Goal: Information Seeking & Learning: Learn about a topic

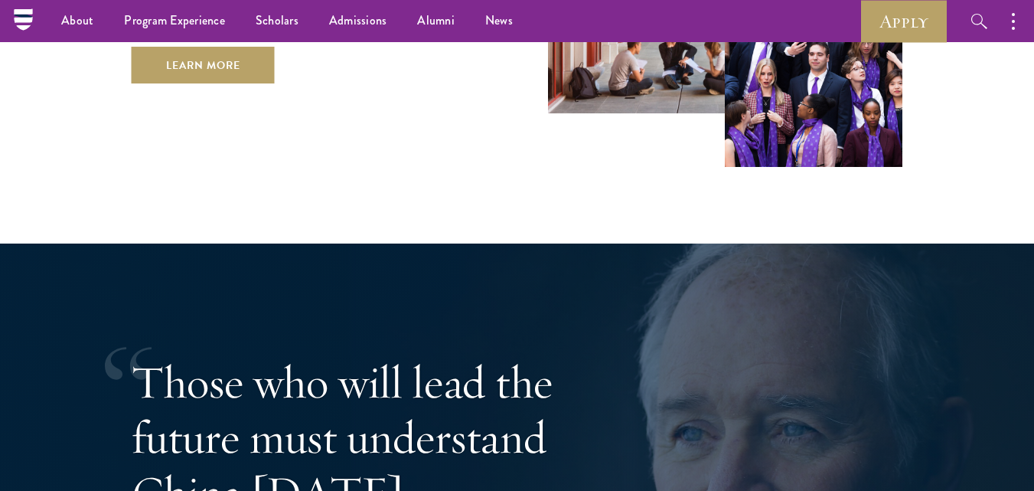
scroll to position [2220, 0]
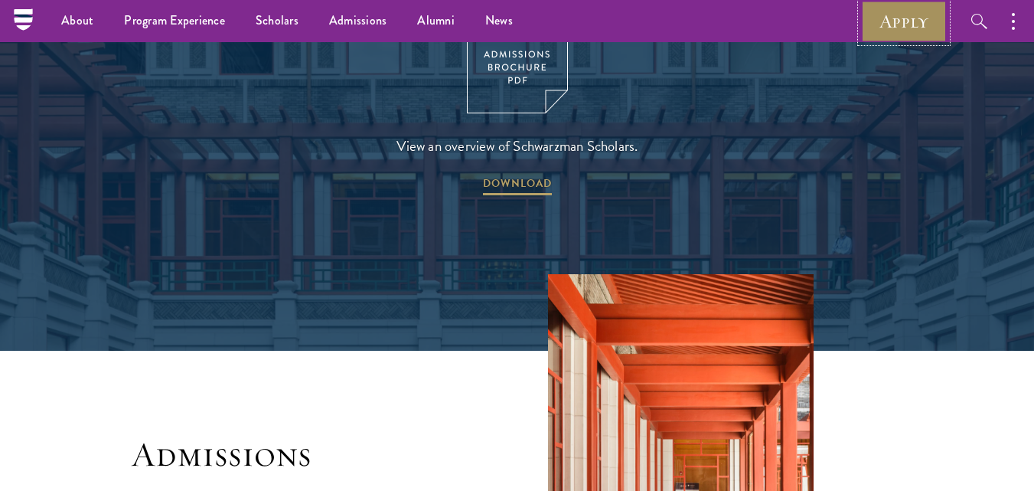
click at [899, 24] on link "Apply" at bounding box center [904, 21] width 86 height 42
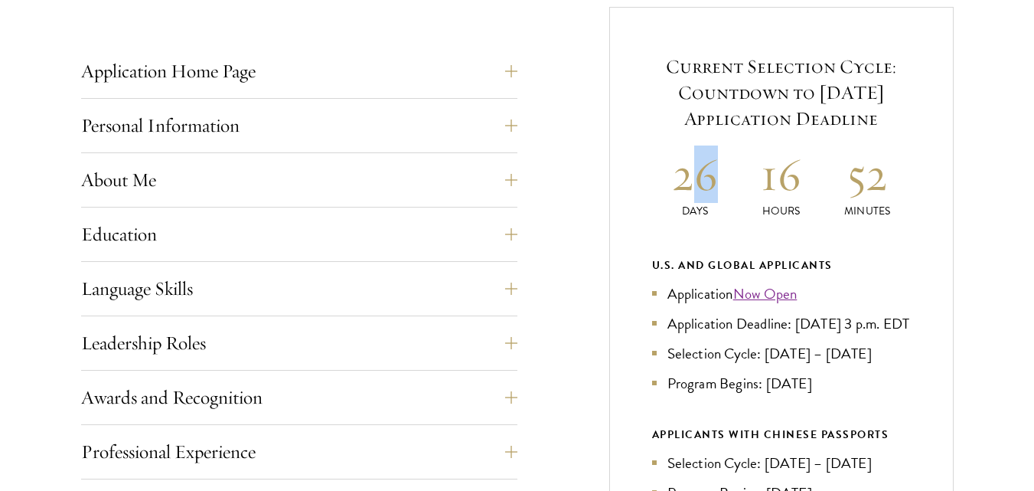
drag, startPoint x: 694, startPoint y: 194, endPoint x: 730, endPoint y: 191, distance: 36.1
click at [730, 191] on h2 "26" at bounding box center [695, 173] width 87 height 57
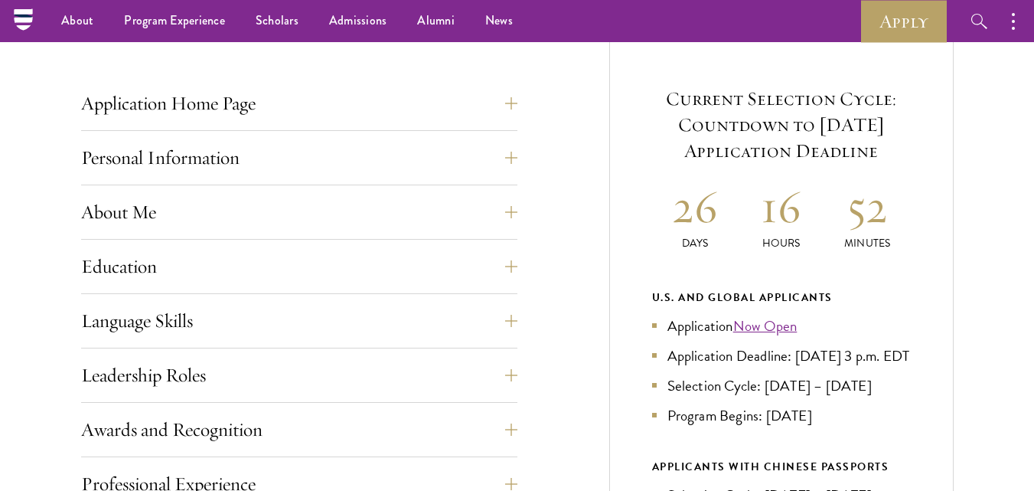
scroll to position [536, 0]
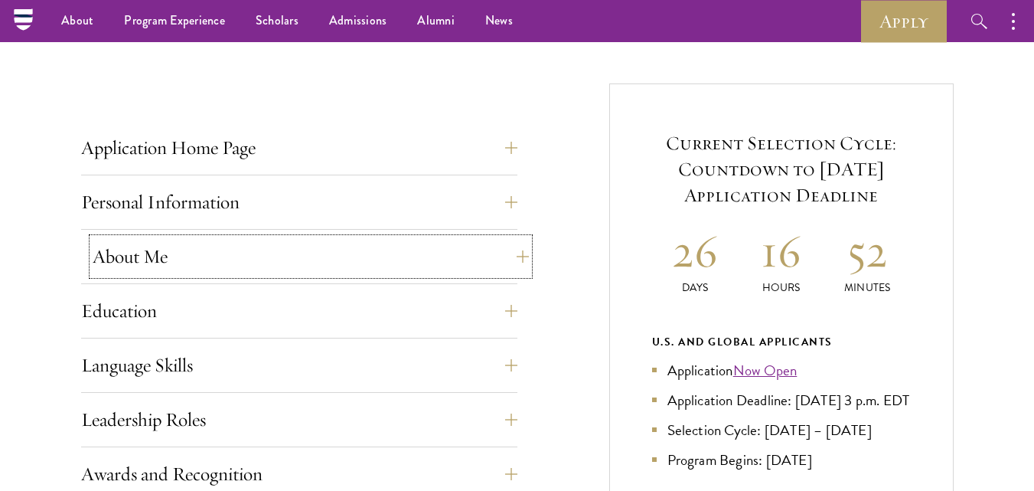
click at [188, 263] on button "About Me" at bounding box center [311, 256] width 436 height 37
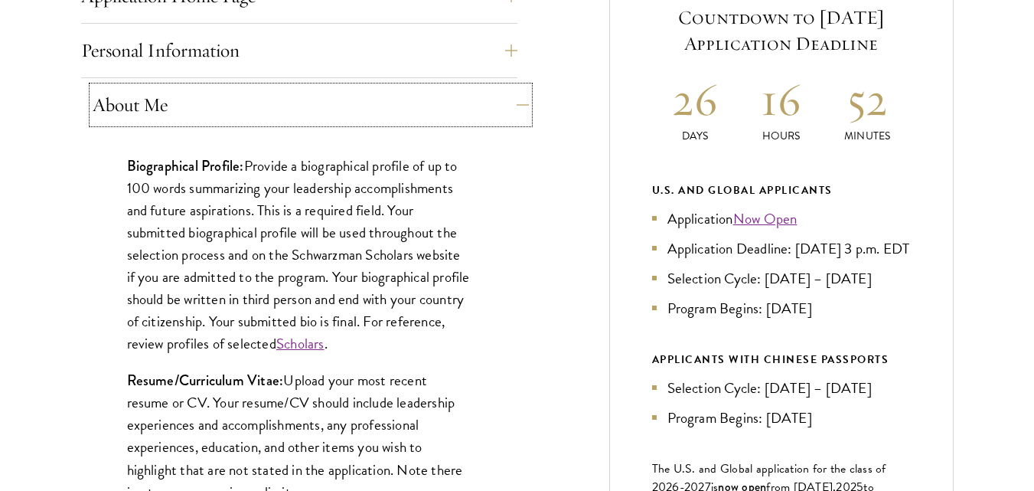
scroll to position [689, 0]
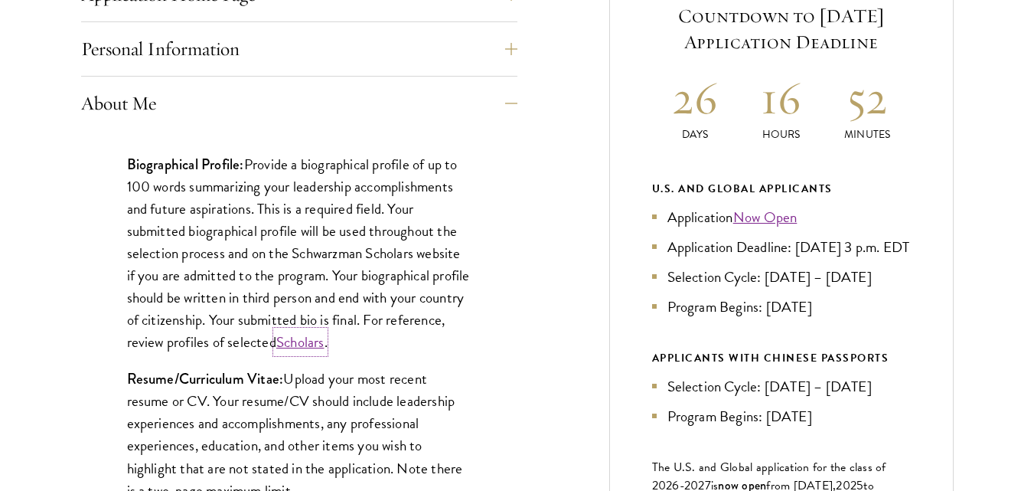
click at [325, 341] on link "Scholars" at bounding box center [300, 342] width 48 height 22
drag, startPoint x: 124, startPoint y: 157, endPoint x: 240, endPoint y: 175, distance: 117.7
copy strong "Biographical Profile"
click at [483, 119] on button "About Me" at bounding box center [311, 103] width 436 height 37
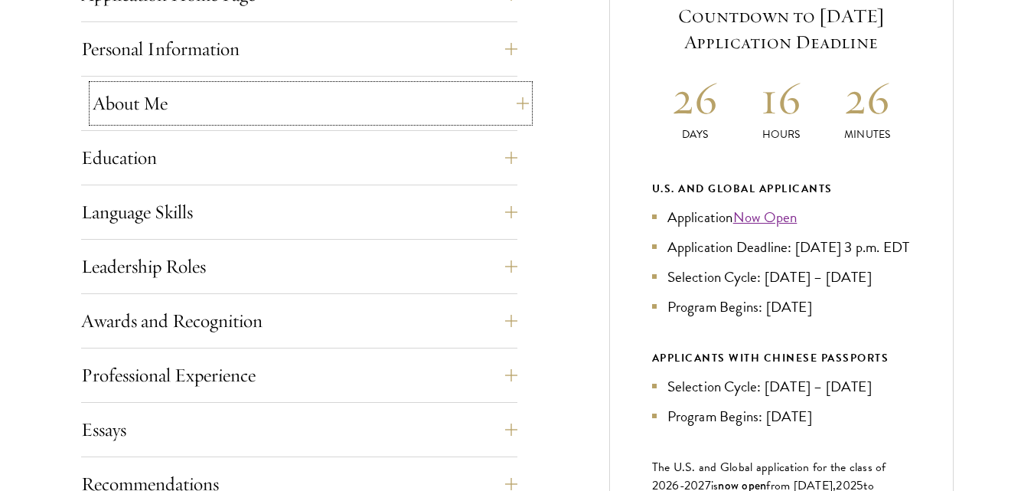
click at [291, 90] on button "About Me" at bounding box center [311, 103] width 436 height 37
click at [274, 103] on button "About Me" at bounding box center [299, 103] width 436 height 37
click at [551, 145] on div "Application Home Page The online application form must be completed in English.…" at bounding box center [517, 383] width 873 height 907
click at [441, 113] on button "About Me" at bounding box center [311, 103] width 436 height 37
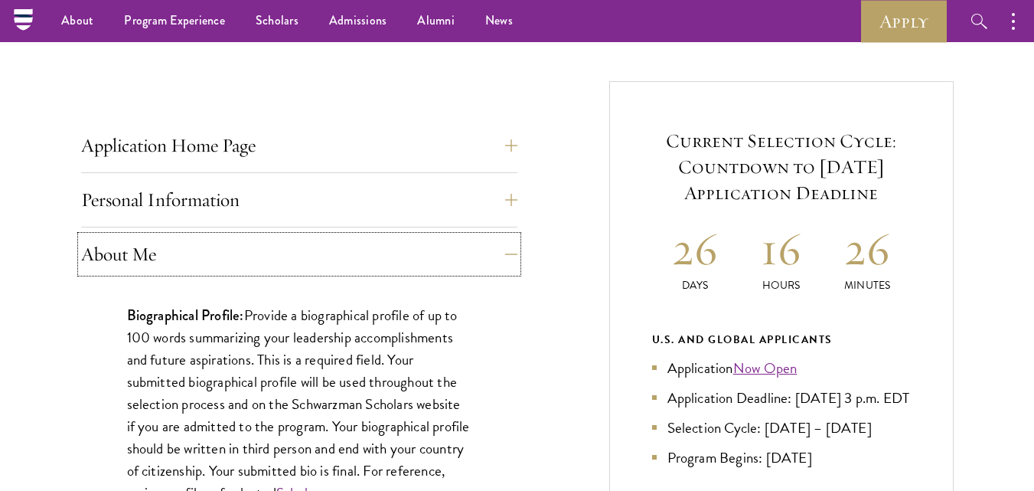
scroll to position [536, 0]
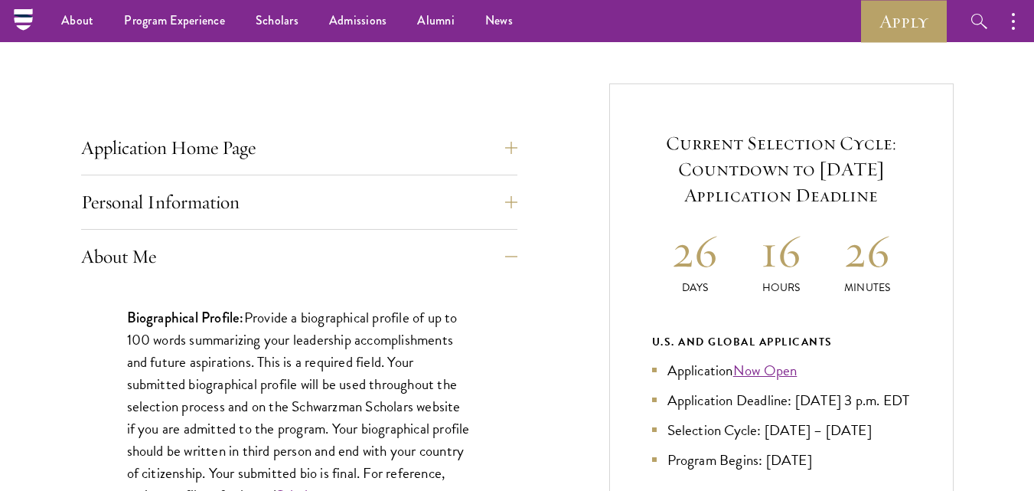
click at [768, 170] on h5 "Current Selection Cycle: Countdown to September 10, 2025 Application Deadline" at bounding box center [781, 169] width 259 height 78
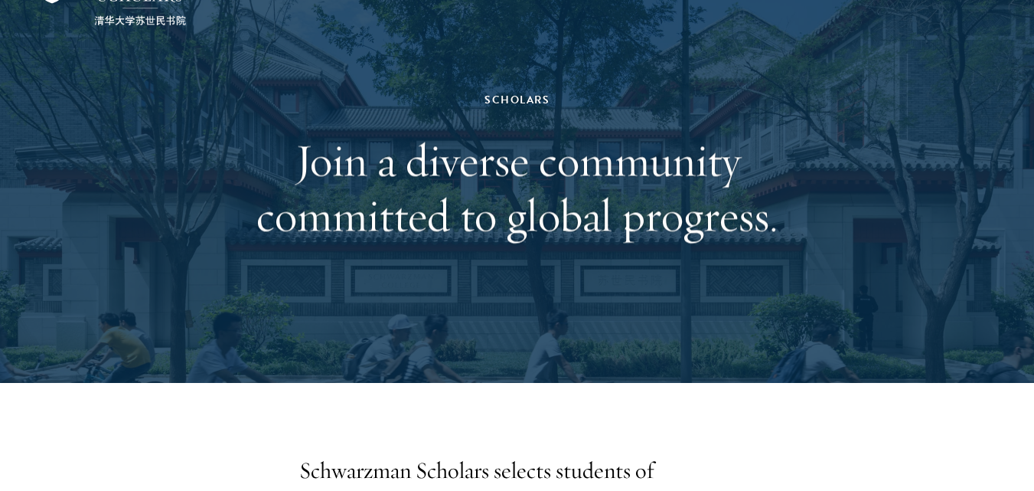
scroll to position [230, 0]
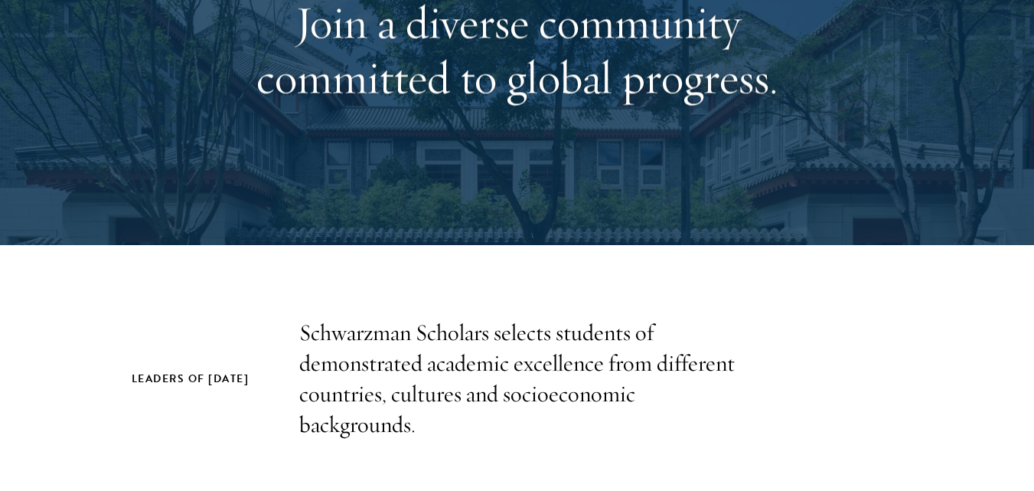
click at [168, 376] on h2 "Leaders of [DATE]" at bounding box center [200, 378] width 137 height 19
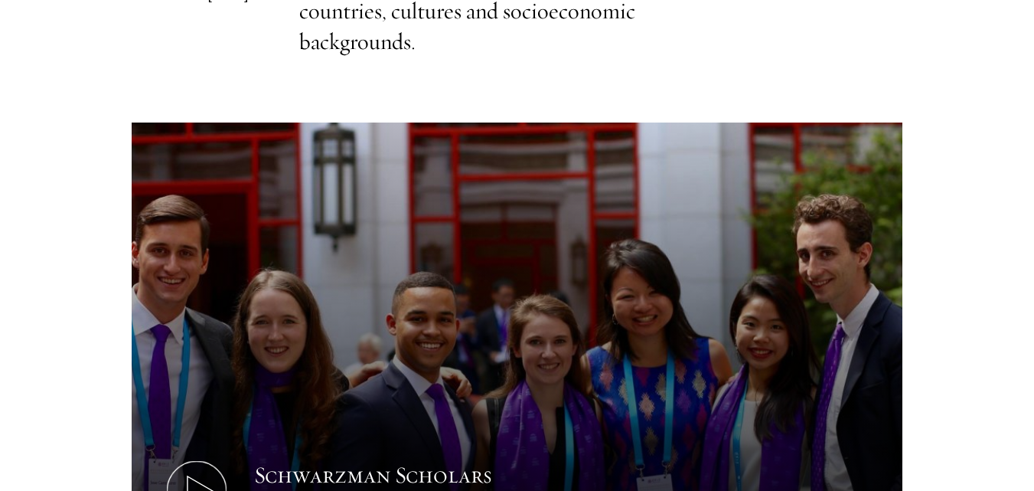
scroll to position [842, 0]
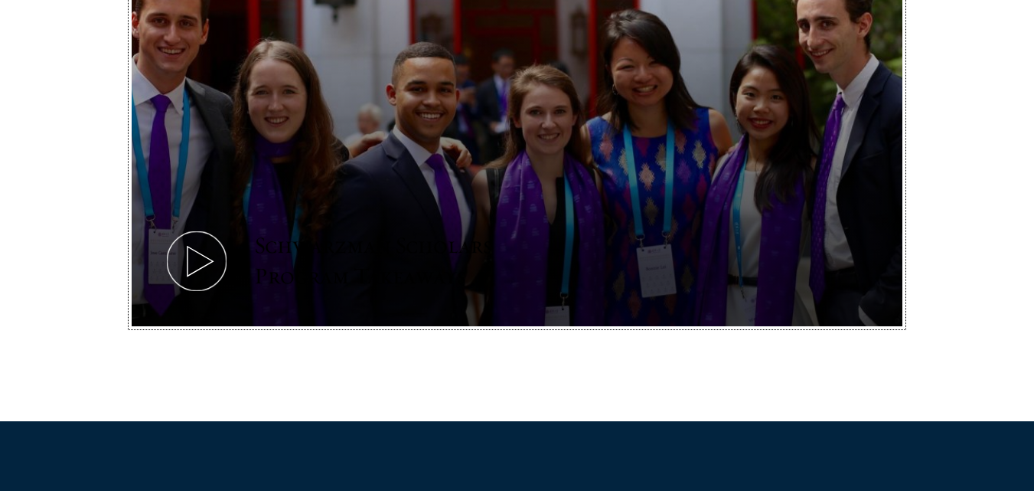
click at [249, 286] on button "Schwarzman Scholars Program Takeaways" at bounding box center [517, 110] width 771 height 434
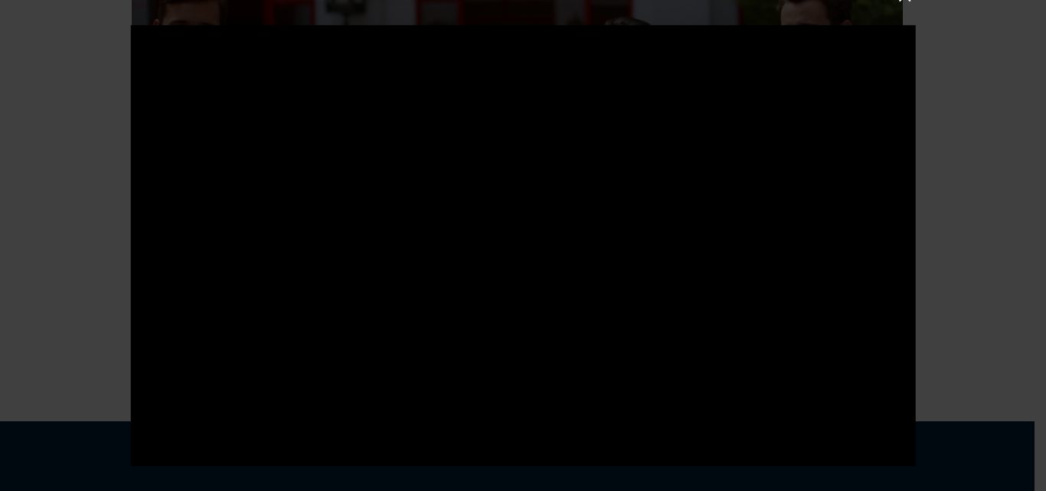
click at [1034, 49] on div at bounding box center [523, 245] width 1046 height 491
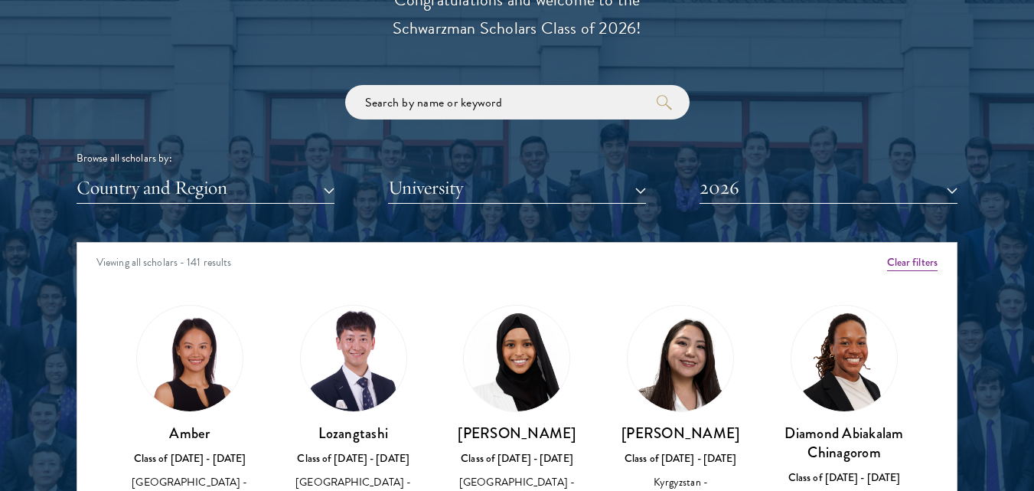
scroll to position [1761, 0]
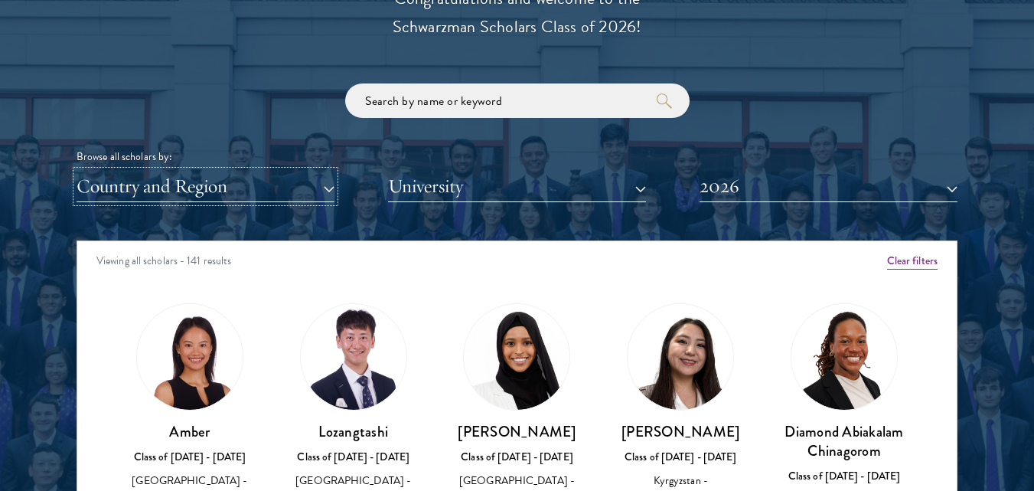
click at [197, 181] on button "Country and Region" at bounding box center [206, 186] width 258 height 31
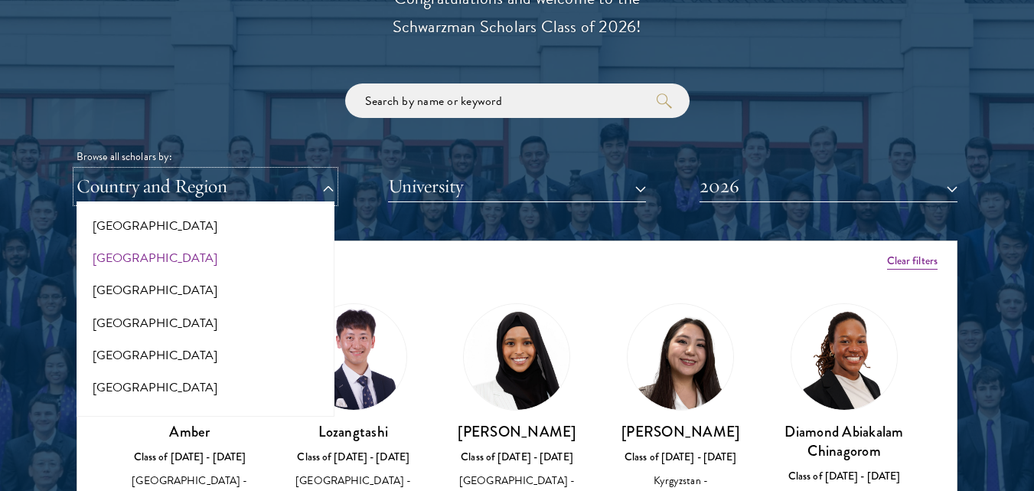
scroll to position [383, 0]
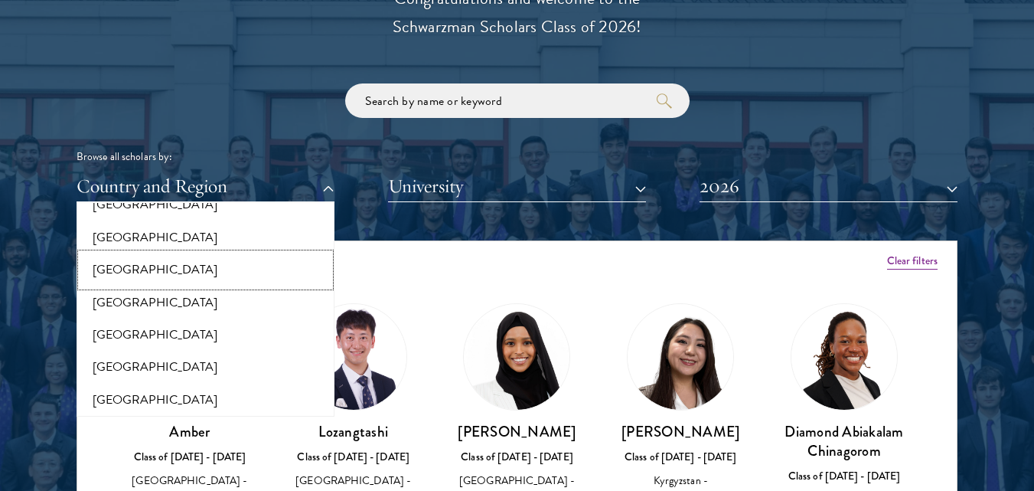
click at [132, 271] on button "[GEOGRAPHIC_DATA]" at bounding box center [205, 269] width 249 height 32
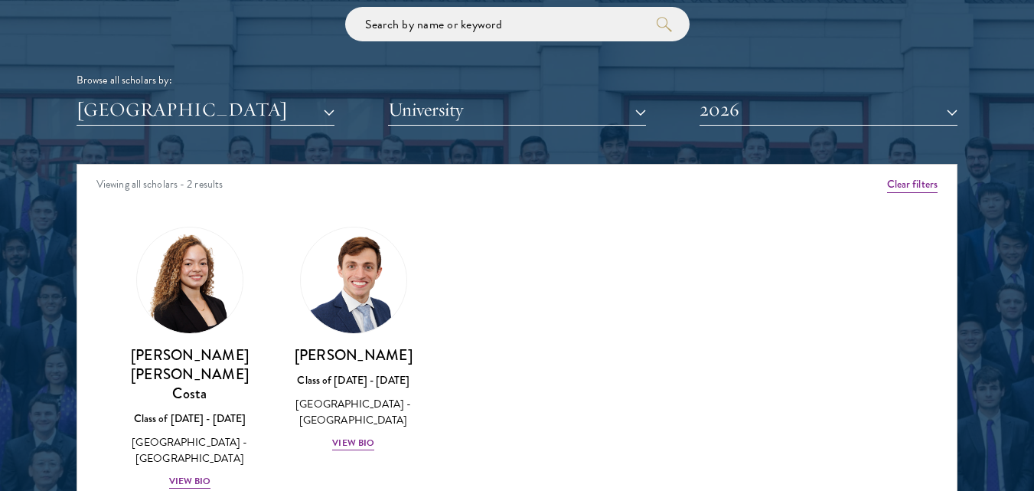
scroll to position [1914, 0]
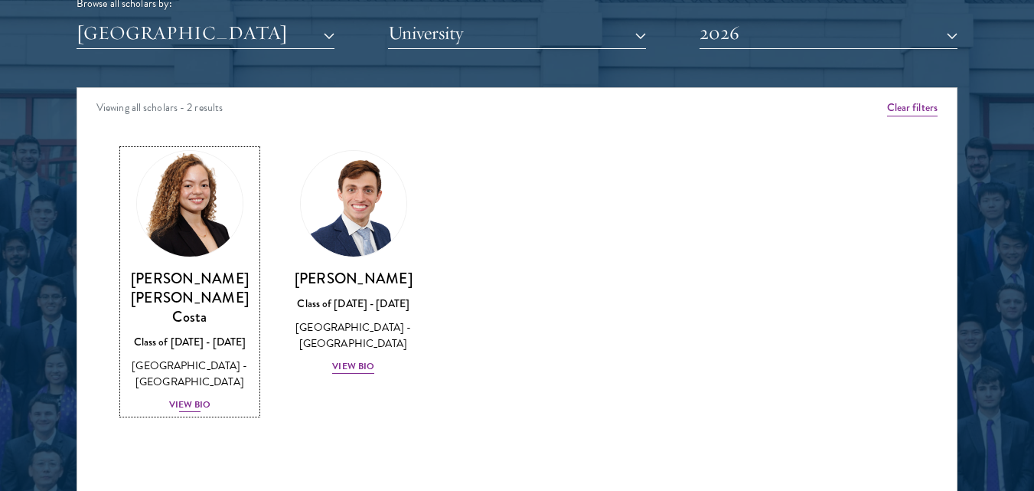
click at [188, 397] on div "View Bio" at bounding box center [190, 404] width 42 height 15
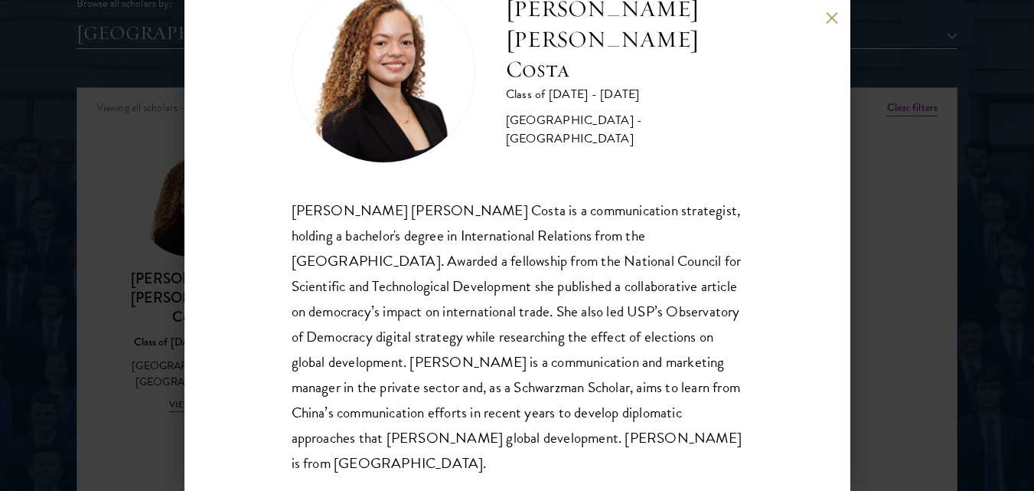
scroll to position [72, 0]
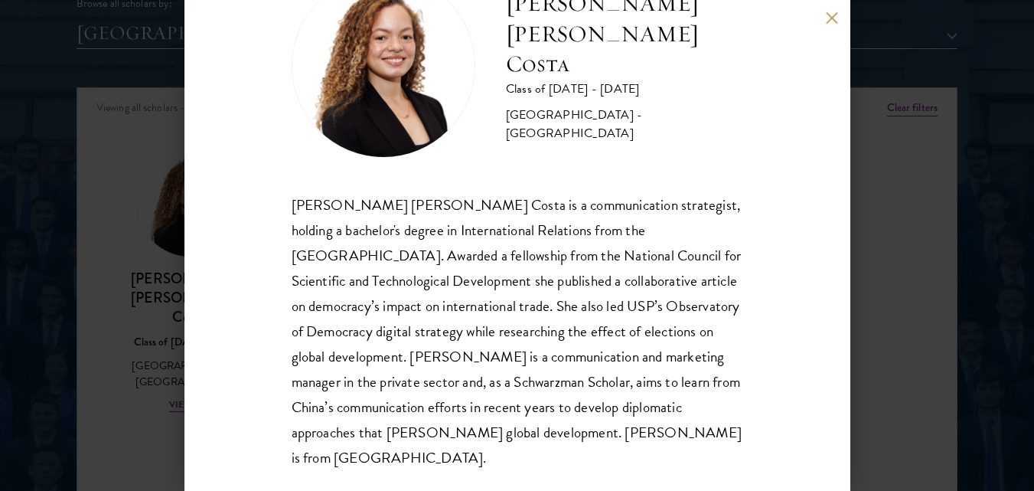
click at [945, 204] on div "[PERSON_NAME] [PERSON_NAME] Costa Class of [DATE] - [DATE] [GEOGRAPHIC_DATA] - …" at bounding box center [517, 245] width 1034 height 491
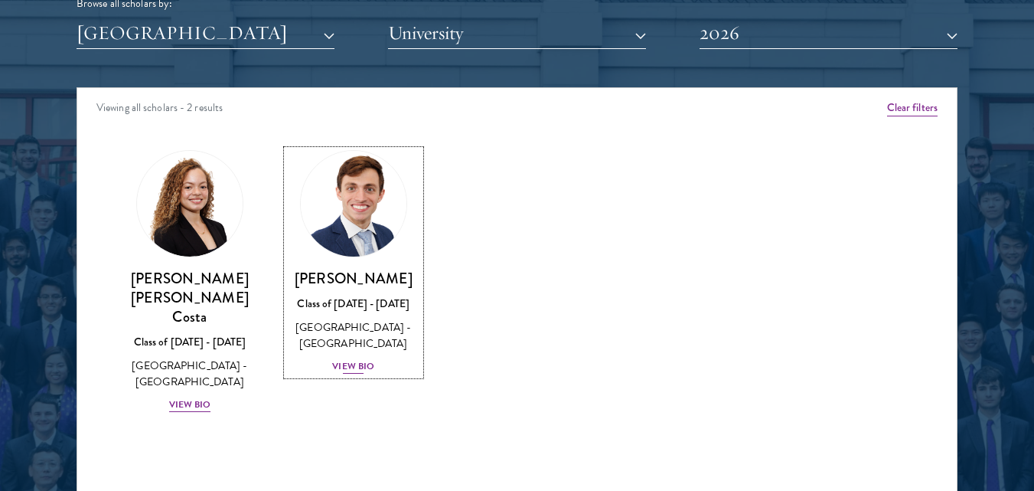
click at [358, 374] on div "View Bio" at bounding box center [353, 366] width 42 height 15
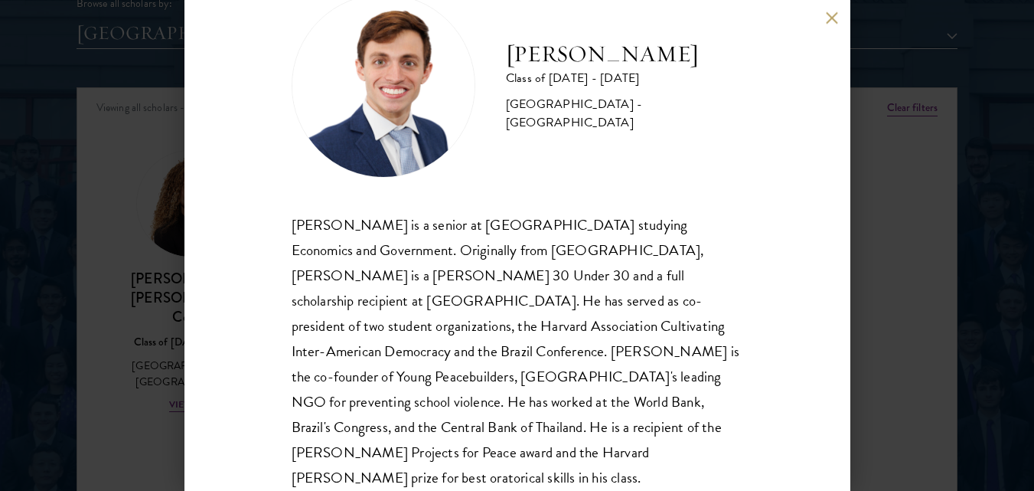
scroll to position [72, 0]
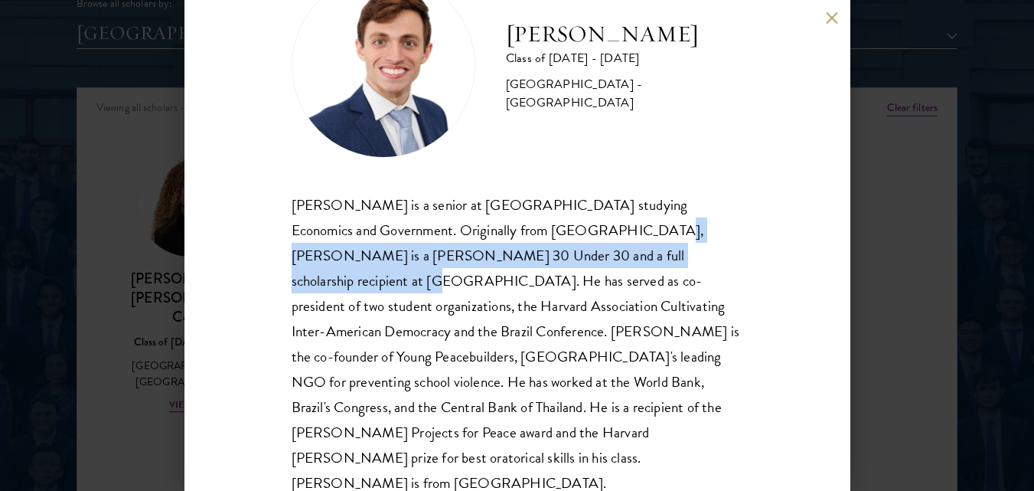
drag, startPoint x: 557, startPoint y: 243, endPoint x: 600, endPoint y: 265, distance: 49.0
click at [600, 265] on div "[PERSON_NAME] is a senior at [GEOGRAPHIC_DATA] studying Economics and Governmen…" at bounding box center [518, 344] width 452 height 304
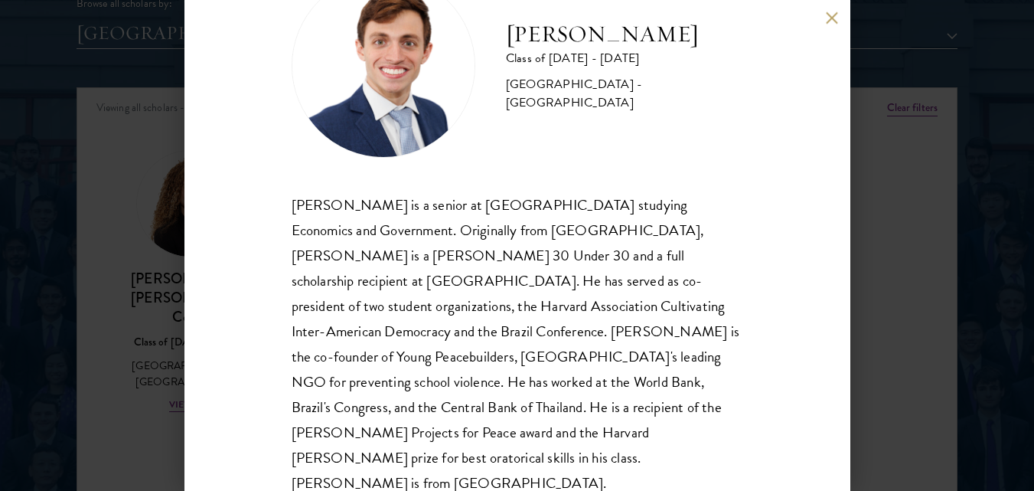
scroll to position [0, 0]
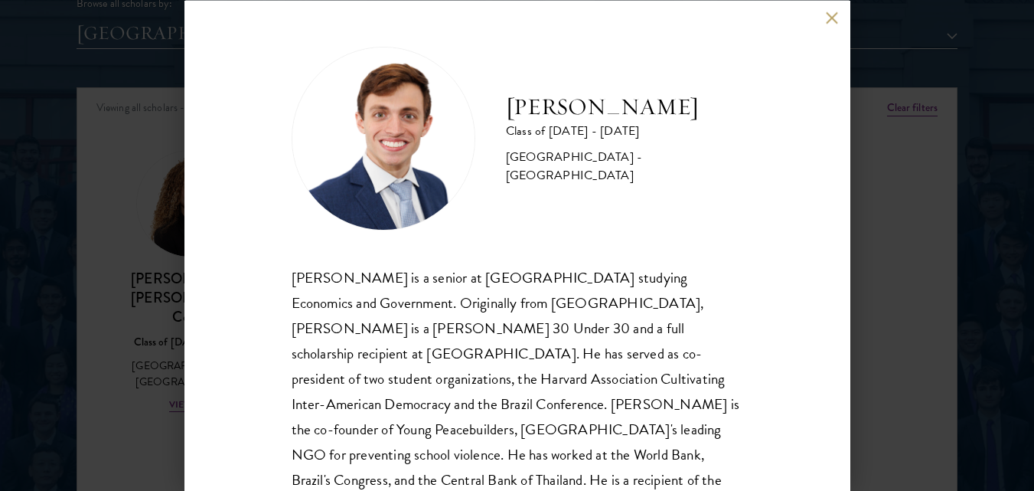
drag, startPoint x: 668, startPoint y: 149, endPoint x: 510, endPoint y: 93, distance: 168.0
click at [510, 93] on h2 "[PERSON_NAME]" at bounding box center [624, 106] width 237 height 31
copy h2 "[PERSON_NAME]"
click at [687, 236] on div "[PERSON_NAME] Class of [DATE] - [DATE] [GEOGRAPHIC_DATA] - [GEOGRAPHIC_DATA] [P…" at bounding box center [518, 307] width 452 height 522
click at [835, 21] on button at bounding box center [832, 17] width 13 height 13
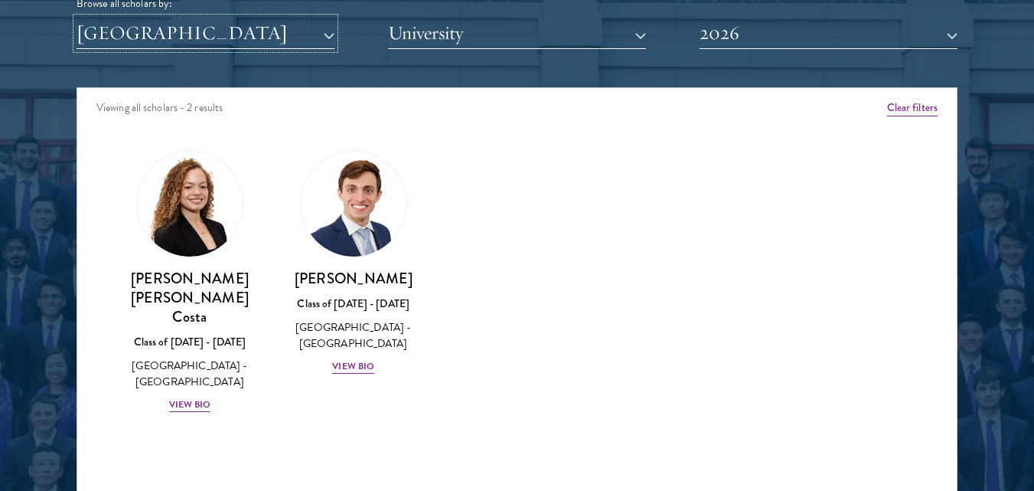
click at [286, 31] on button "[GEOGRAPHIC_DATA]" at bounding box center [206, 33] width 258 height 31
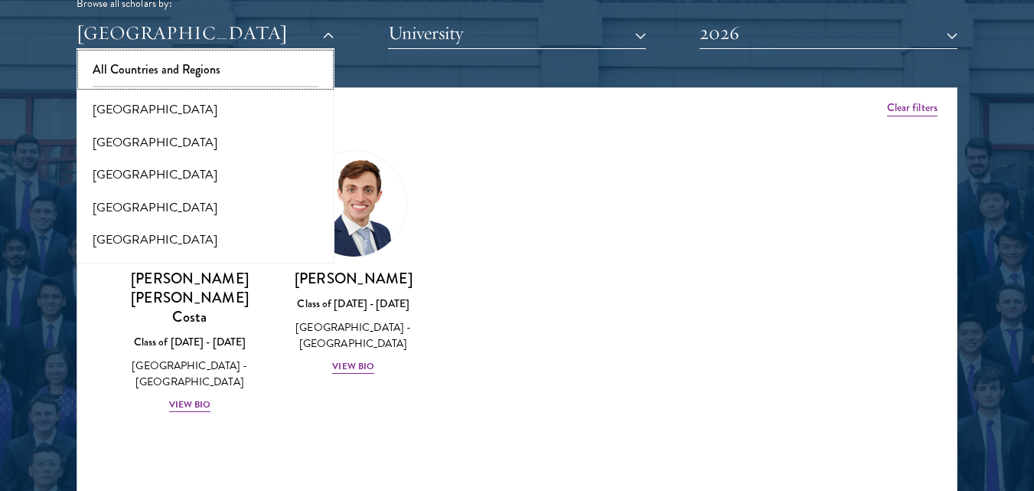
click at [237, 60] on button "All Countries and Regions" at bounding box center [205, 70] width 249 height 32
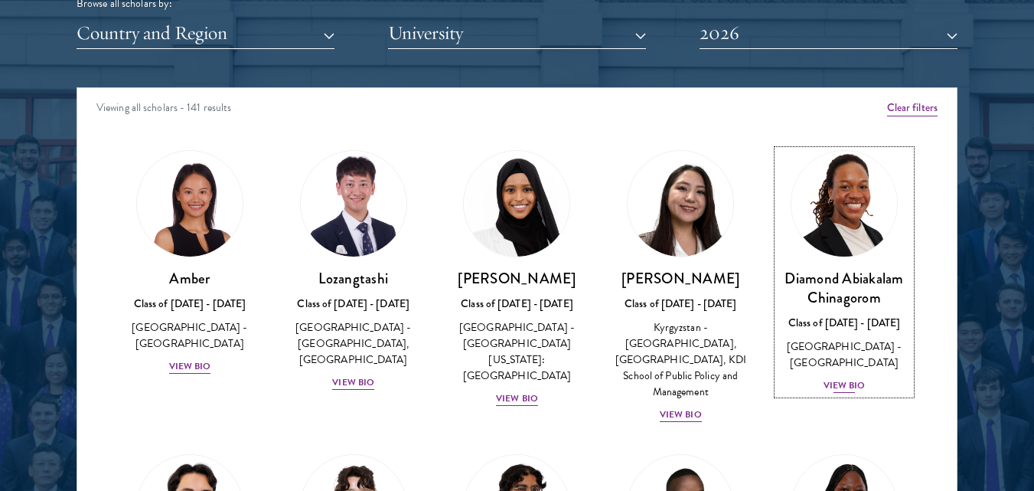
click at [844, 318] on div "Class of [DATE] - [DATE]" at bounding box center [844, 323] width 133 height 16
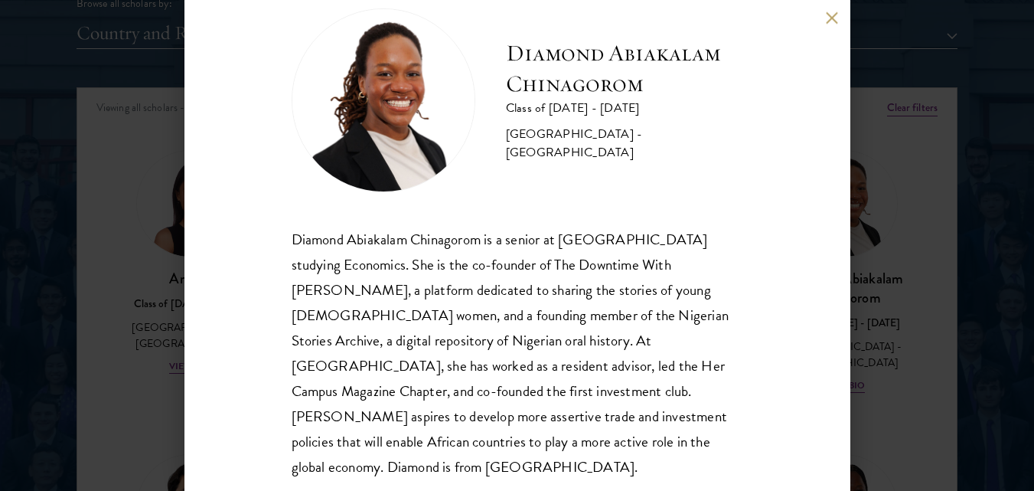
scroll to position [47, 0]
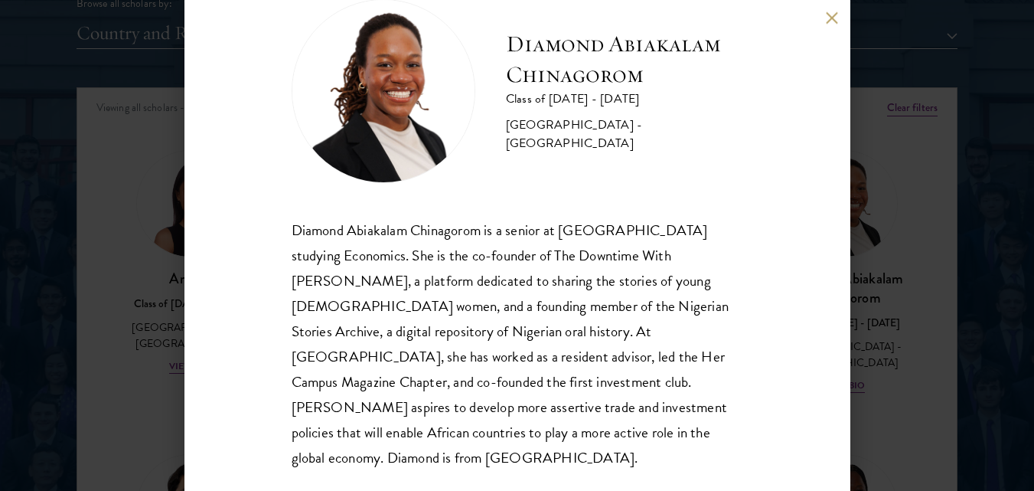
click at [899, 73] on div "Diamond Abiakalam [GEOGRAPHIC_DATA] Class of [DATE] - [DATE] [GEOGRAPHIC_DATA] …" at bounding box center [517, 245] width 1034 height 491
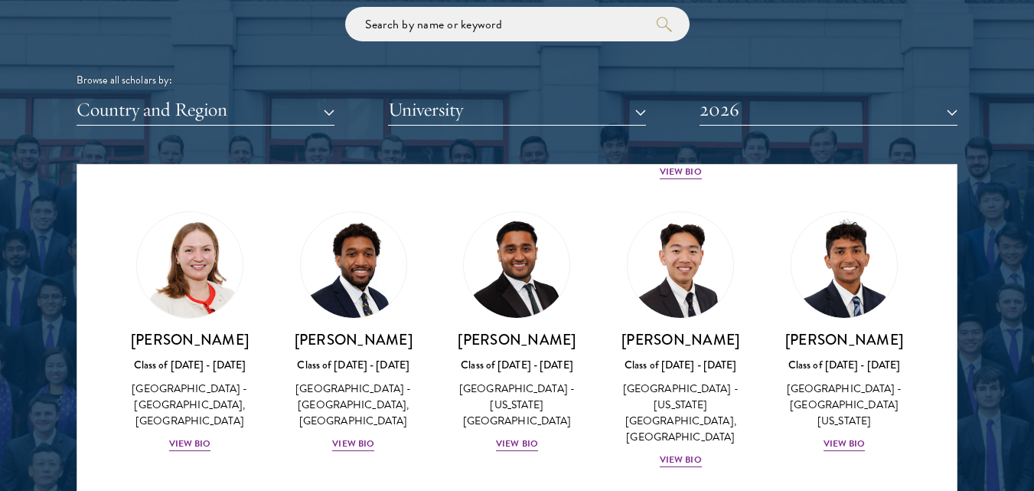
scroll to position [6691, 0]
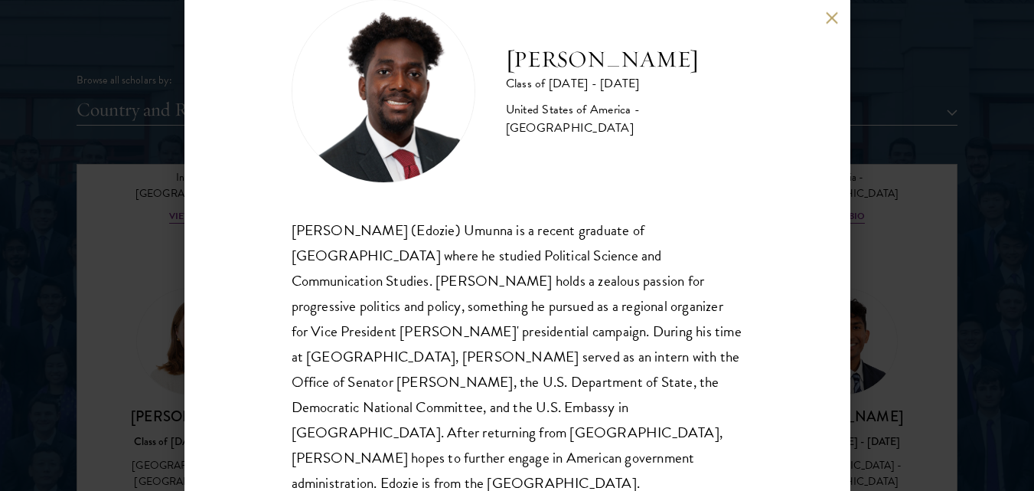
scroll to position [72, 0]
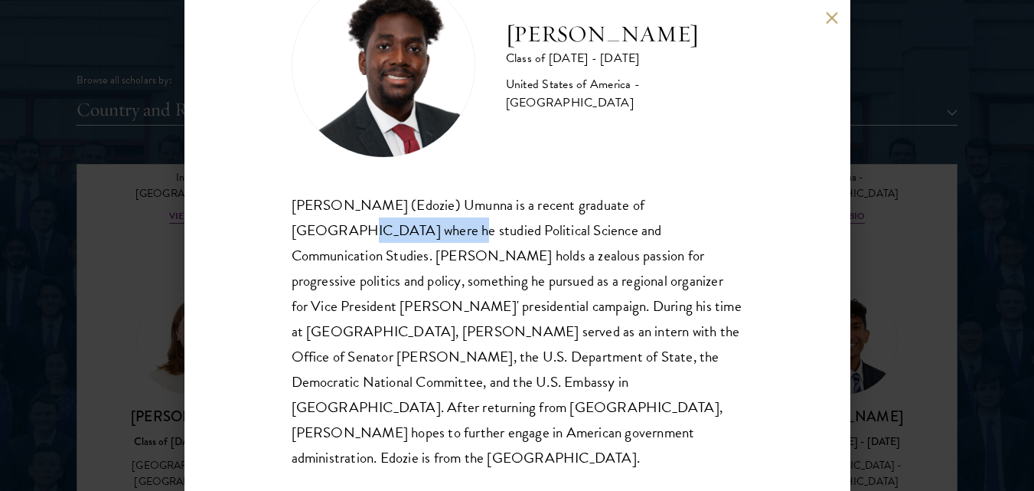
drag, startPoint x: 299, startPoint y: 242, endPoint x: 394, endPoint y: 237, distance: 95.9
click at [394, 237] on div "[PERSON_NAME] (Edozie) Umunna is a recent graduate of [GEOGRAPHIC_DATA] where h…" at bounding box center [518, 331] width 452 height 279
click at [444, 247] on div "[PERSON_NAME] (Edozie) Umunna is a recent graduate of [GEOGRAPHIC_DATA] where h…" at bounding box center [518, 331] width 452 height 279
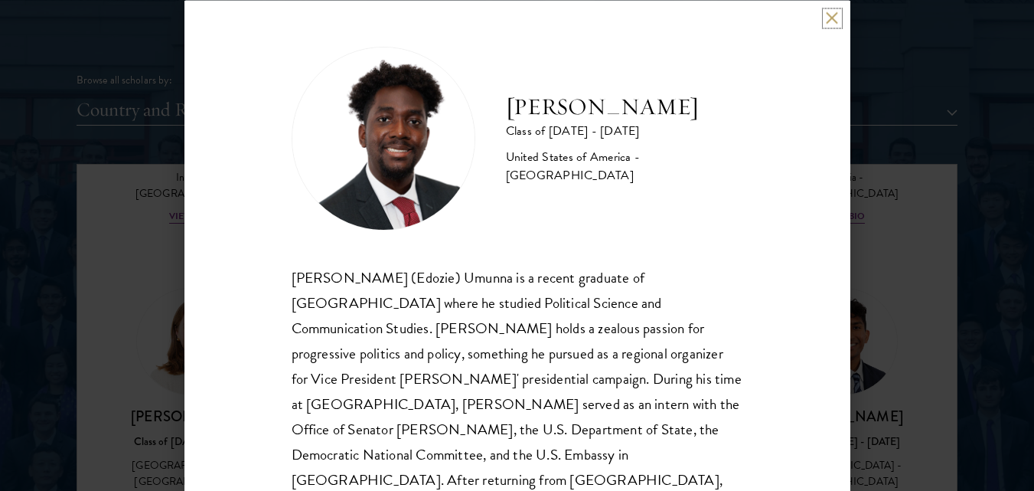
click at [831, 24] on button at bounding box center [832, 17] width 13 height 13
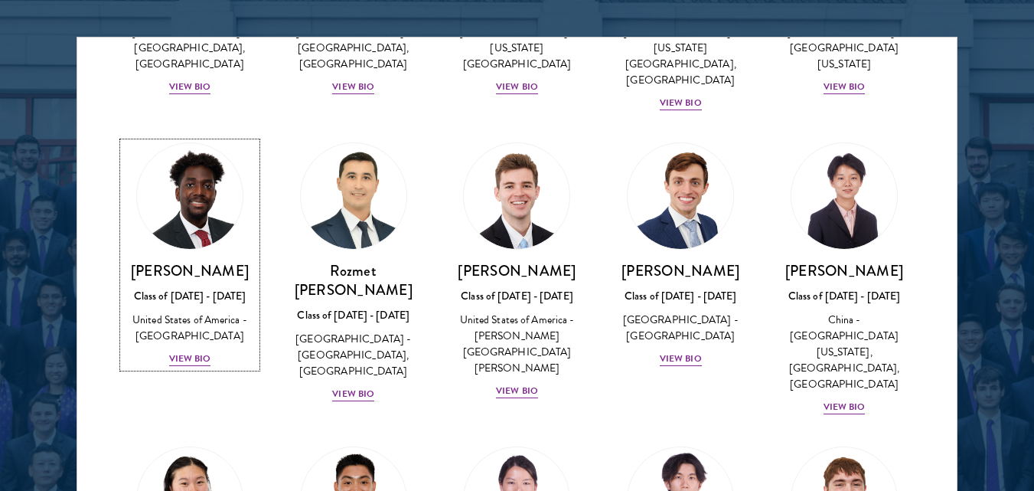
scroll to position [1991, 0]
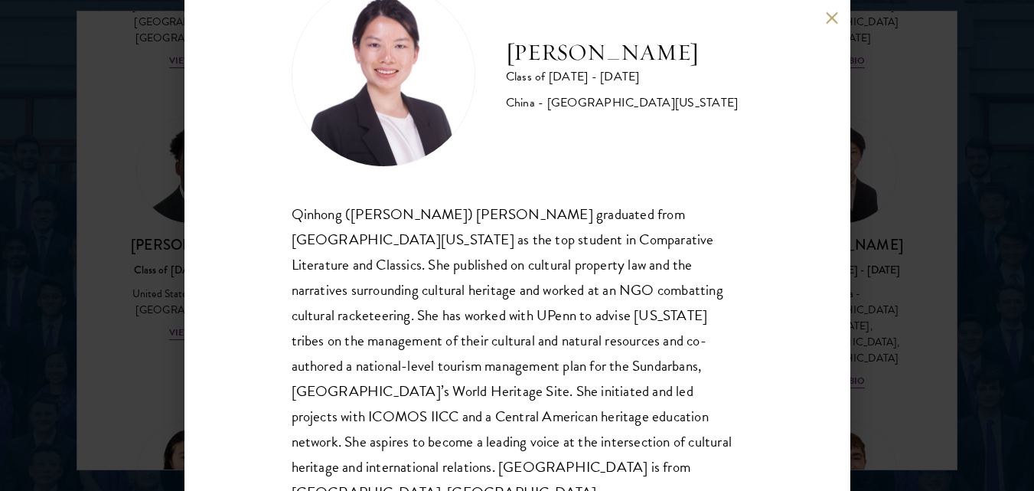
scroll to position [77, 0]
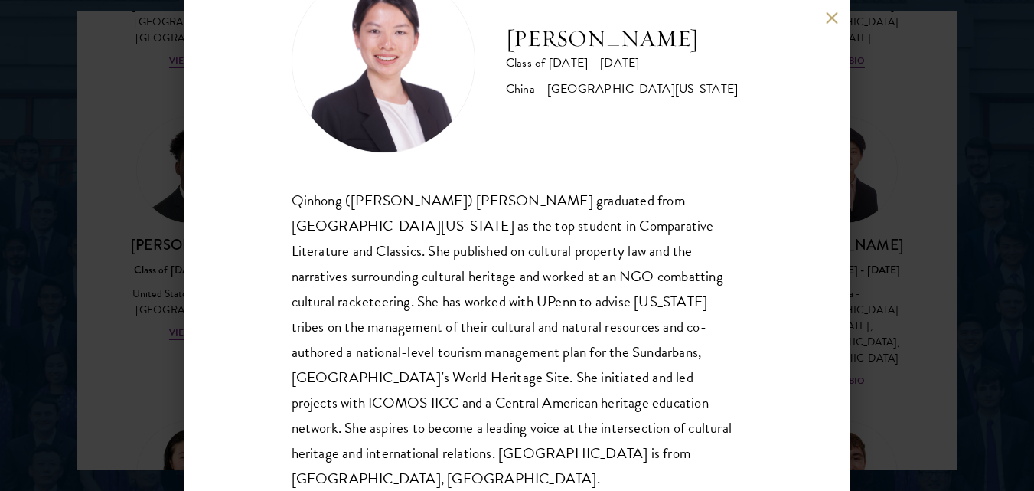
click at [900, 254] on div "[PERSON_NAME] Class of [DATE] - [DATE] [GEOGRAPHIC_DATA] - [GEOGRAPHIC_DATA][US…" at bounding box center [517, 245] width 1034 height 491
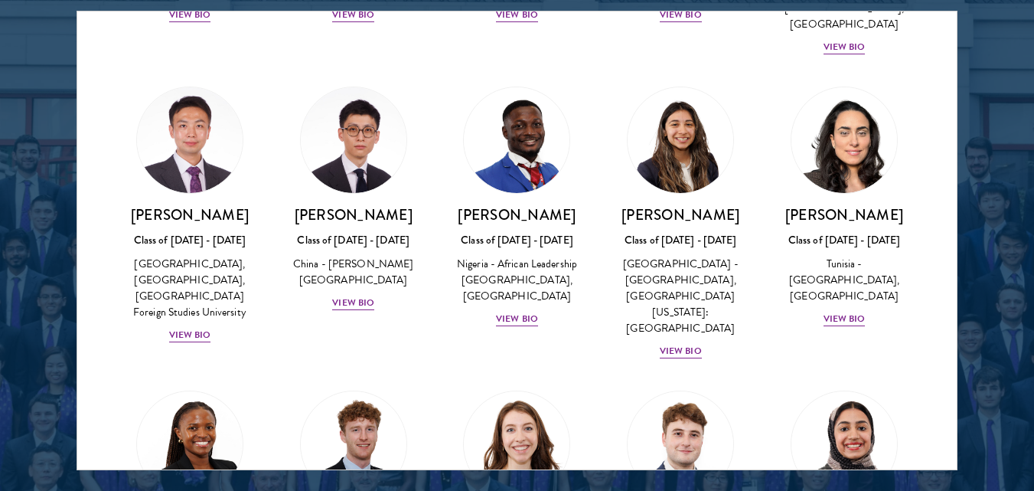
scroll to position [4341, 0]
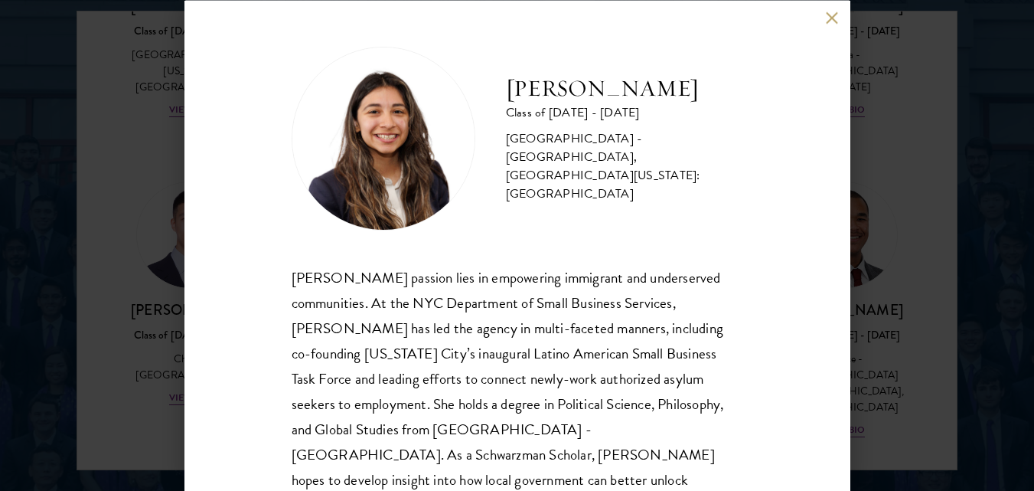
scroll to position [72, 0]
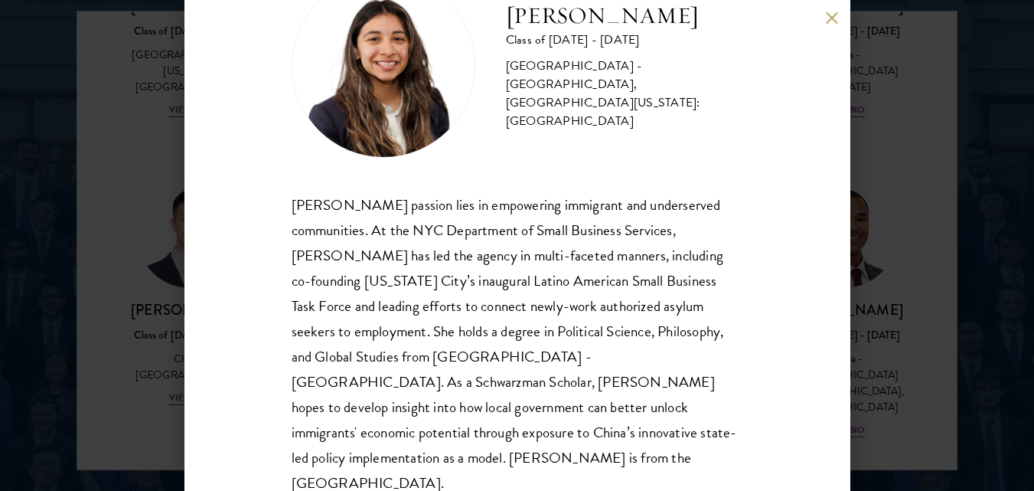
click at [826, 15] on button at bounding box center [832, 17] width 13 height 13
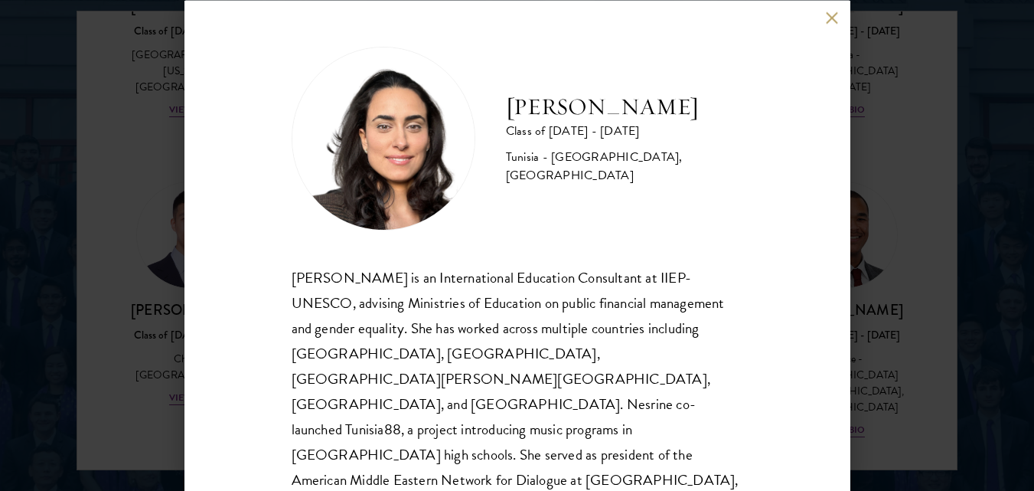
scroll to position [77, 0]
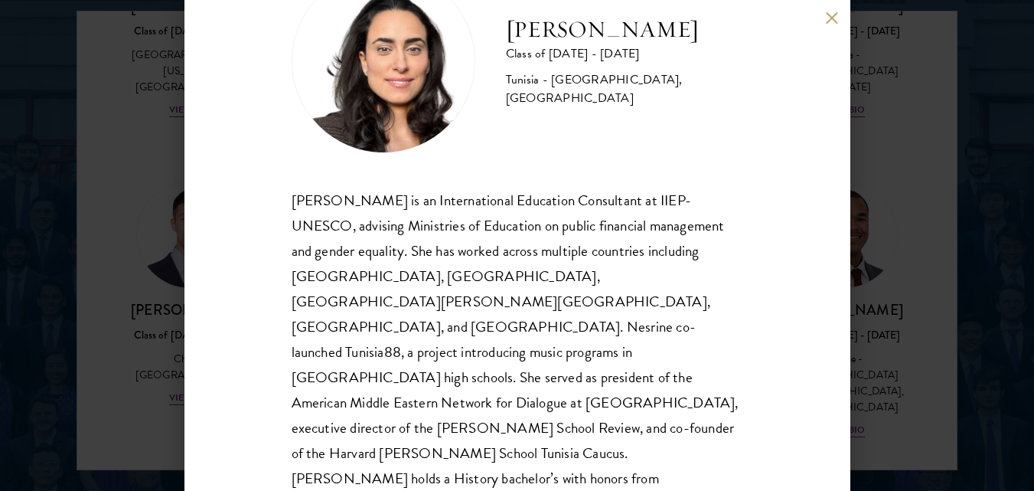
click at [831, 22] on button at bounding box center [832, 17] width 13 height 13
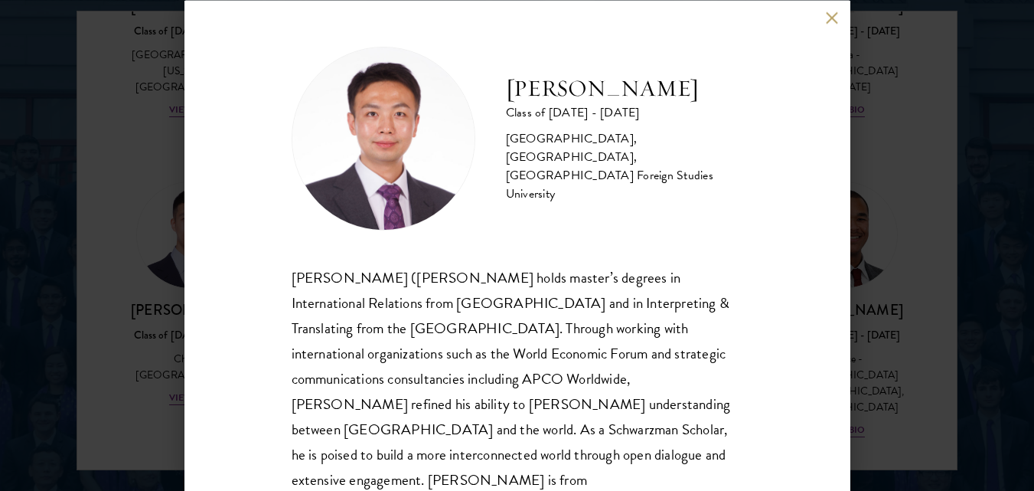
click at [837, 19] on button at bounding box center [832, 17] width 13 height 13
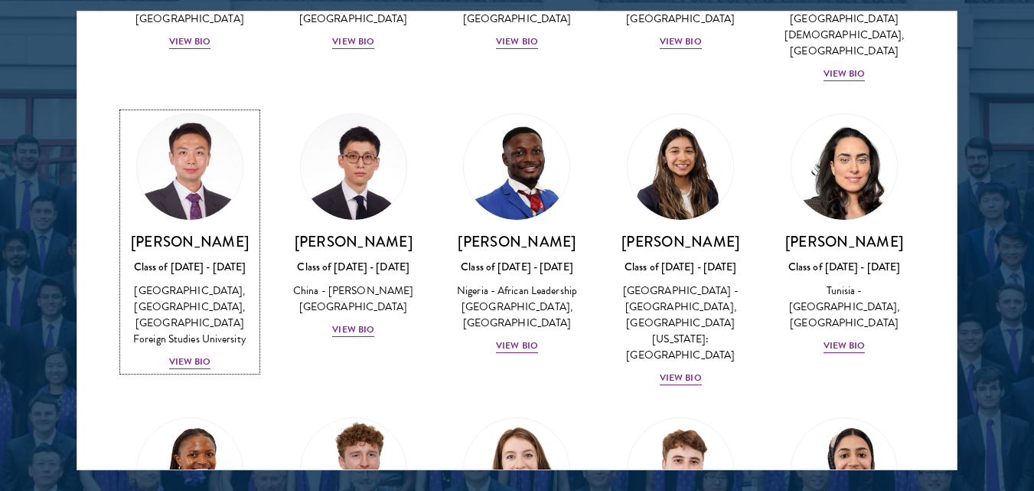
scroll to position [4724, 0]
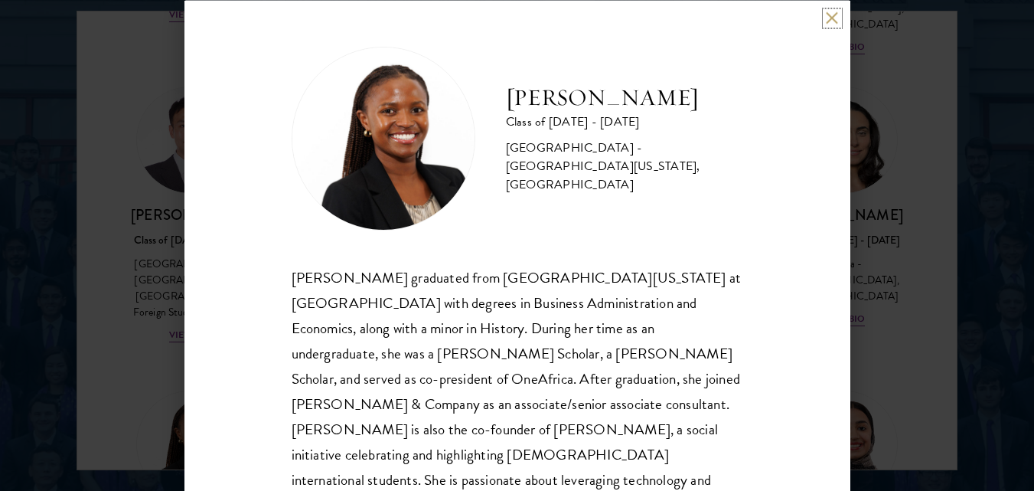
click at [826, 18] on button at bounding box center [832, 17] width 13 height 13
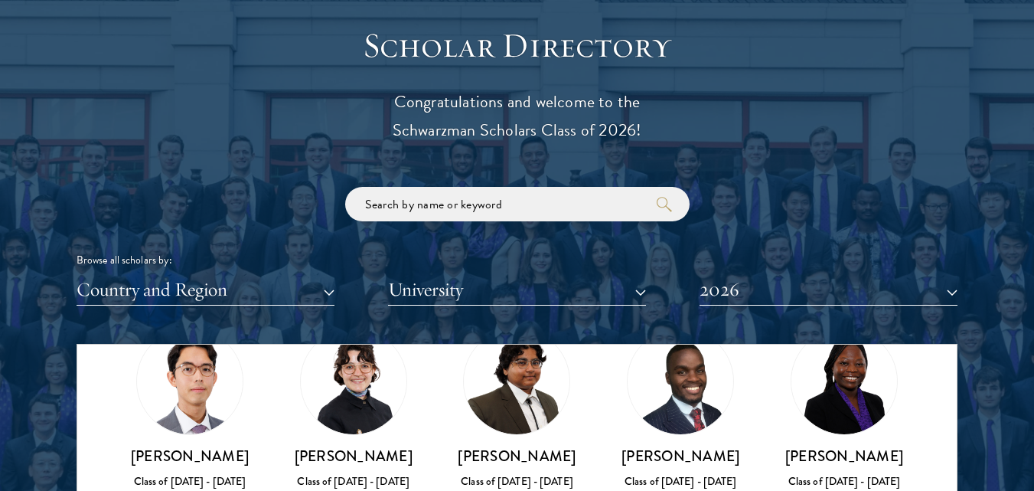
scroll to position [1684, 0]
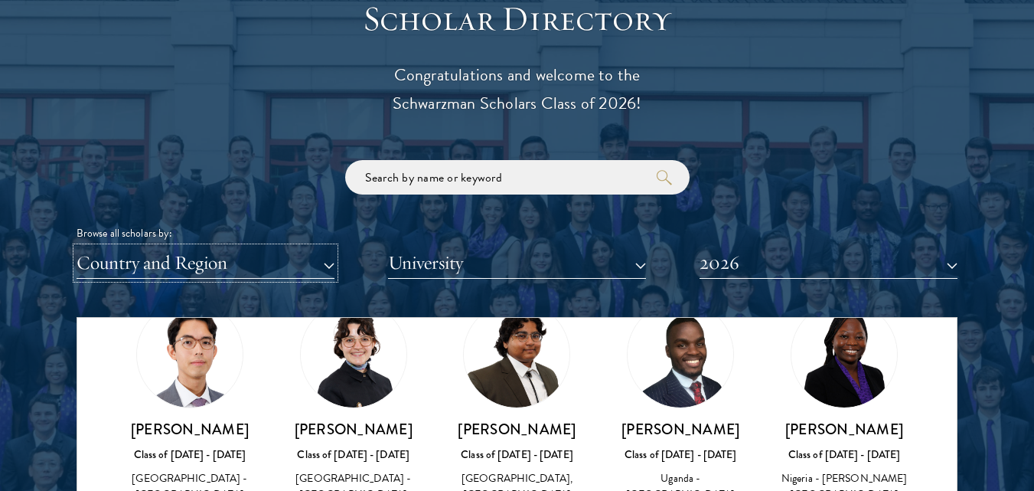
click at [210, 251] on button "Country and Region" at bounding box center [206, 262] width 258 height 31
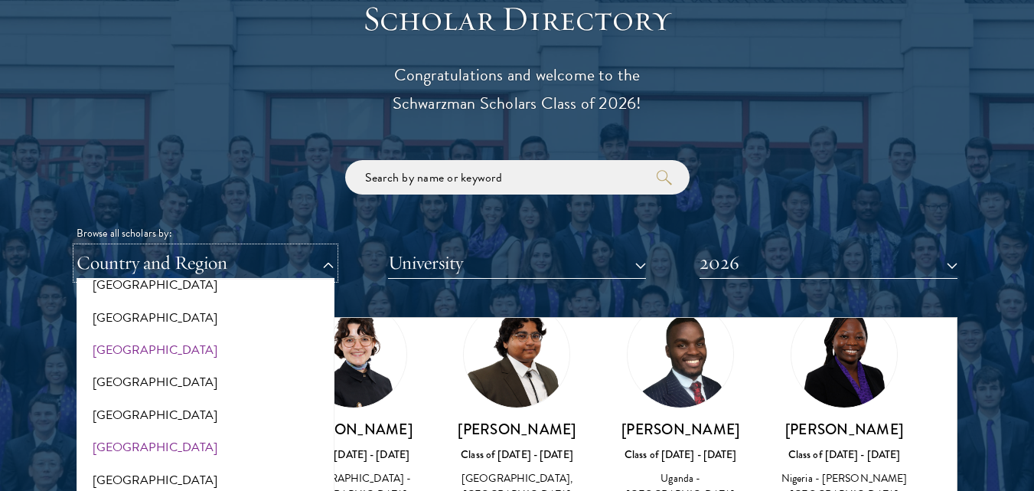
scroll to position [306, 0]
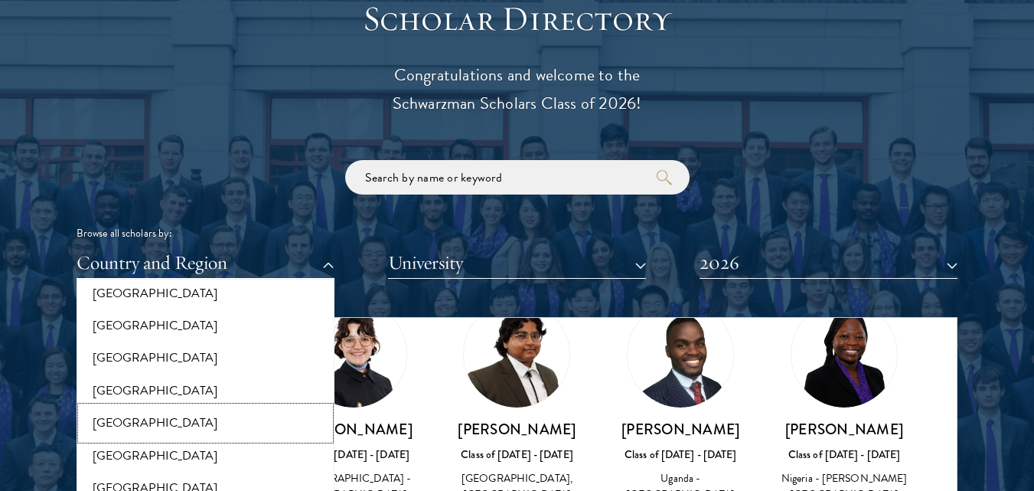
click at [139, 436] on button "[GEOGRAPHIC_DATA]" at bounding box center [205, 423] width 249 height 32
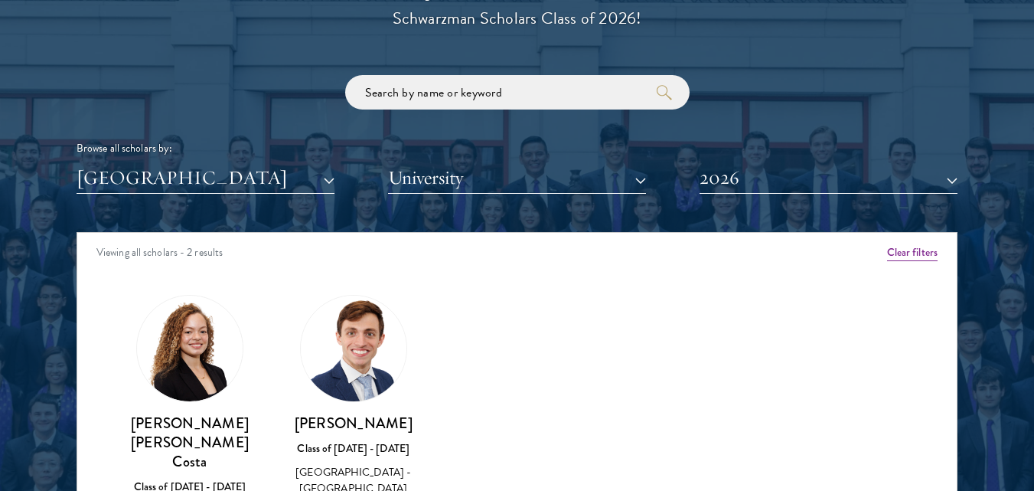
scroll to position [1837, 0]
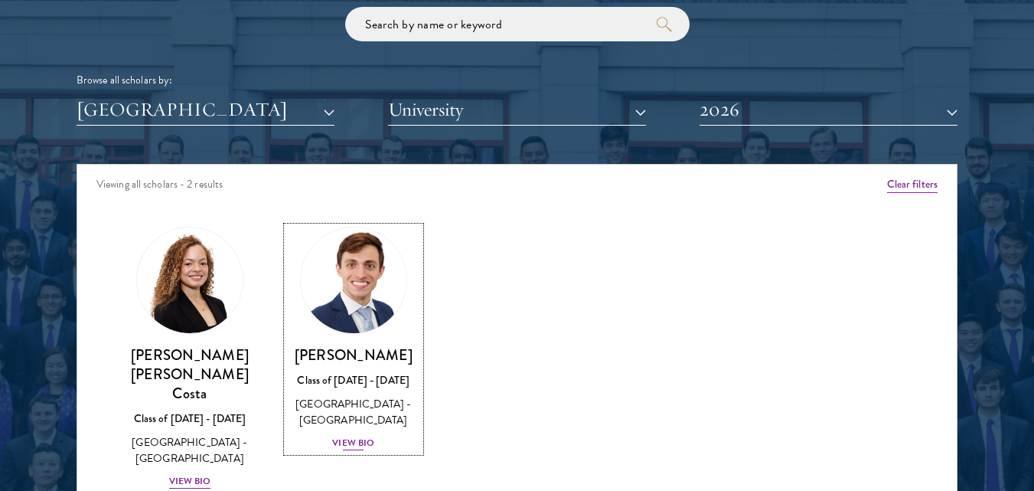
click at [381, 280] on img at bounding box center [354, 280] width 116 height 116
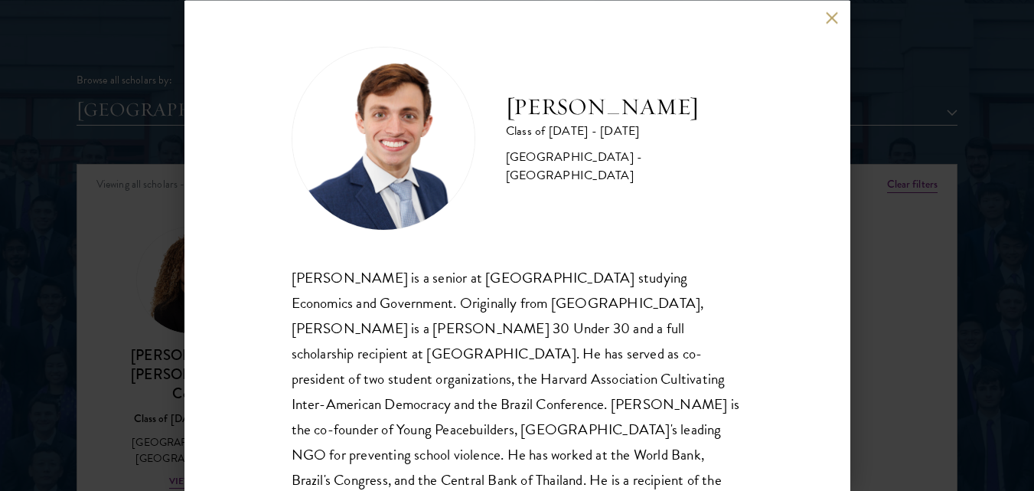
click at [105, 243] on div "[PERSON_NAME] Class of [DATE] - [DATE] [GEOGRAPHIC_DATA] - [GEOGRAPHIC_DATA] [P…" at bounding box center [517, 245] width 1034 height 491
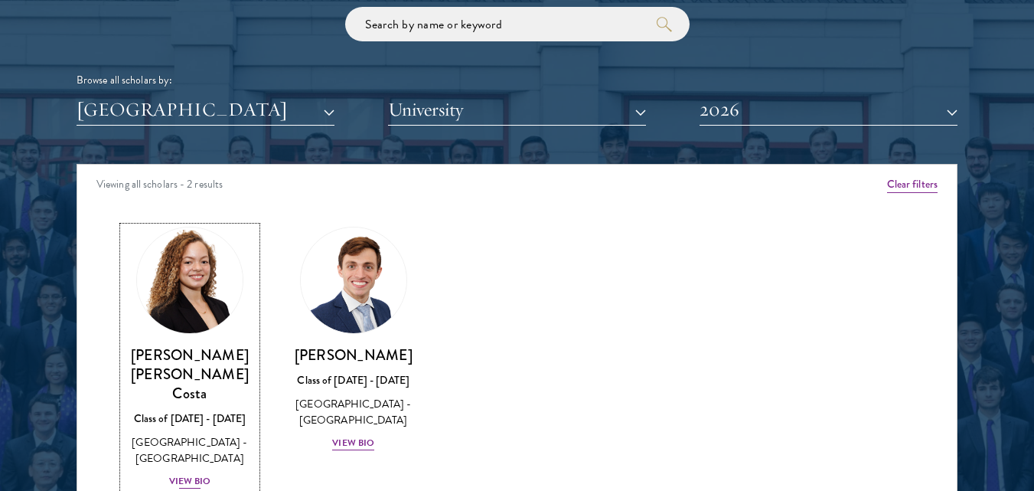
click at [205, 284] on img at bounding box center [190, 280] width 116 height 116
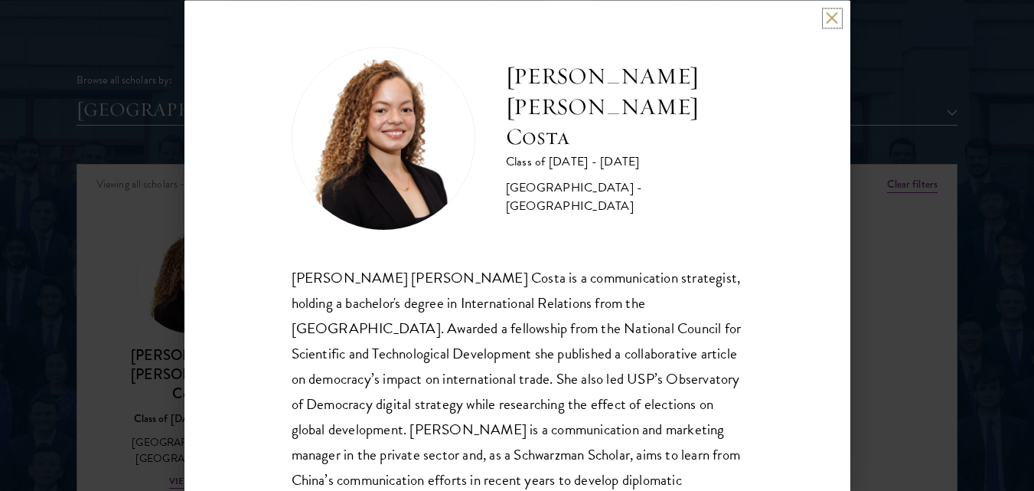
scroll to position [72, 0]
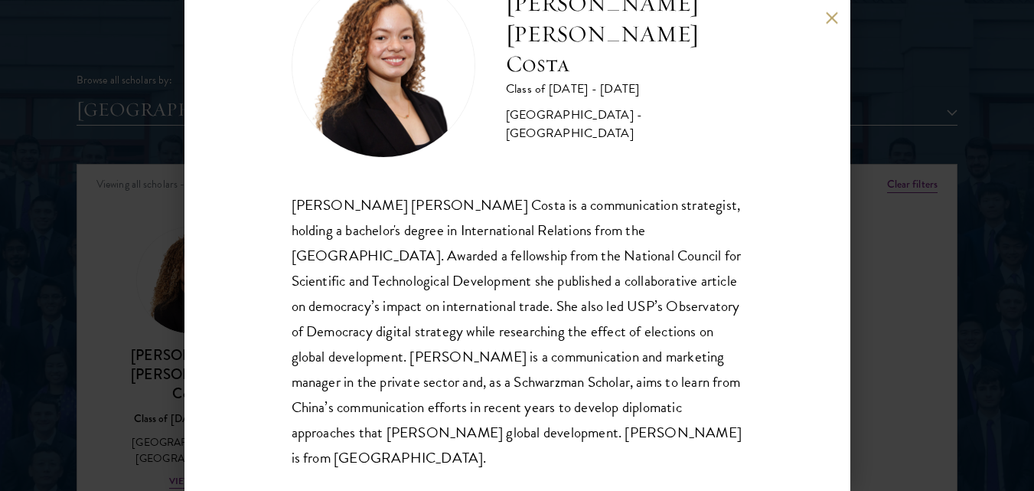
click at [913, 281] on div "[PERSON_NAME] [PERSON_NAME] Costa Class of [DATE] - [DATE] [GEOGRAPHIC_DATA] - …" at bounding box center [517, 245] width 1034 height 491
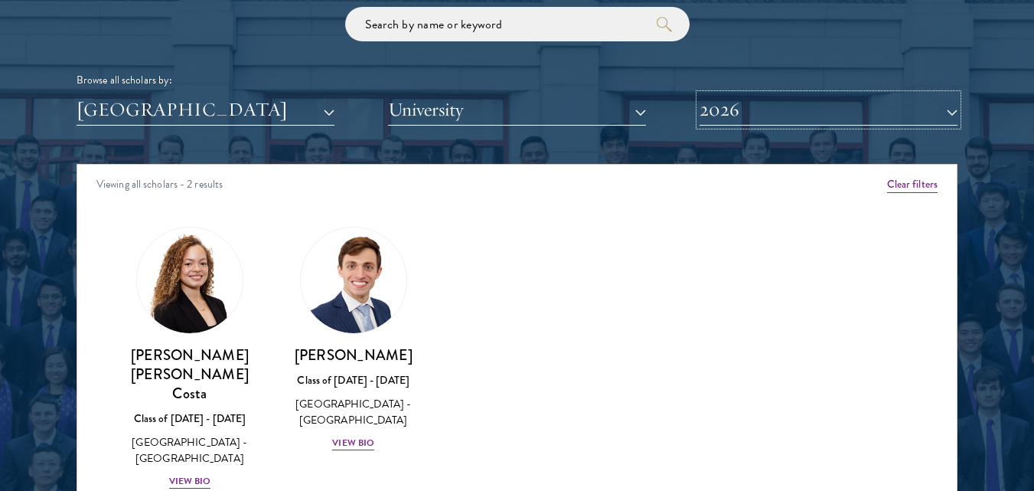
click at [844, 113] on button "2026" at bounding box center [829, 109] width 258 height 31
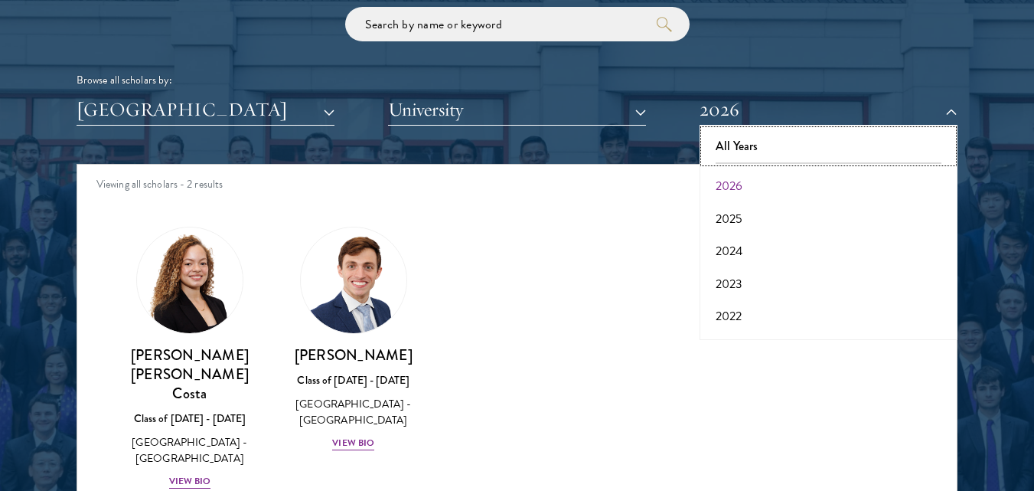
click at [775, 136] on button "All Years" at bounding box center [828, 146] width 249 height 32
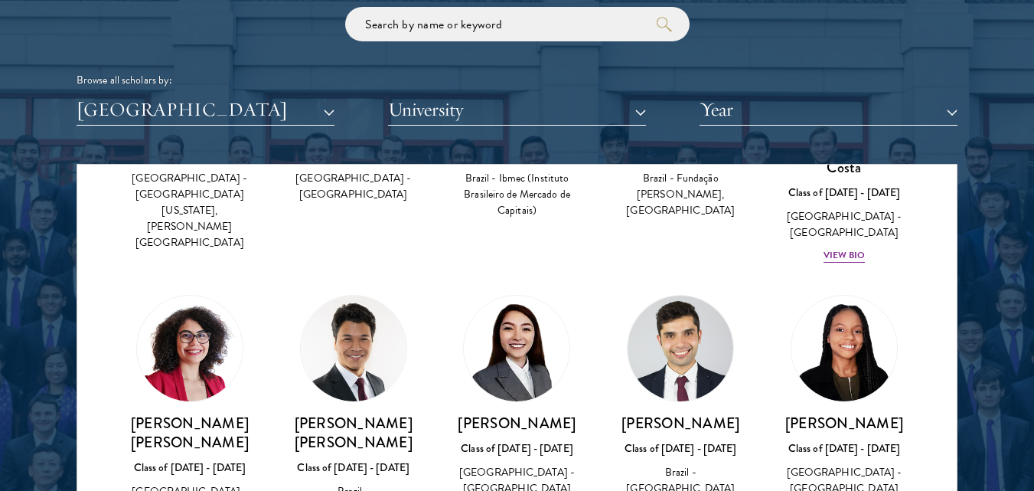
scroll to position [230, 0]
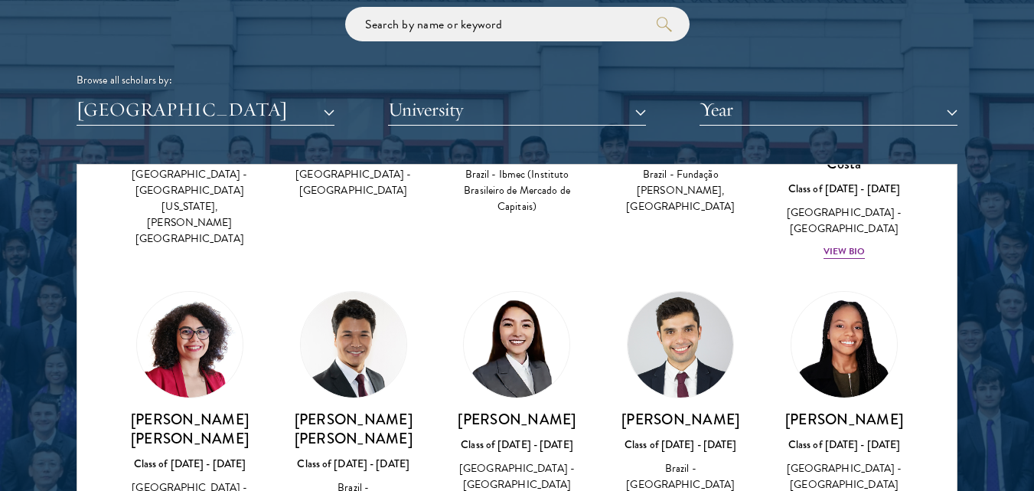
click at [182, 379] on div "[PERSON_NAME] [PERSON_NAME] Class of [DATE] - [DATE] [GEOGRAPHIC_DATA] - [GEOGR…" at bounding box center [189, 402] width 133 height 222
click at [183, 417] on h3 "[PERSON_NAME] [PERSON_NAME]" at bounding box center [189, 429] width 133 height 38
click at [201, 302] on img at bounding box center [190, 345] width 106 height 106
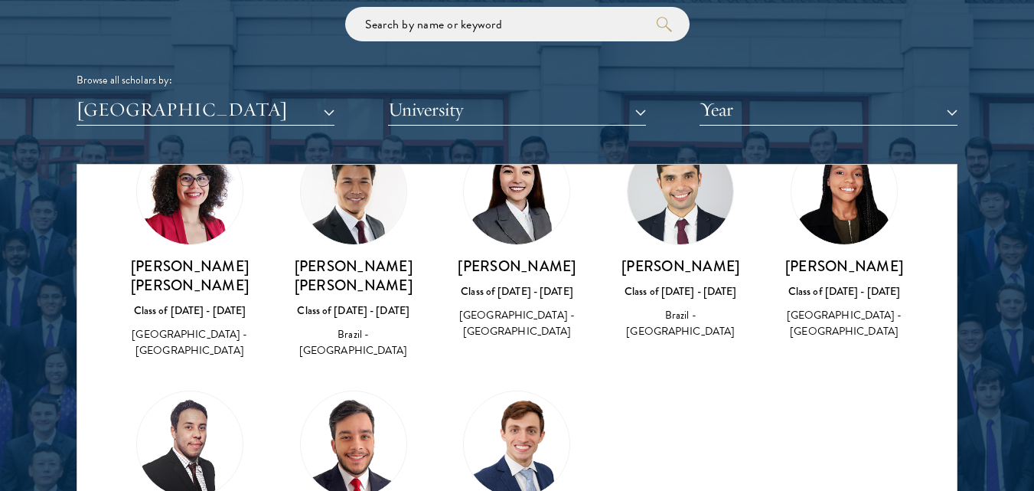
click at [189, 331] on div "[GEOGRAPHIC_DATA] - [GEOGRAPHIC_DATA]" at bounding box center [189, 342] width 133 height 32
click at [197, 209] on img at bounding box center [190, 192] width 106 height 106
click at [197, 256] on h3 "[PERSON_NAME] [PERSON_NAME]" at bounding box center [189, 275] width 133 height 38
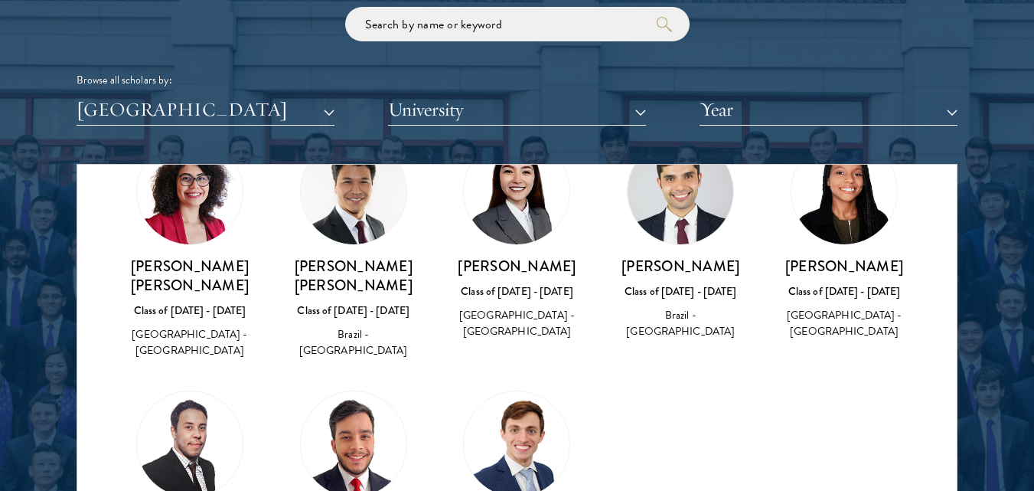
click at [197, 260] on h3 "[PERSON_NAME] [PERSON_NAME]" at bounding box center [189, 275] width 133 height 38
click at [174, 263] on h3 "[PERSON_NAME] [PERSON_NAME]" at bounding box center [189, 275] width 133 height 38
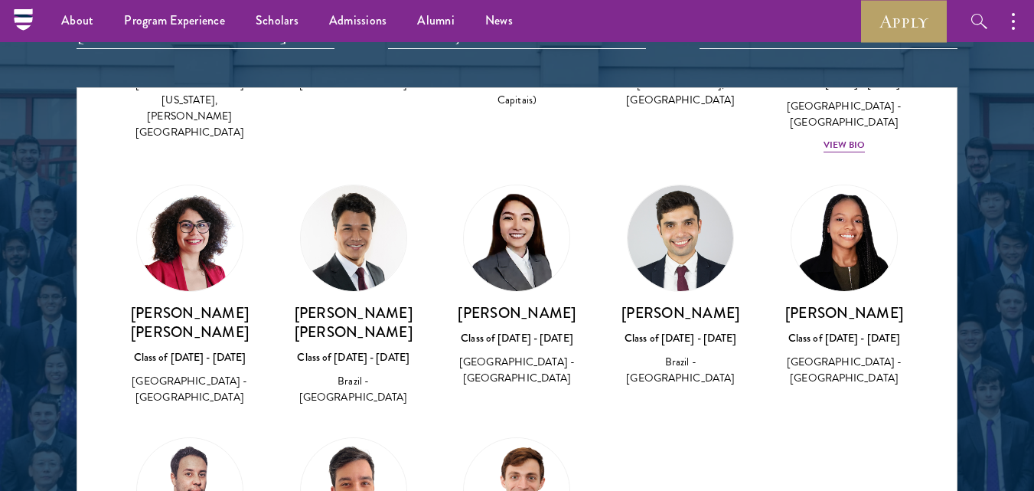
scroll to position [0, 0]
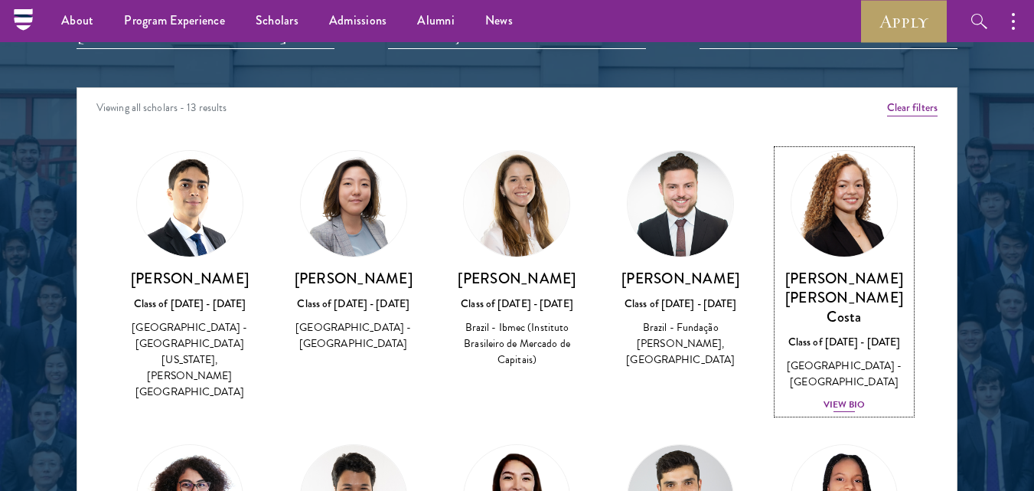
click at [828, 397] on div "View Bio" at bounding box center [845, 404] width 42 height 15
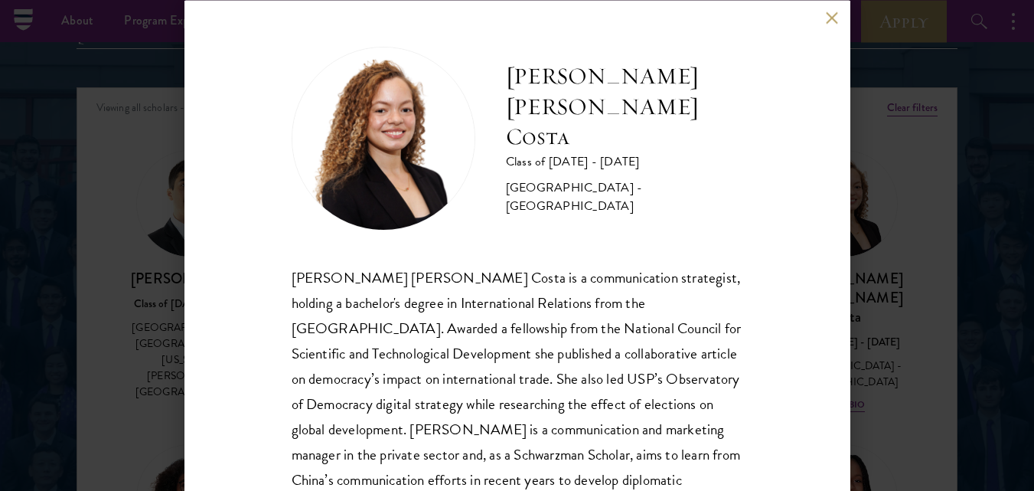
scroll to position [72, 0]
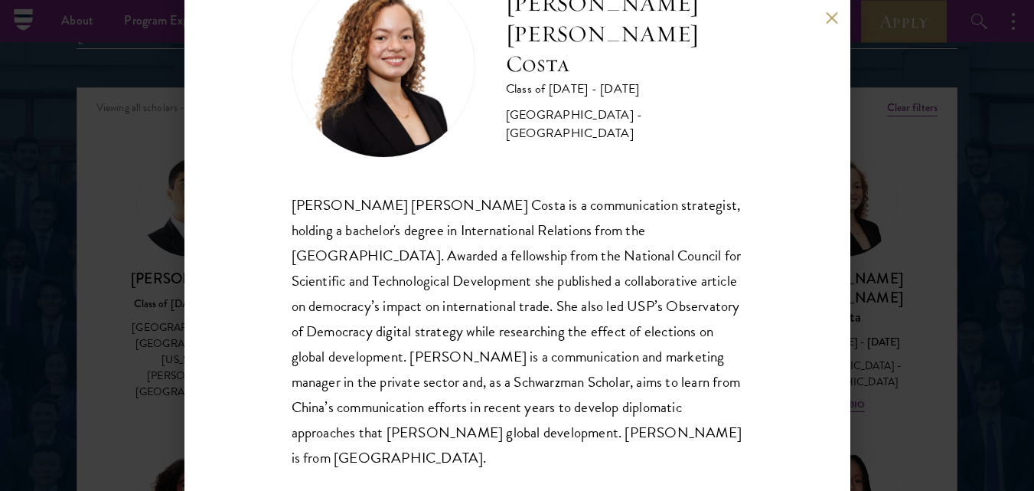
click at [932, 260] on div "[PERSON_NAME] [PERSON_NAME] Costa Class of [DATE] - [DATE] [GEOGRAPHIC_DATA] - …" at bounding box center [517, 245] width 1034 height 491
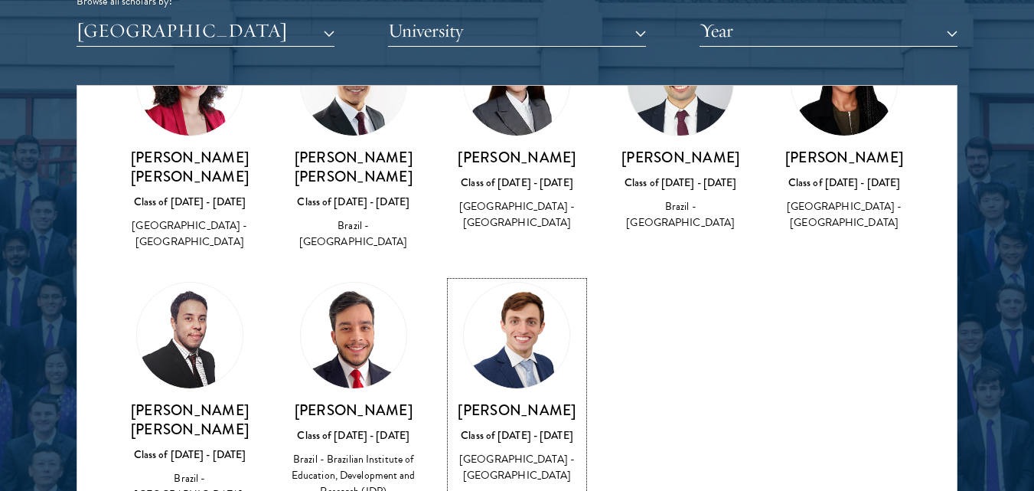
scroll to position [260, 0]
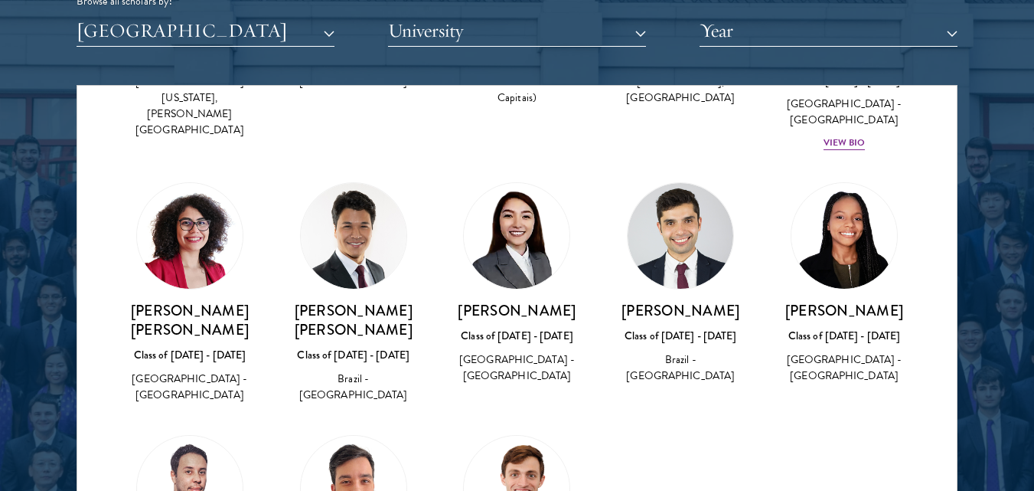
drag, startPoint x: 325, startPoint y: 361, endPoint x: 331, endPoint y: 386, distance: 26.0
click at [331, 386] on div "[PERSON_NAME] [PERSON_NAME] Class of [DATE] - [DATE] [GEOGRAPHIC_DATA] - [GEOGR…" at bounding box center [354, 293] width 164 height 253
copy div "Federal University of M"
click at [710, 351] on div "Brazil - [GEOGRAPHIC_DATA]" at bounding box center [680, 367] width 133 height 32
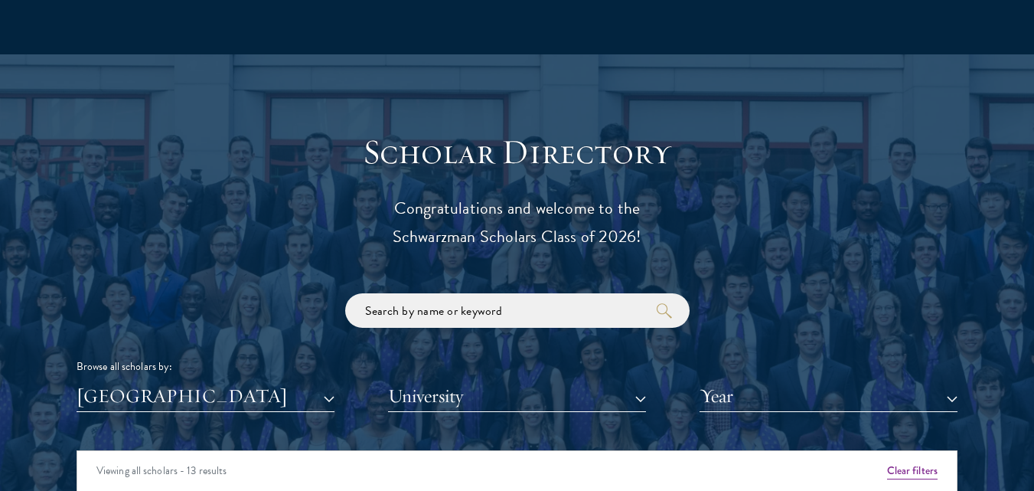
scroll to position [1687, 0]
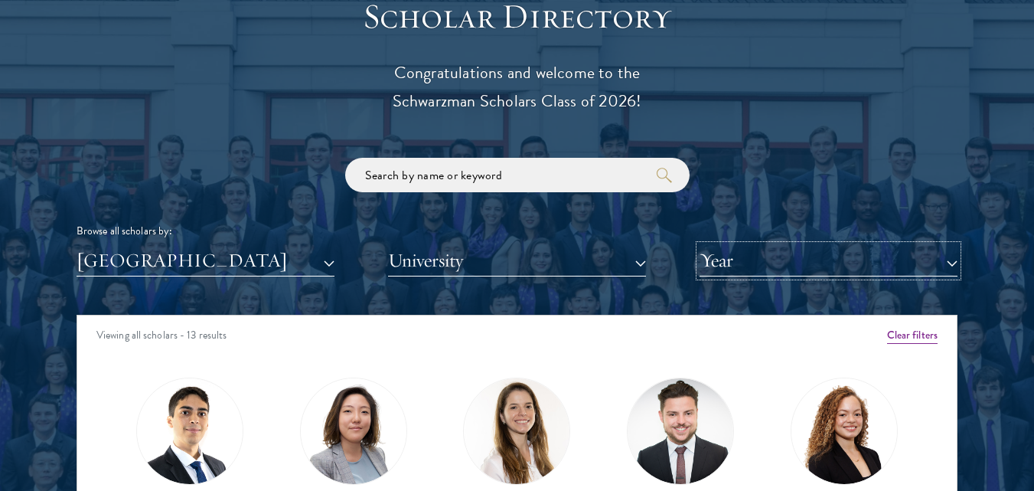
click at [772, 260] on button "Year" at bounding box center [829, 260] width 258 height 31
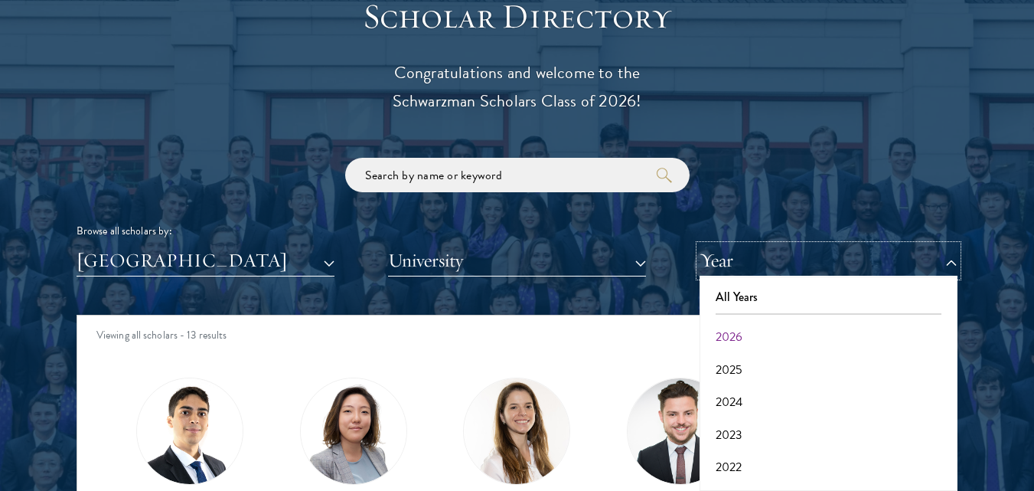
click at [772, 260] on button "Year" at bounding box center [829, 260] width 258 height 31
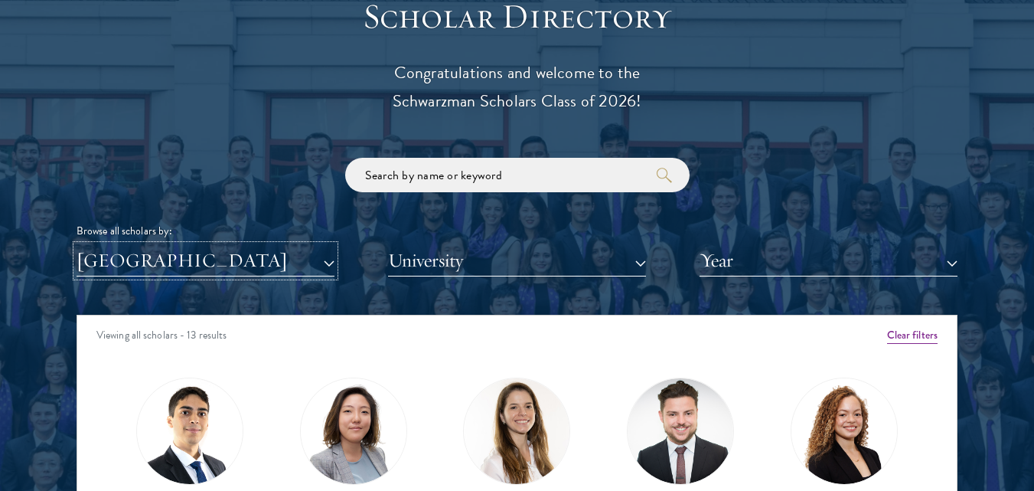
click at [125, 264] on button "[GEOGRAPHIC_DATA]" at bounding box center [206, 260] width 258 height 31
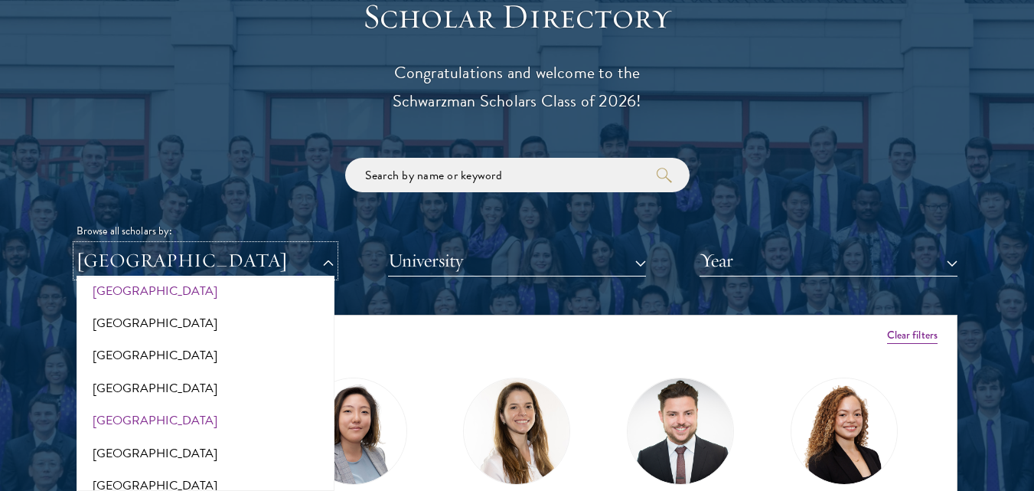
scroll to position [0, 0]
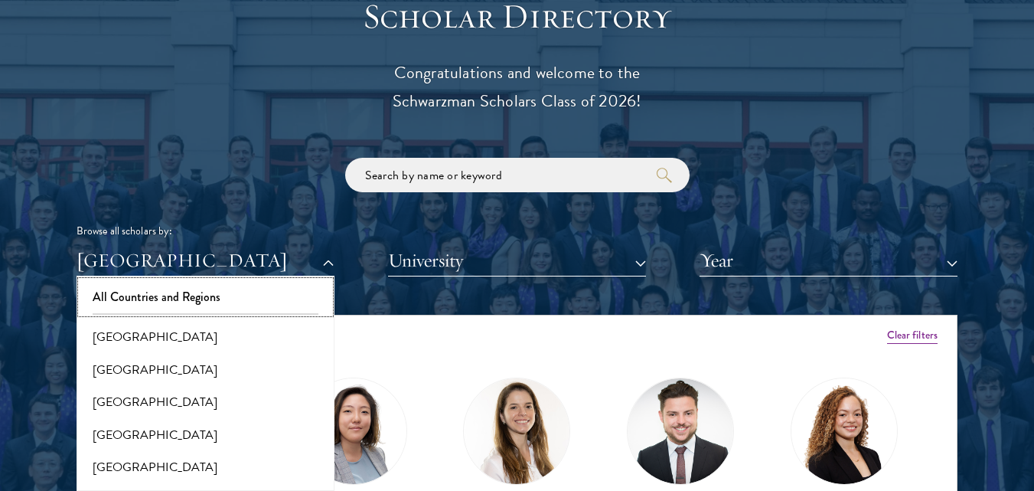
click at [171, 302] on button "All Countries and Regions" at bounding box center [205, 297] width 249 height 32
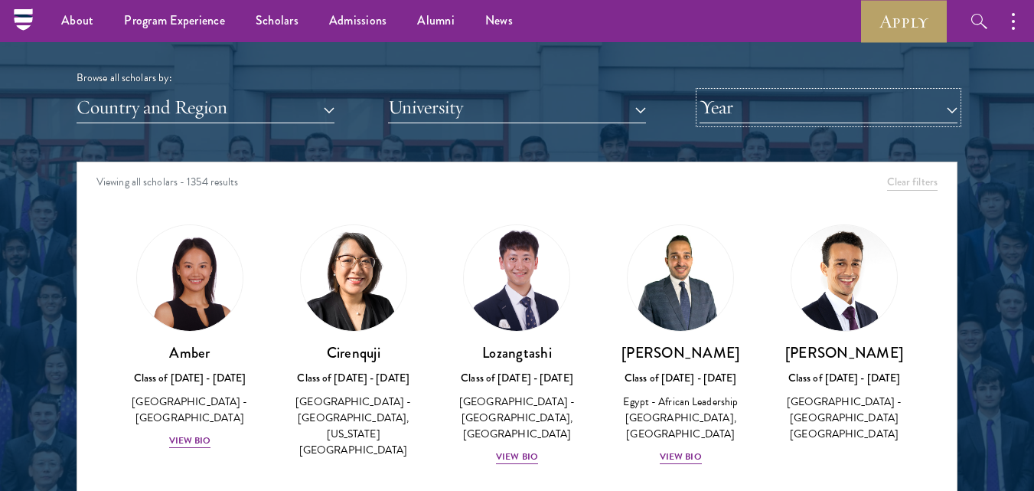
click at [874, 122] on button "Year" at bounding box center [829, 107] width 258 height 31
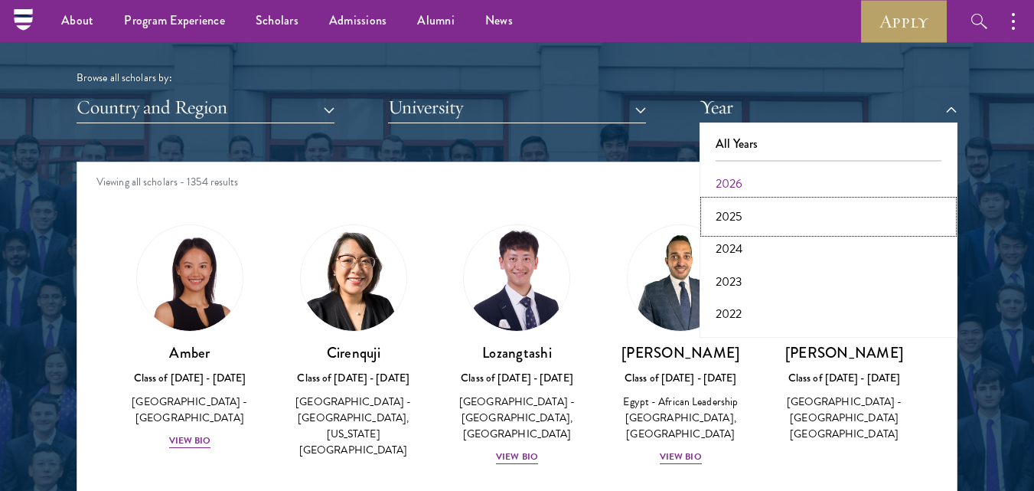
click at [799, 220] on button "2025" at bounding box center [828, 217] width 249 height 32
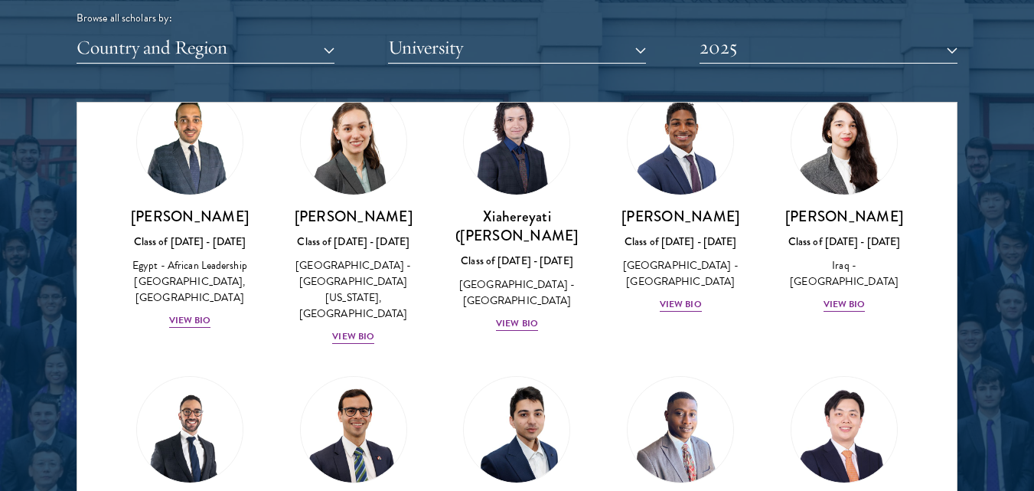
scroll to position [1916, 0]
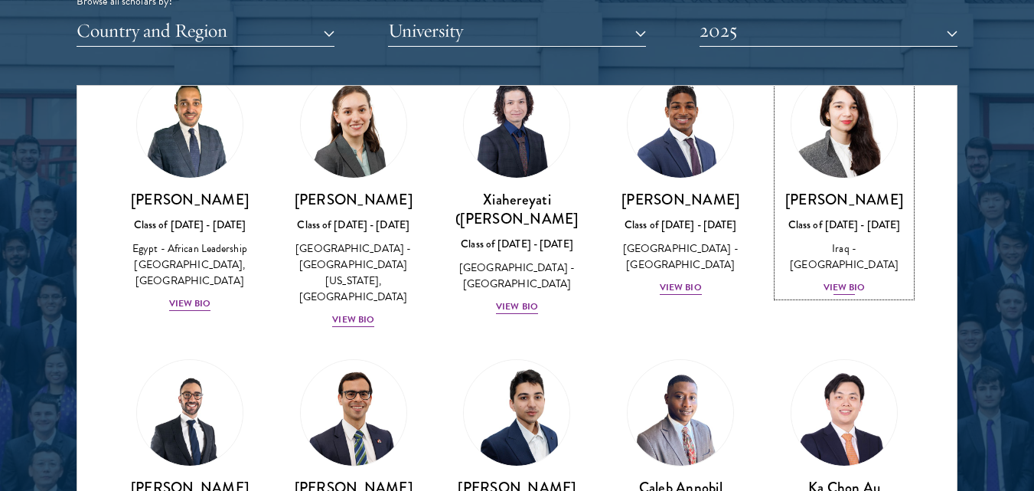
click at [843, 280] on div "View Bio" at bounding box center [845, 287] width 42 height 15
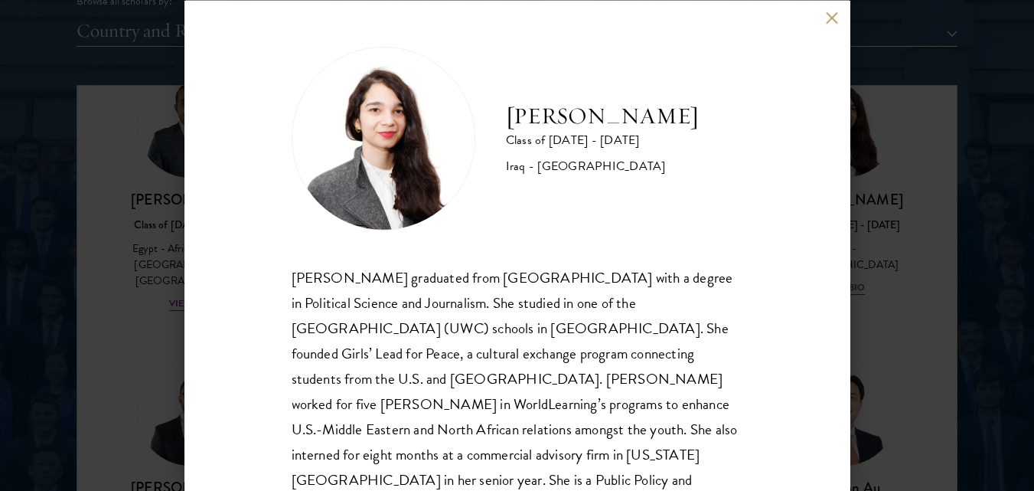
scroll to position [72, 0]
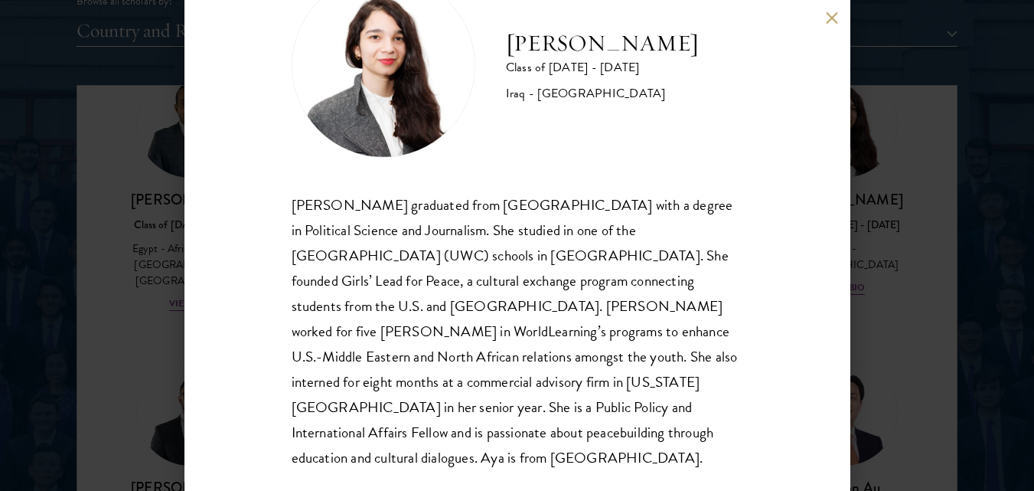
click at [442, 207] on div "[PERSON_NAME] graduated from [GEOGRAPHIC_DATA] with a degree in Political Scien…" at bounding box center [518, 331] width 452 height 279
drag, startPoint x: 440, startPoint y: 213, endPoint x: 652, endPoint y: 138, distance: 225.0
click at [652, 138] on div "[PERSON_NAME] Class of [DATE] - [DATE] [GEOGRAPHIC_DATA] - [GEOGRAPHIC_DATA]" at bounding box center [518, 66] width 452 height 184
click at [662, 204] on div "[PERSON_NAME] graduated from [GEOGRAPHIC_DATA] with a degree in Political Scien…" at bounding box center [518, 331] width 452 height 279
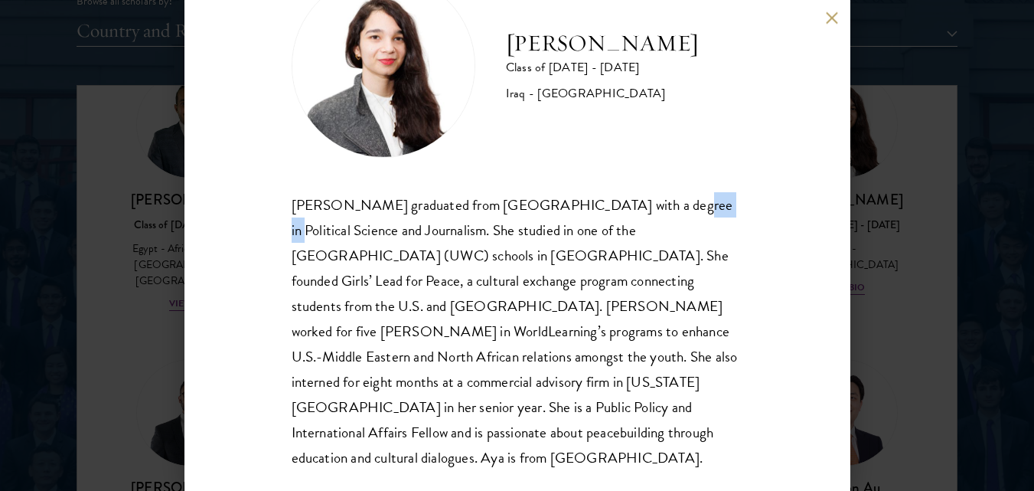
click at [662, 204] on div "[PERSON_NAME] graduated from [GEOGRAPHIC_DATA] with a degree in Political Scien…" at bounding box center [518, 331] width 452 height 279
copy div "degree"
click at [671, 217] on div "[PERSON_NAME] graduated from [GEOGRAPHIC_DATA] with a degree in Political Scien…" at bounding box center [518, 331] width 452 height 279
click at [948, 199] on div "[PERSON_NAME] Class of [DATE] - [DATE] [GEOGRAPHIC_DATA] - [GEOGRAPHIC_DATA] [P…" at bounding box center [517, 245] width 1034 height 491
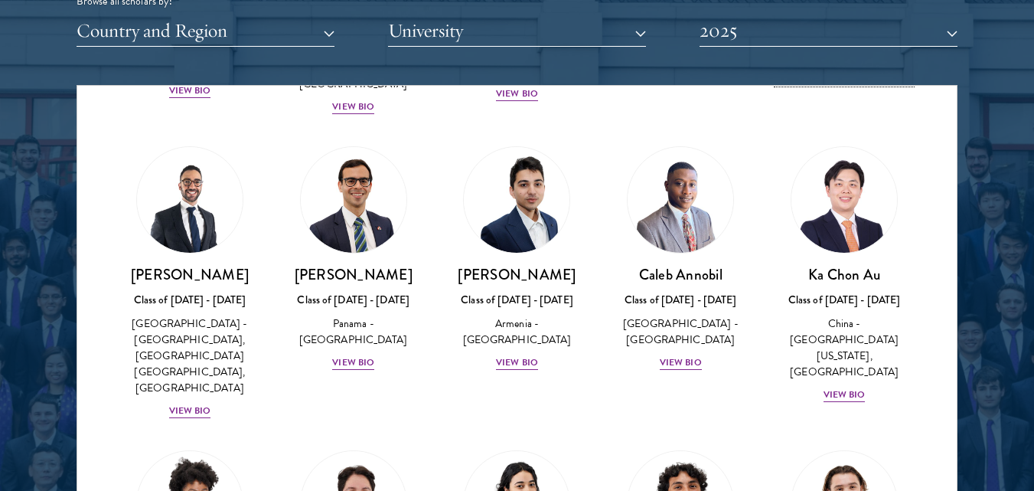
scroll to position [292, 0]
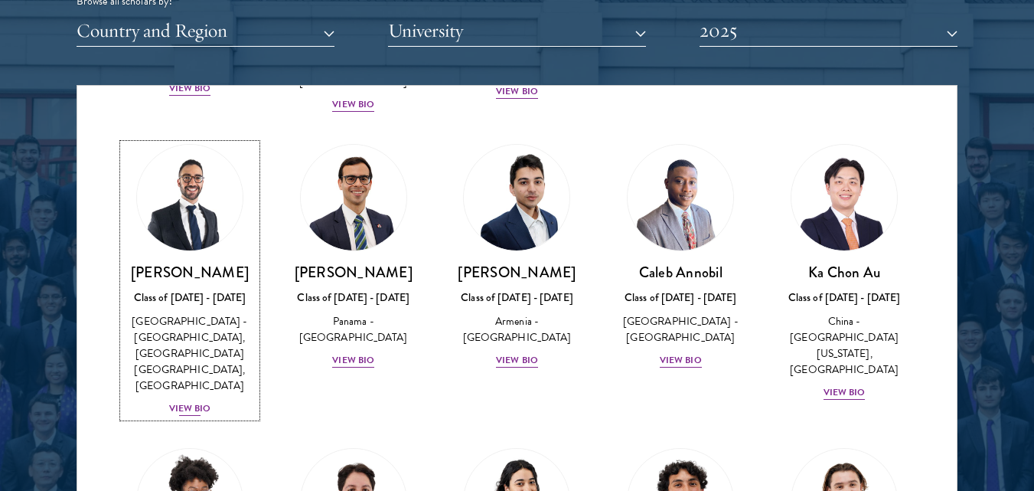
click at [201, 401] on div "View Bio" at bounding box center [190, 408] width 42 height 15
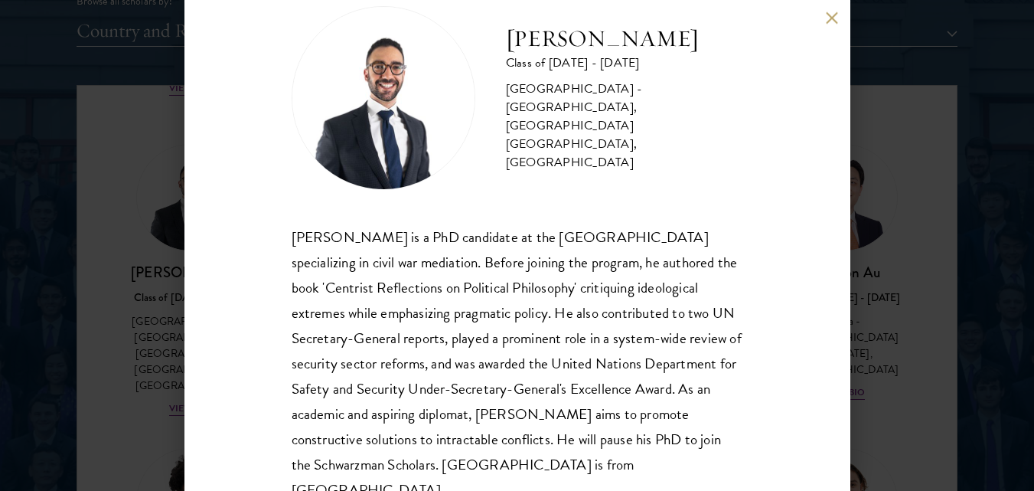
scroll to position [72, 0]
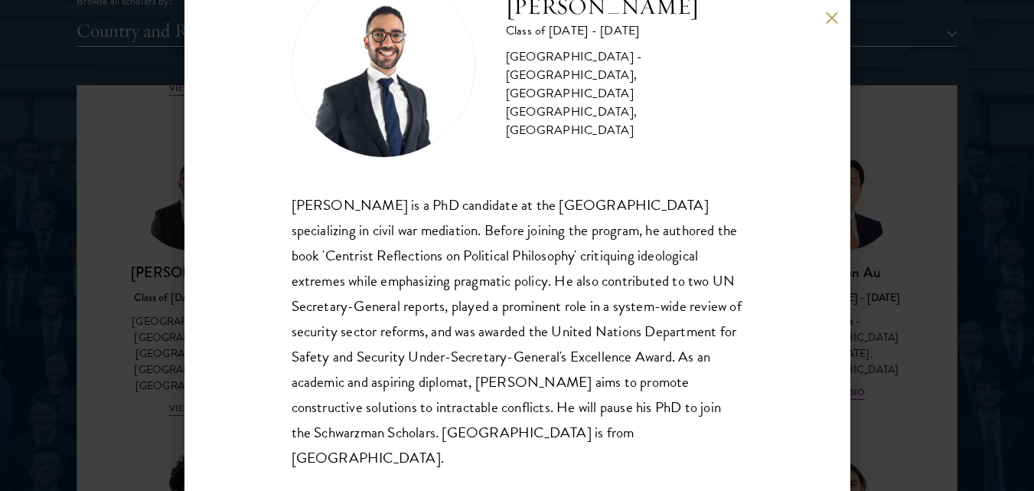
click at [949, 266] on div "[PERSON_NAME] Class of [DATE] - [DATE] [GEOGRAPHIC_DATA] - [GEOGRAPHIC_DATA], […" at bounding box center [517, 245] width 1034 height 491
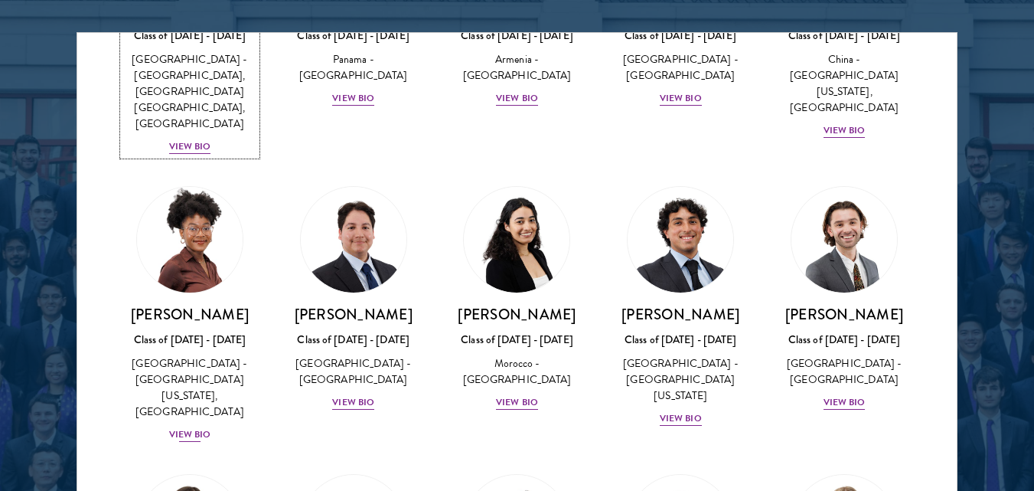
scroll to position [503, 0]
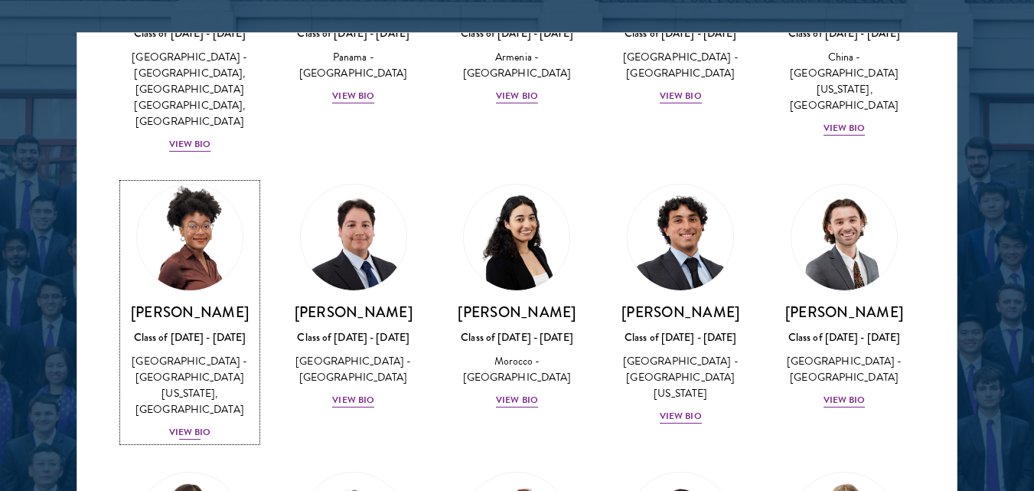
click at [186, 425] on div "View Bio" at bounding box center [190, 432] width 42 height 15
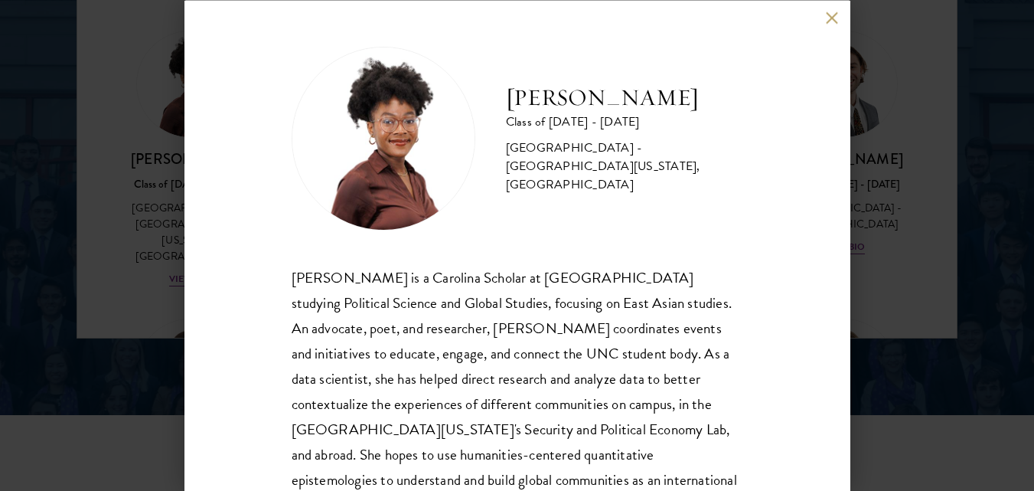
scroll to position [72, 0]
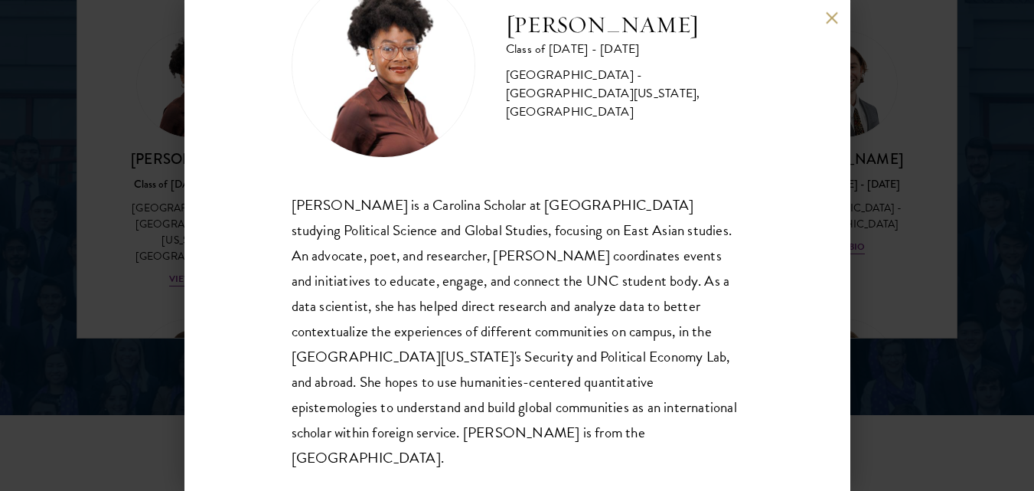
click at [987, 230] on div "[PERSON_NAME] Class of [DATE] - [DATE] [GEOGRAPHIC_DATA] - [GEOGRAPHIC_DATA][US…" at bounding box center [517, 245] width 1034 height 491
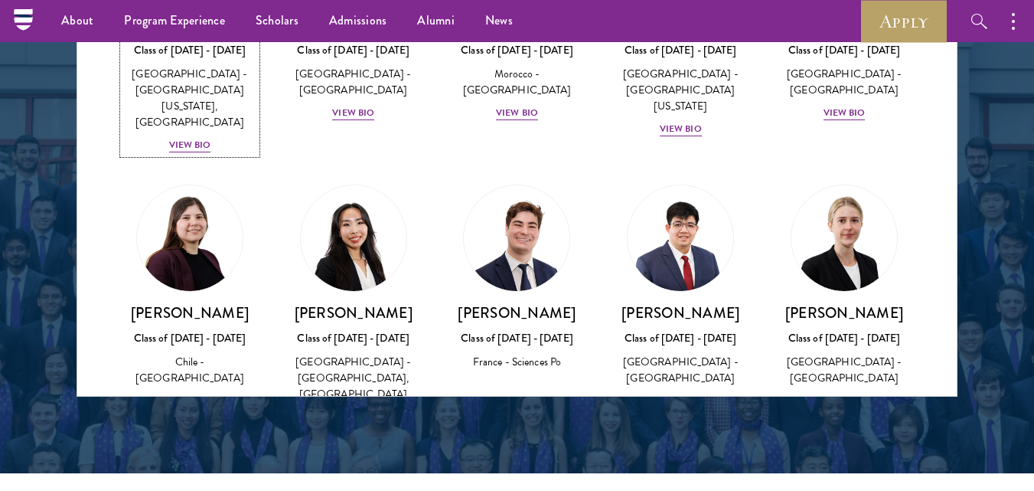
scroll to position [730, 0]
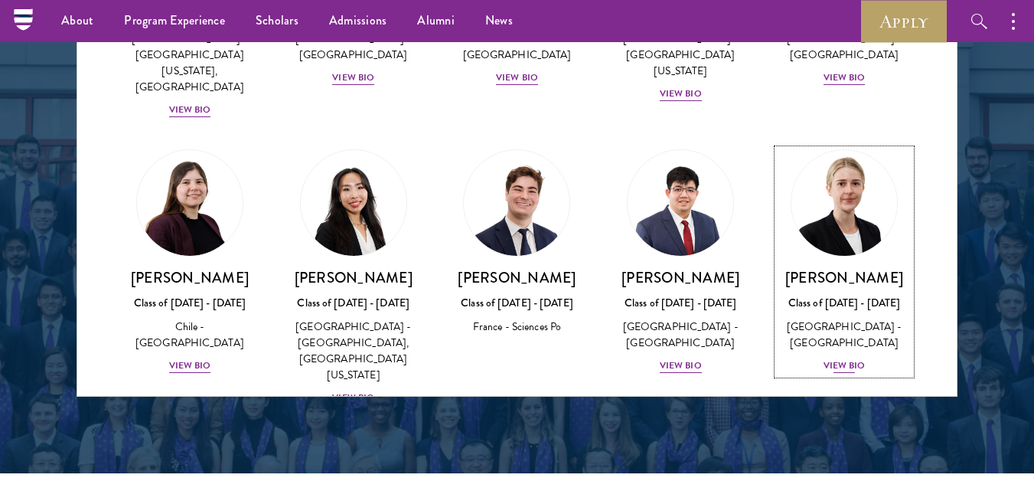
click at [834, 315] on div "[PERSON_NAME] Class of [DATE] - [DATE] [GEOGRAPHIC_DATA] - [GEOGRAPHIC_DATA] Vi…" at bounding box center [844, 321] width 133 height 106
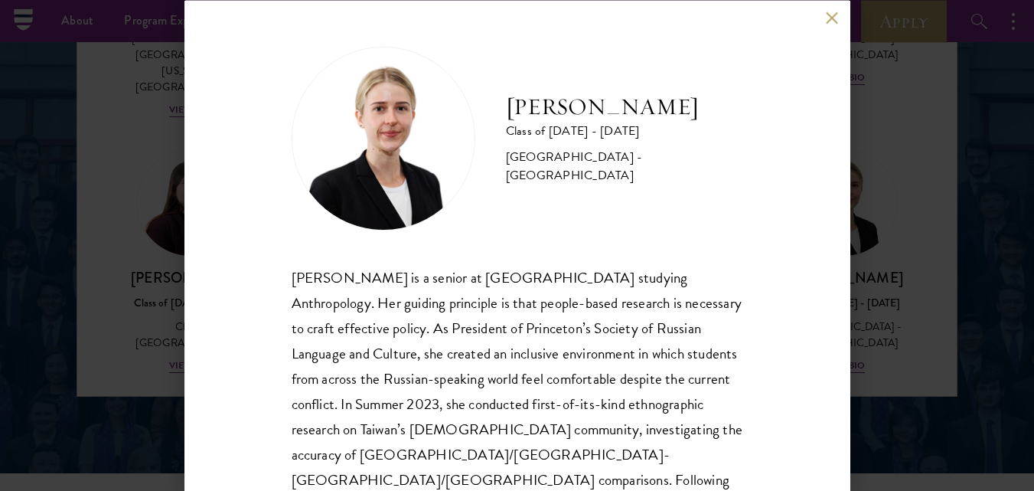
click at [142, 174] on div "[PERSON_NAME] Class of [DATE] - [DATE] [GEOGRAPHIC_DATA] - [GEOGRAPHIC_DATA] [P…" at bounding box center [517, 245] width 1034 height 491
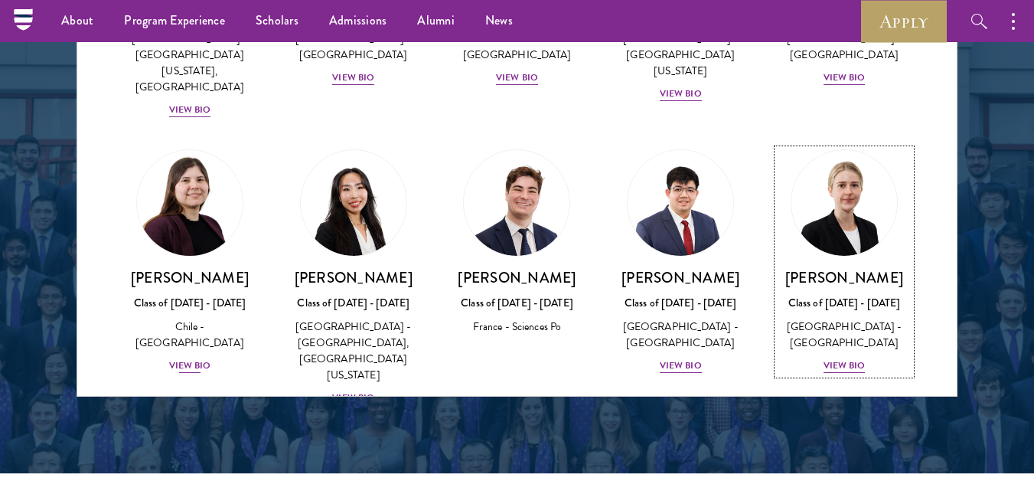
scroll to position [667, 0]
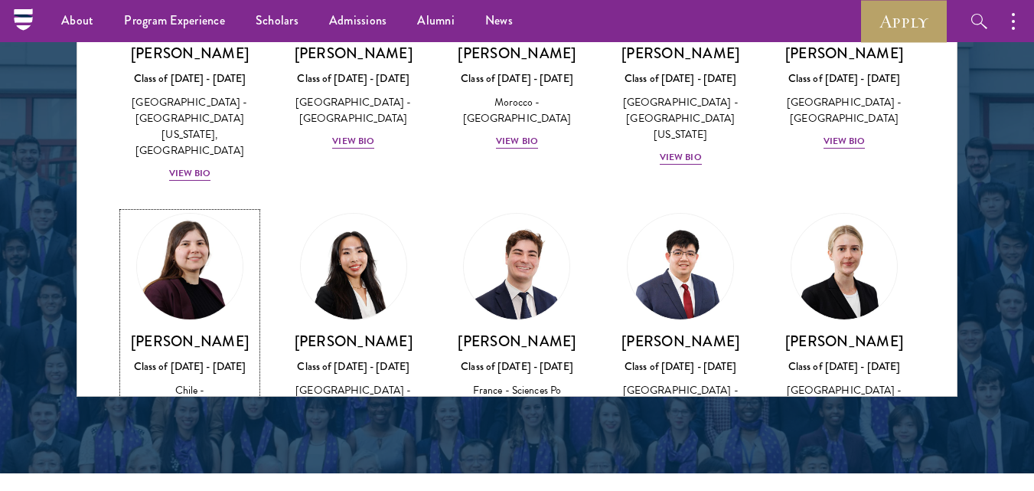
click at [196, 422] on div "View Bio" at bounding box center [190, 429] width 42 height 15
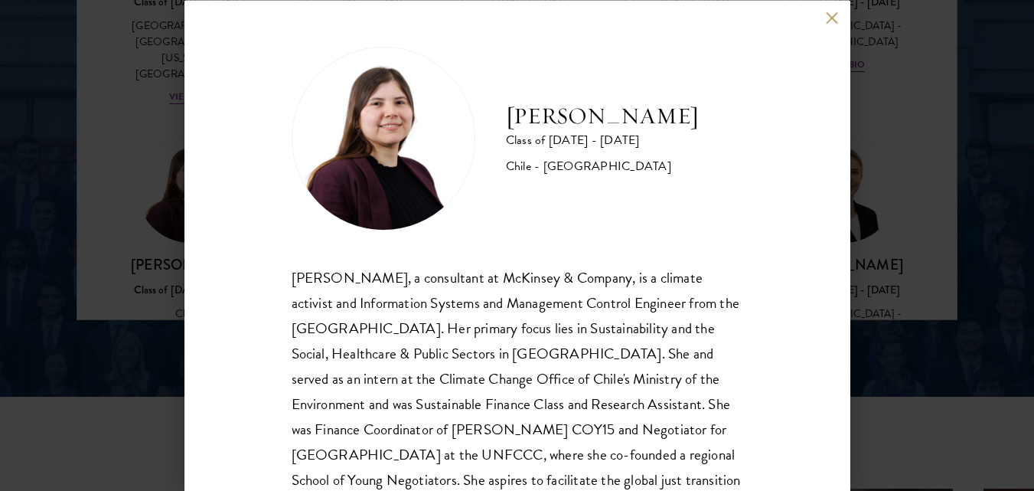
scroll to position [72, 0]
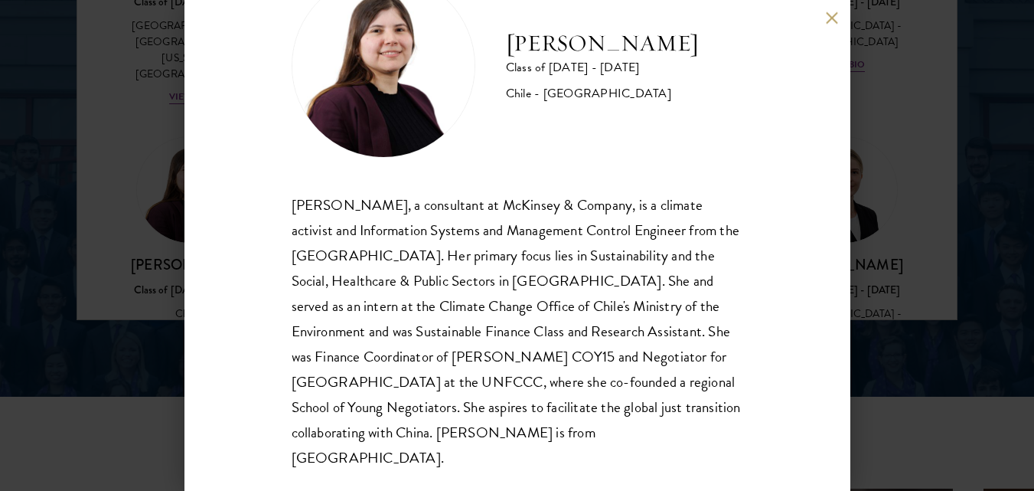
click at [307, 227] on div "[PERSON_NAME], a consultant at McKinsey & Company, is a climate activist and In…" at bounding box center [518, 331] width 452 height 279
copy div "activist"
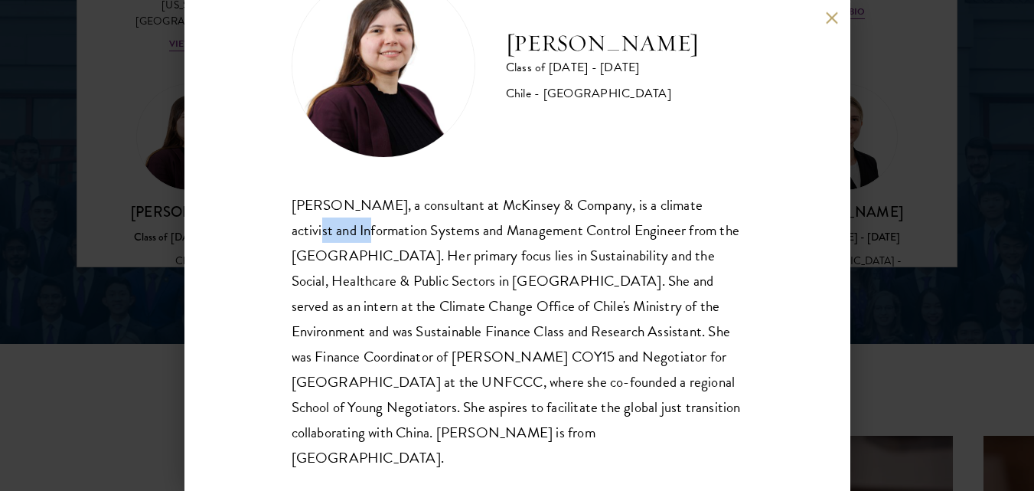
scroll to position [2294, 0]
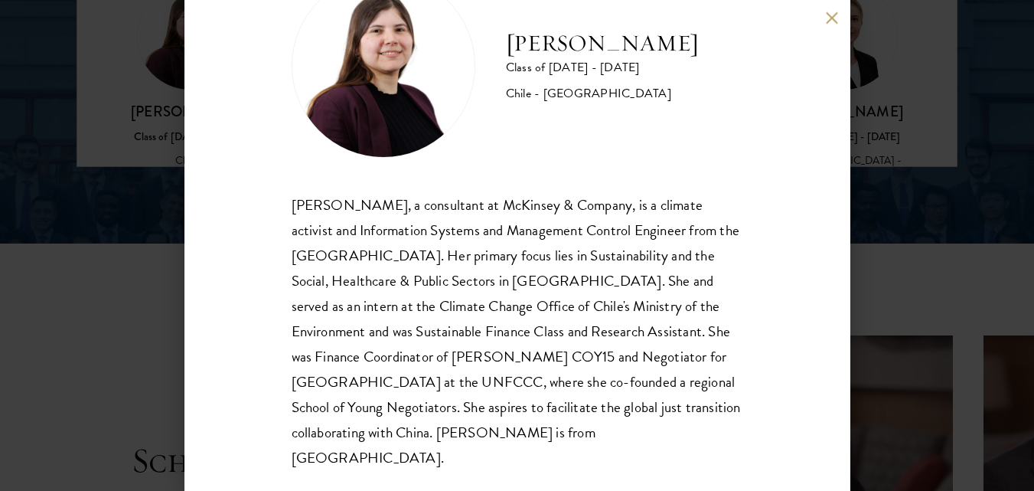
click at [901, 231] on div "[PERSON_NAME] Class of [DATE] - [DATE] [GEOGRAPHIC_DATA] - [GEOGRAPHIC_DATA] [P…" at bounding box center [517, 245] width 1034 height 491
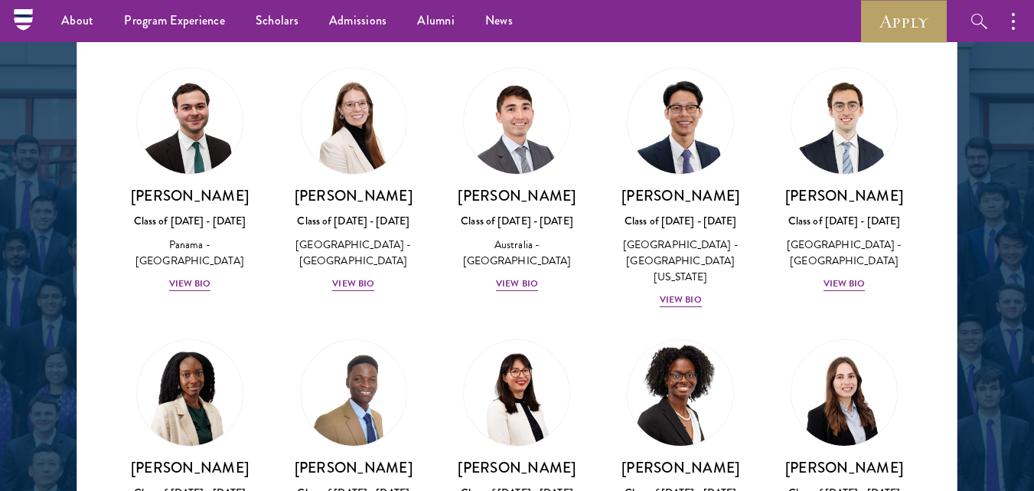
scroll to position [1815, 0]
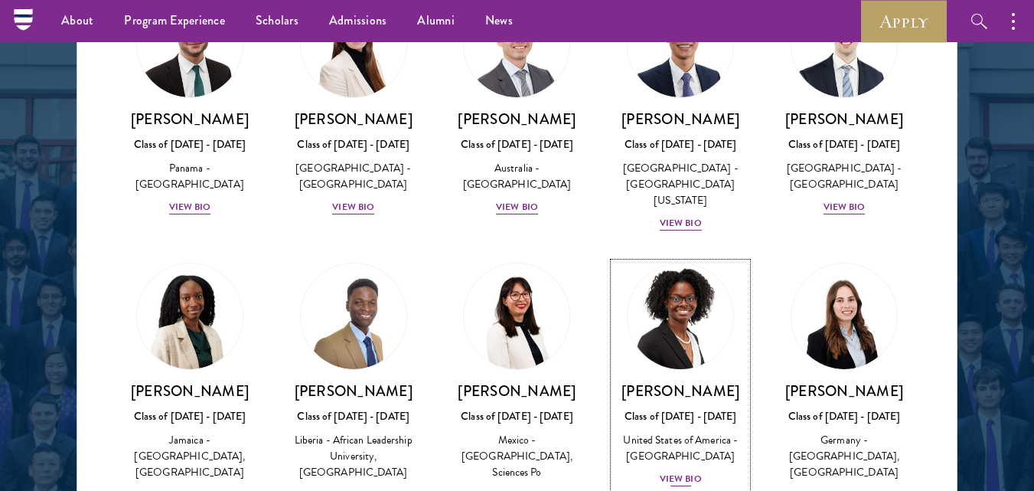
click at [675, 472] on div "View Bio" at bounding box center [681, 479] width 42 height 15
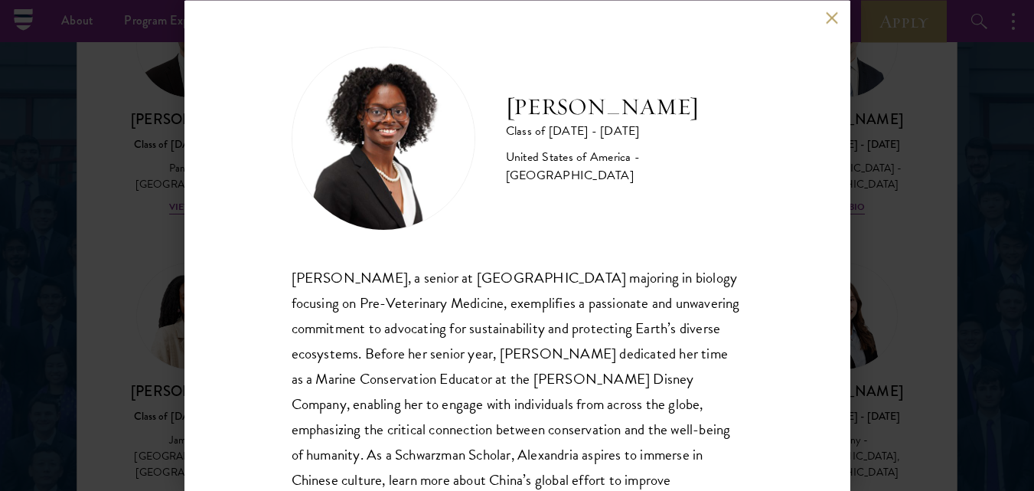
scroll to position [77, 0]
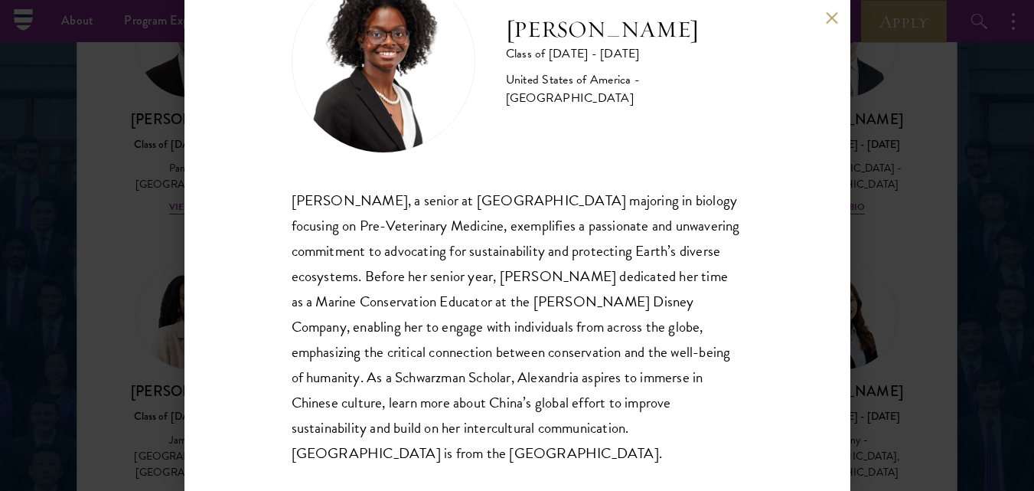
click at [838, 15] on button at bounding box center [832, 17] width 13 height 13
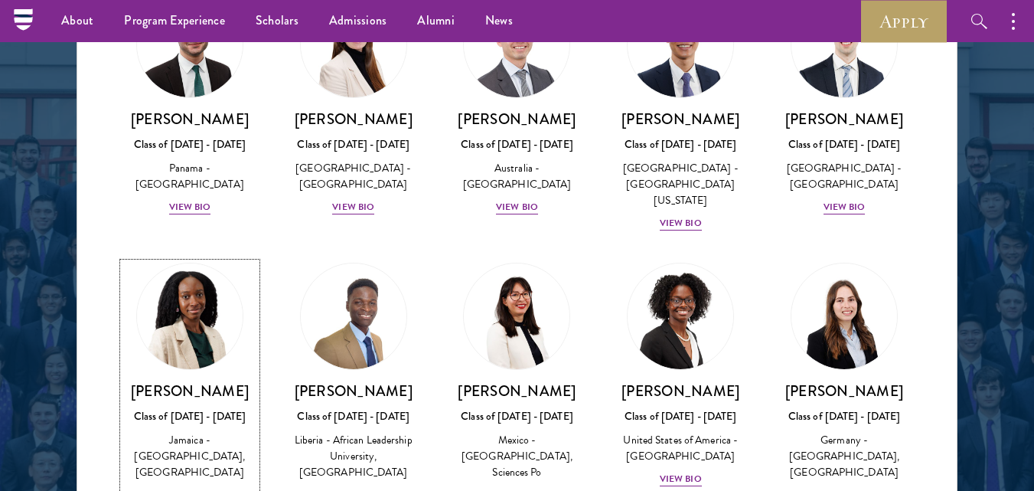
click at [193, 488] on div "View Bio" at bounding box center [190, 495] width 42 height 15
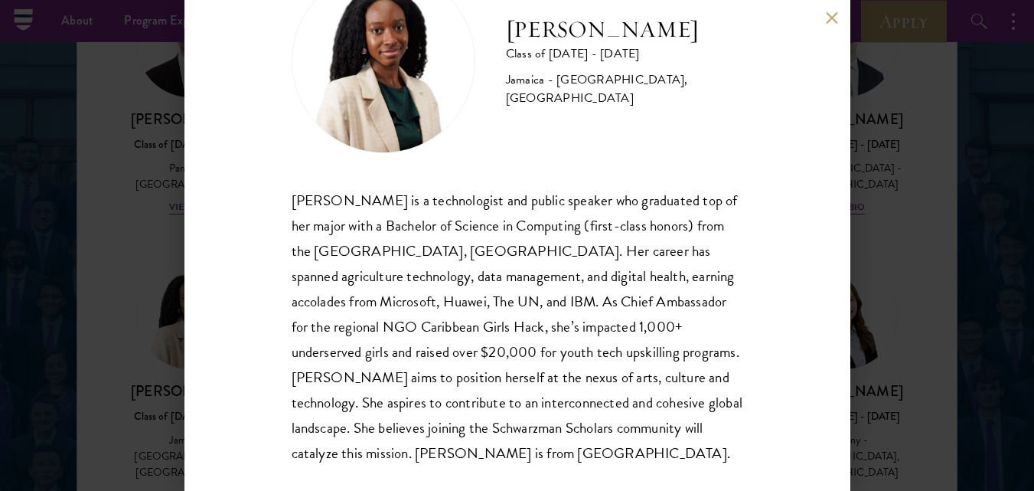
scroll to position [97, 0]
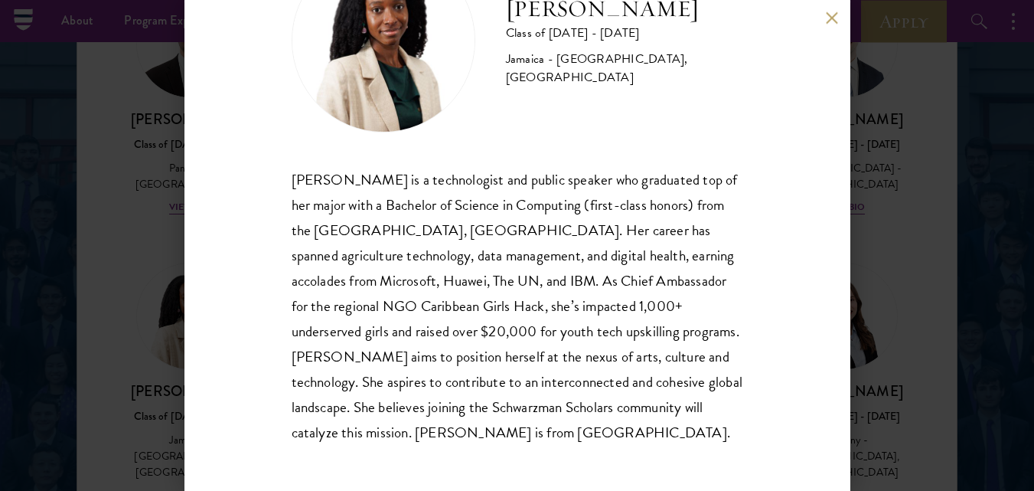
click at [835, 19] on button at bounding box center [832, 17] width 13 height 13
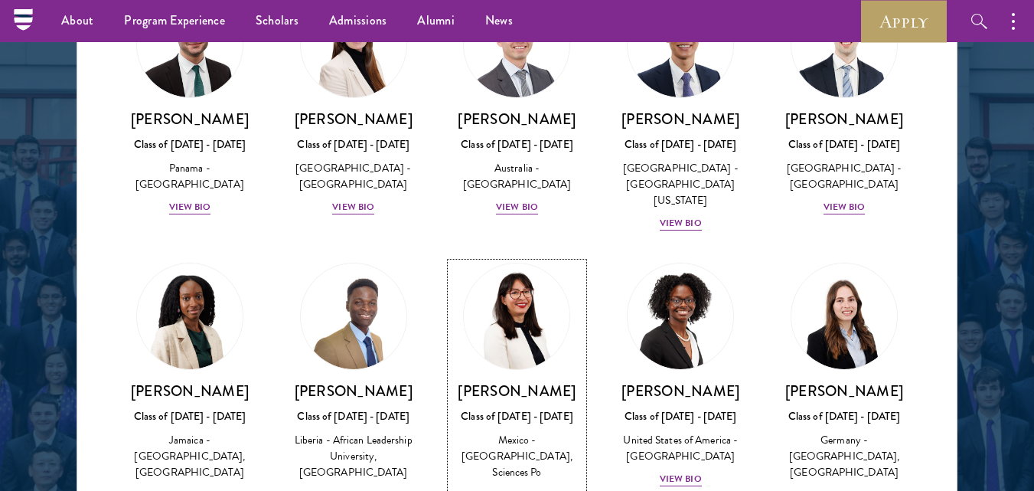
click at [493, 381] on div "[PERSON_NAME] Class of [DATE] - [DATE] [GEOGRAPHIC_DATA] - [GEOGRAPHIC_DATA], S…" at bounding box center [517, 442] width 133 height 122
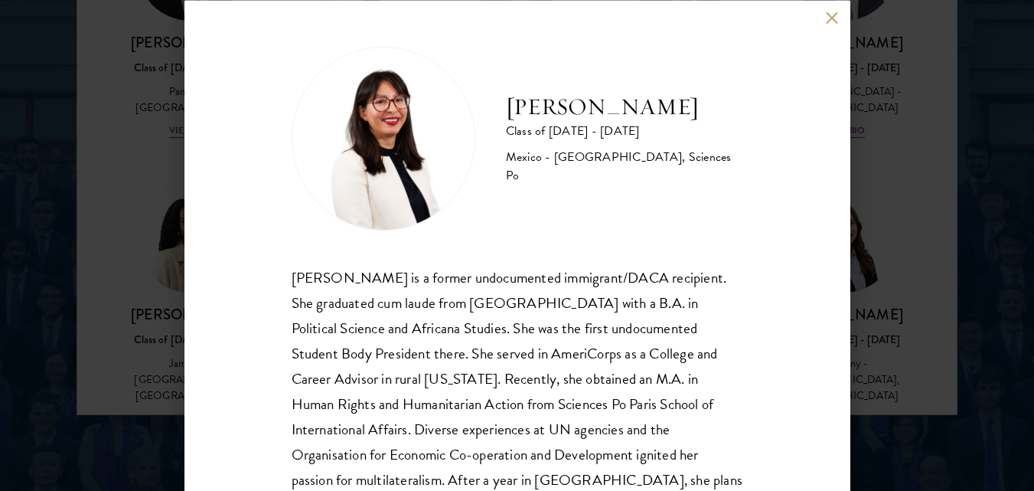
scroll to position [72, 0]
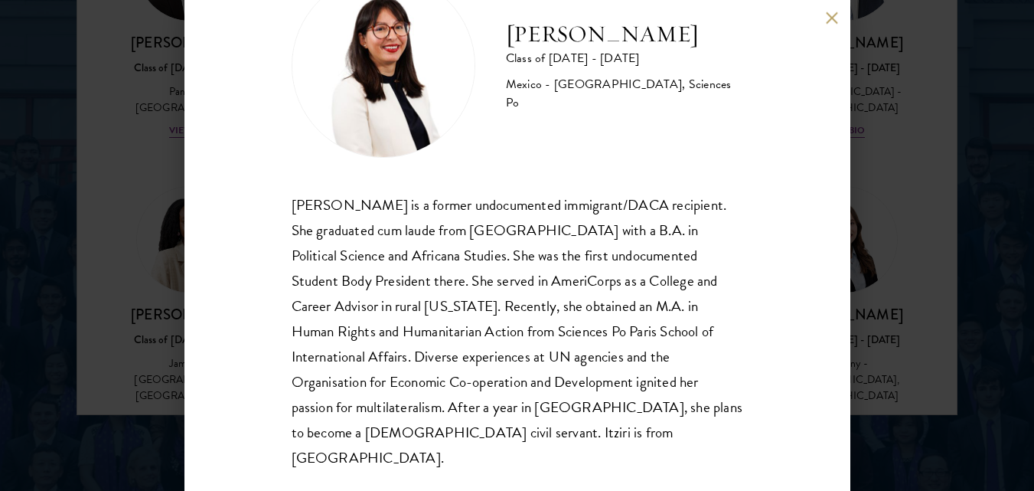
click at [829, 15] on button at bounding box center [832, 17] width 13 height 13
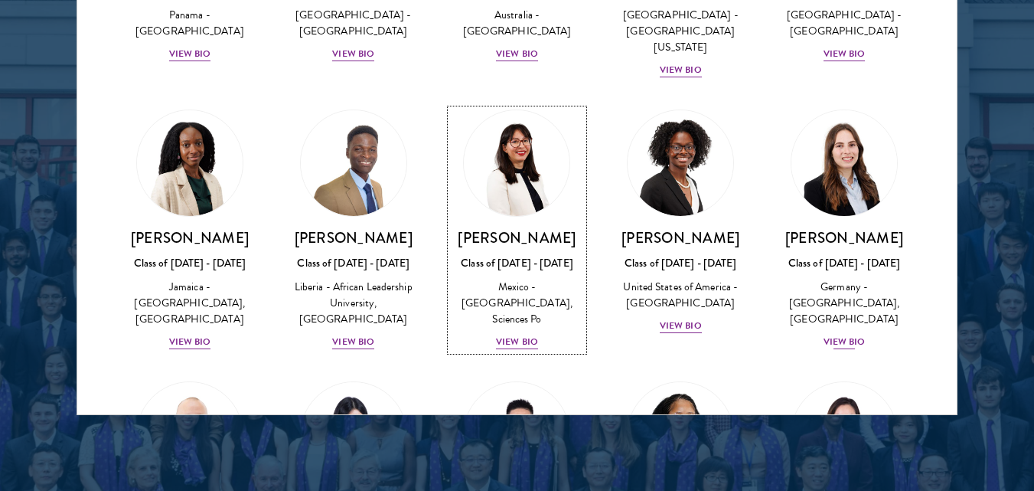
scroll to position [2121, 0]
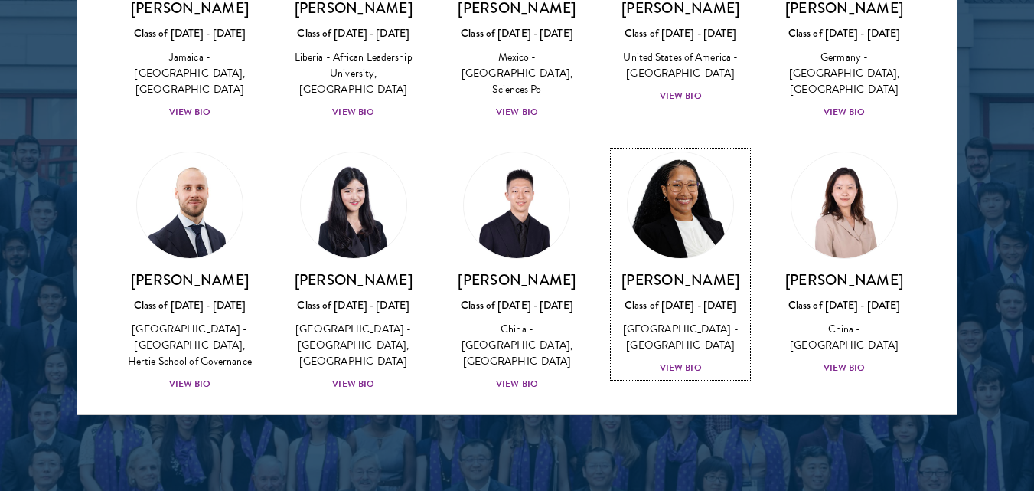
click at [674, 361] on div "View Bio" at bounding box center [681, 368] width 42 height 15
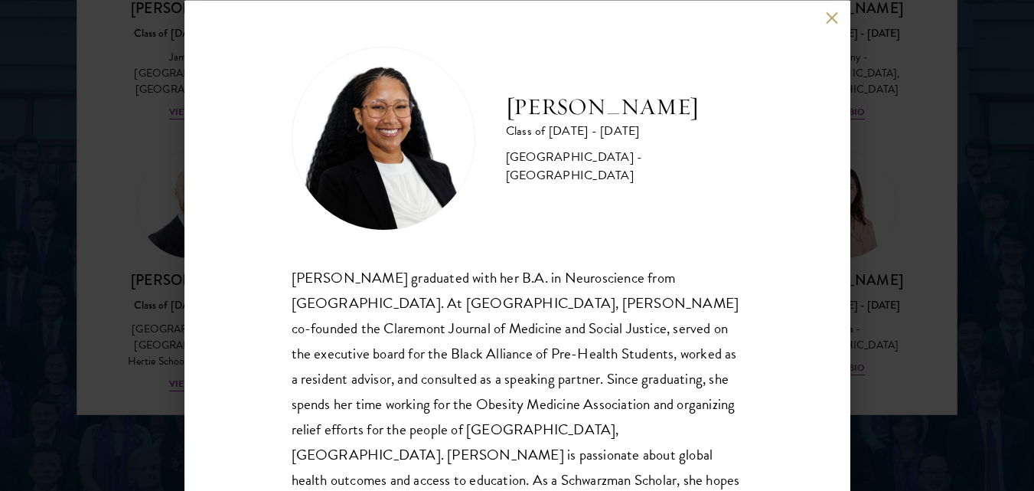
scroll to position [72, 0]
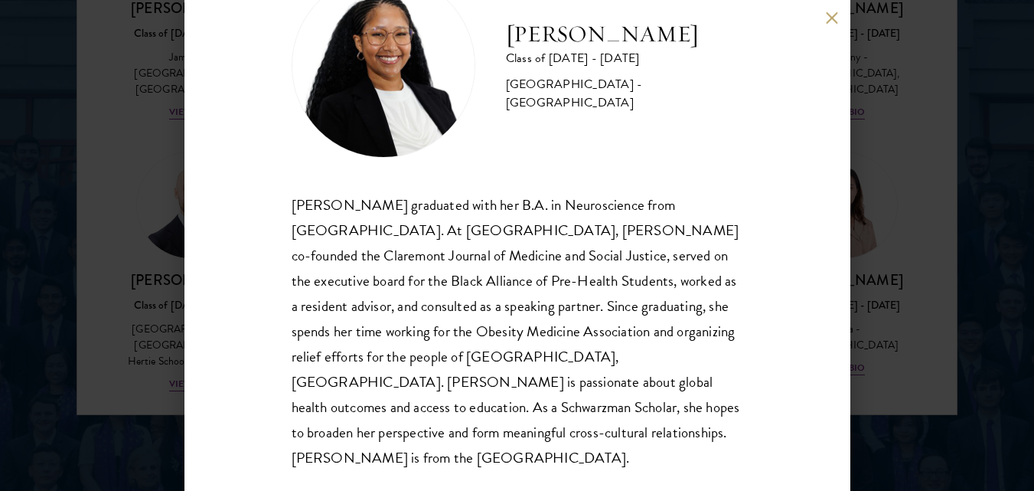
click at [835, 22] on button at bounding box center [832, 17] width 13 height 13
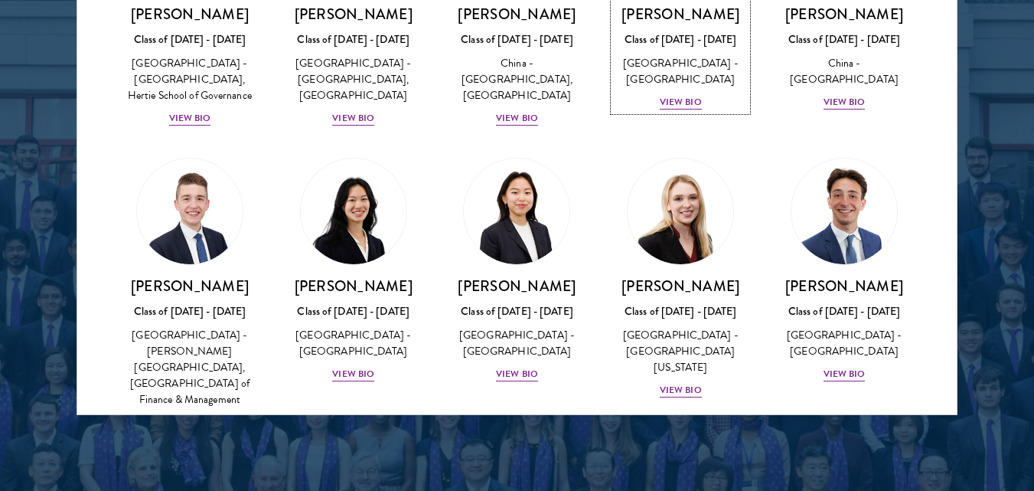
scroll to position [2428, 0]
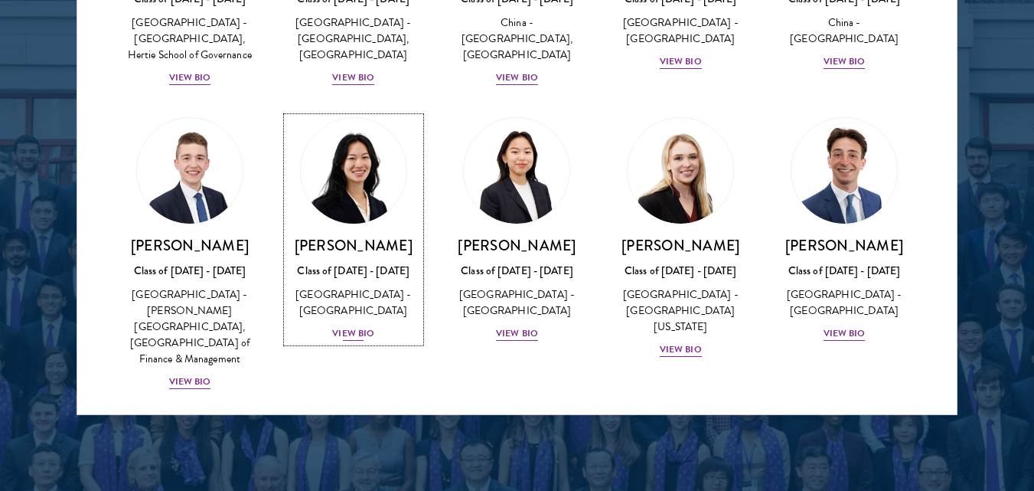
click at [364, 236] on div "[PERSON_NAME] Class of [DATE] - [DATE] [GEOGRAPHIC_DATA] - [GEOGRAPHIC_DATA] Vi…" at bounding box center [353, 289] width 133 height 106
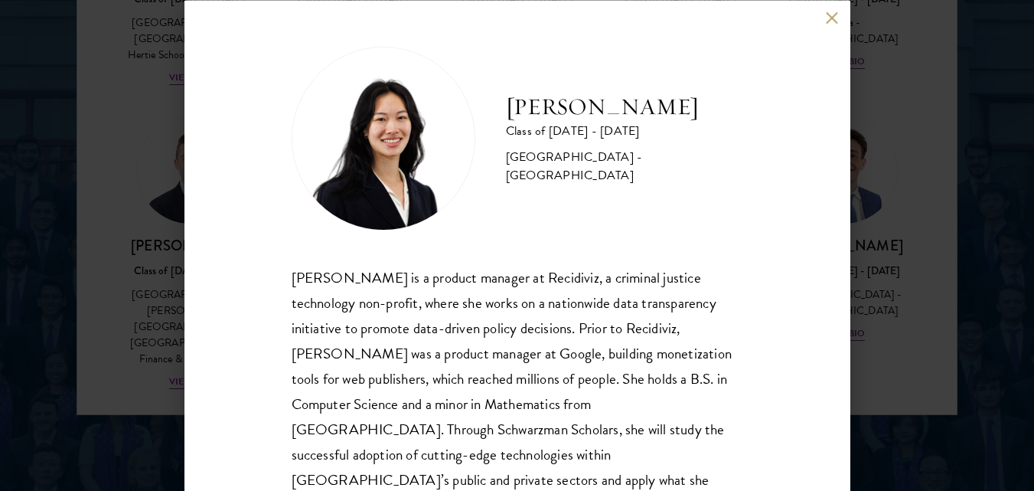
scroll to position [72, 0]
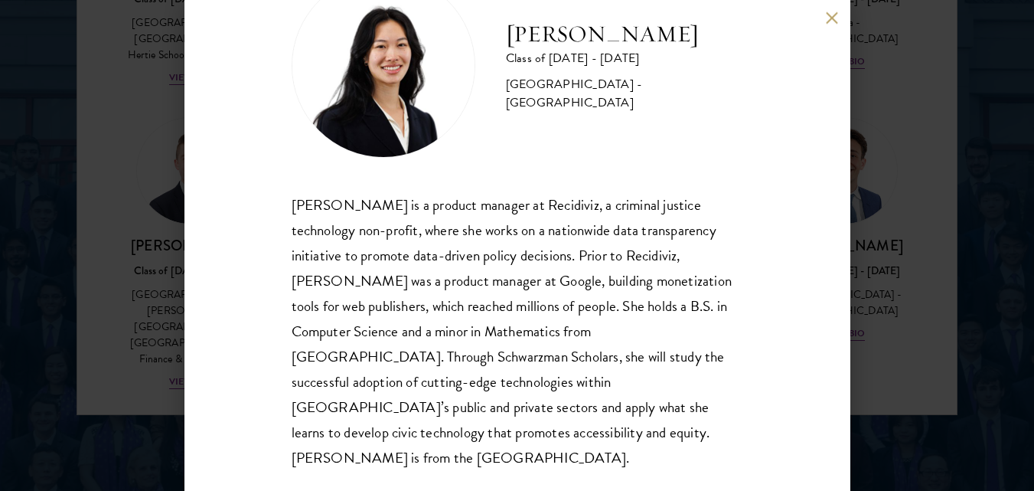
click at [835, 24] on button at bounding box center [832, 17] width 13 height 13
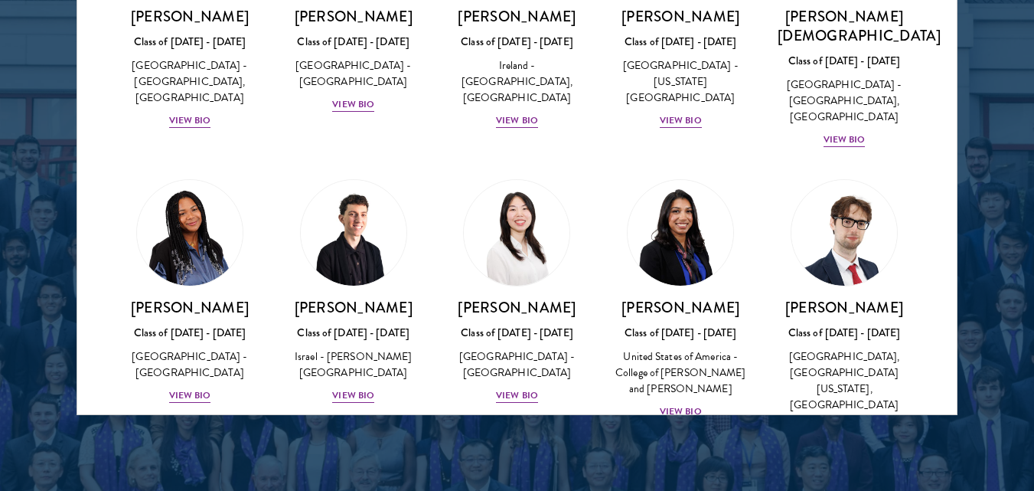
scroll to position [2964, 0]
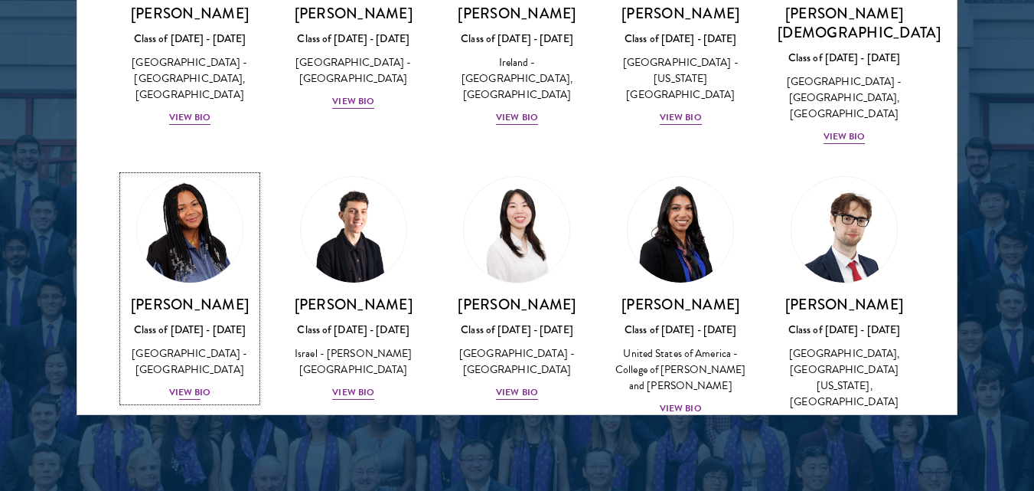
click at [185, 385] on div "View Bio" at bounding box center [190, 392] width 42 height 15
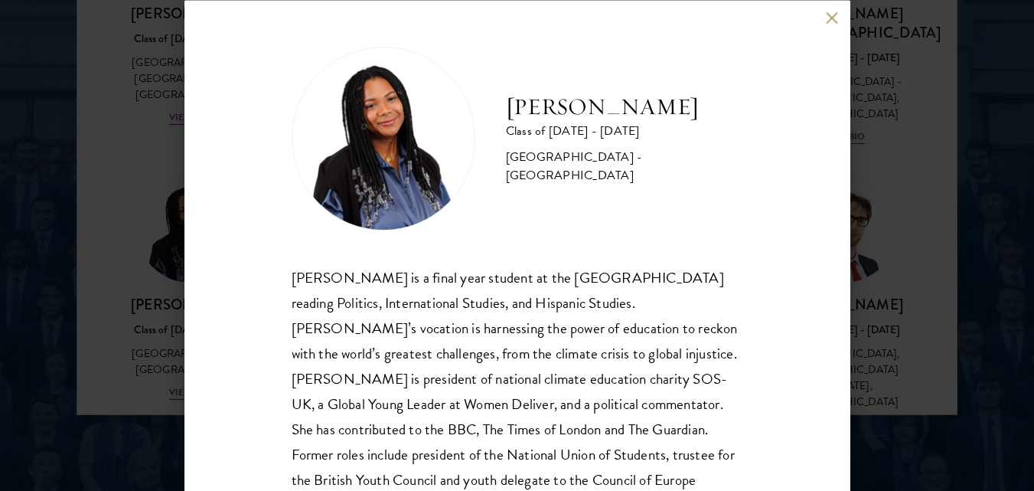
click at [833, 18] on button at bounding box center [832, 17] width 13 height 13
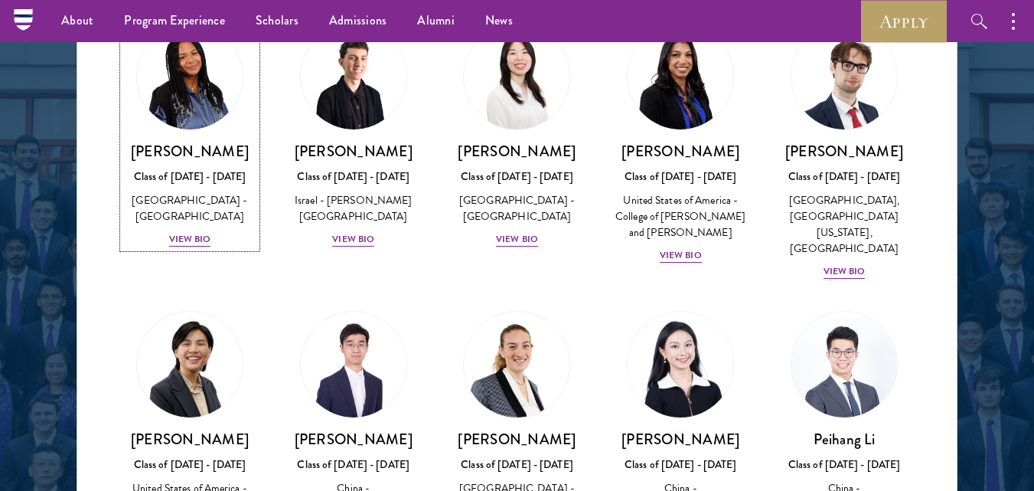
scroll to position [3270, 0]
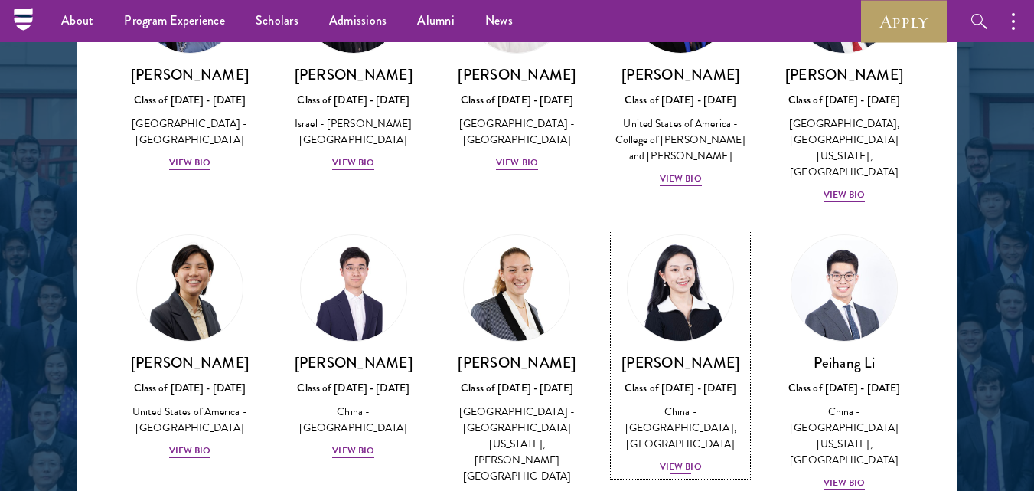
click at [679, 459] on div "View Bio" at bounding box center [681, 466] width 42 height 15
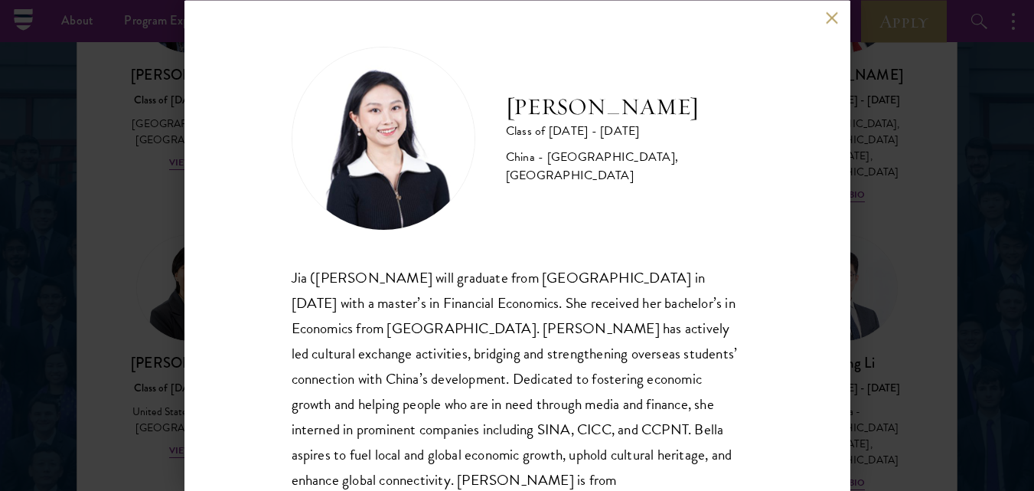
scroll to position [47, 0]
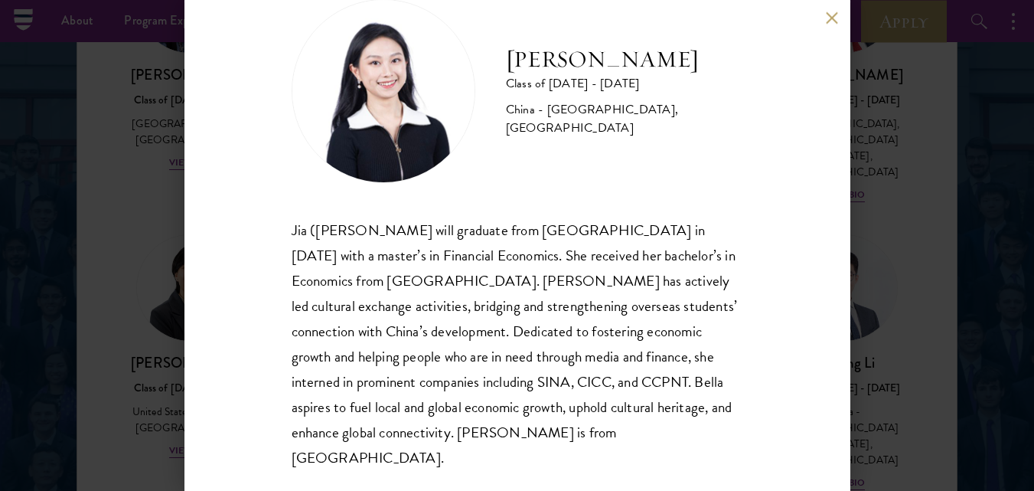
click at [831, 11] on div "[PERSON_NAME] Class of [DATE] - [DATE] [GEOGRAPHIC_DATA] - [GEOGRAPHIC_DATA], […" at bounding box center [518, 245] width 666 height 491
click at [831, 17] on button at bounding box center [832, 17] width 13 height 13
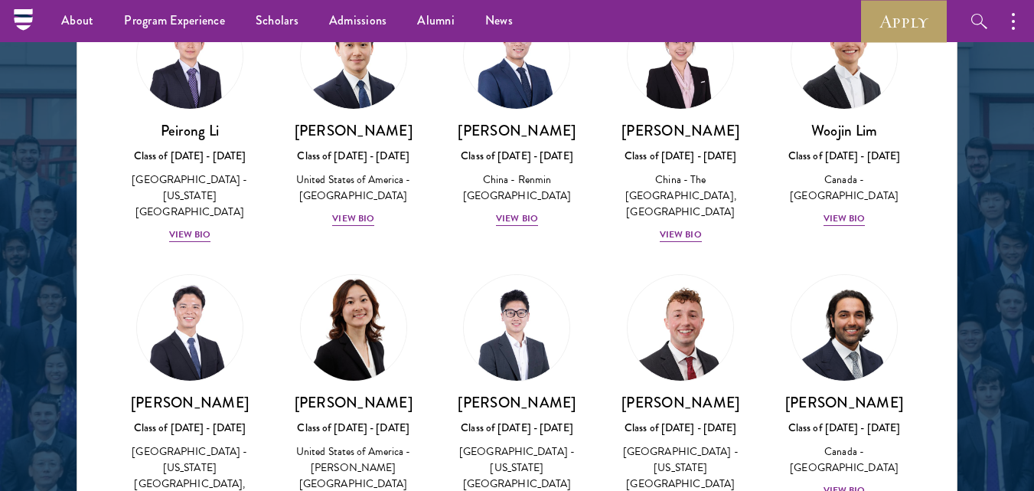
scroll to position [4035, 0]
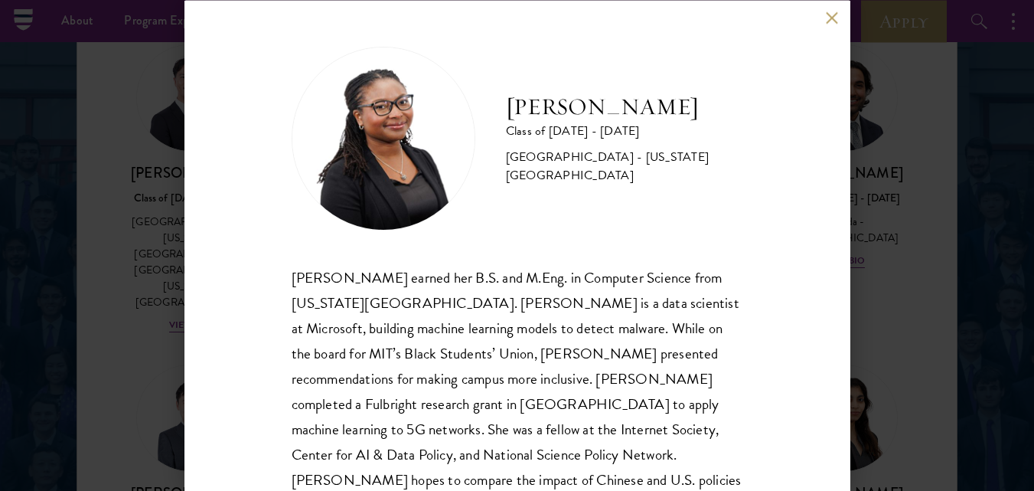
click at [838, 21] on button at bounding box center [832, 17] width 13 height 13
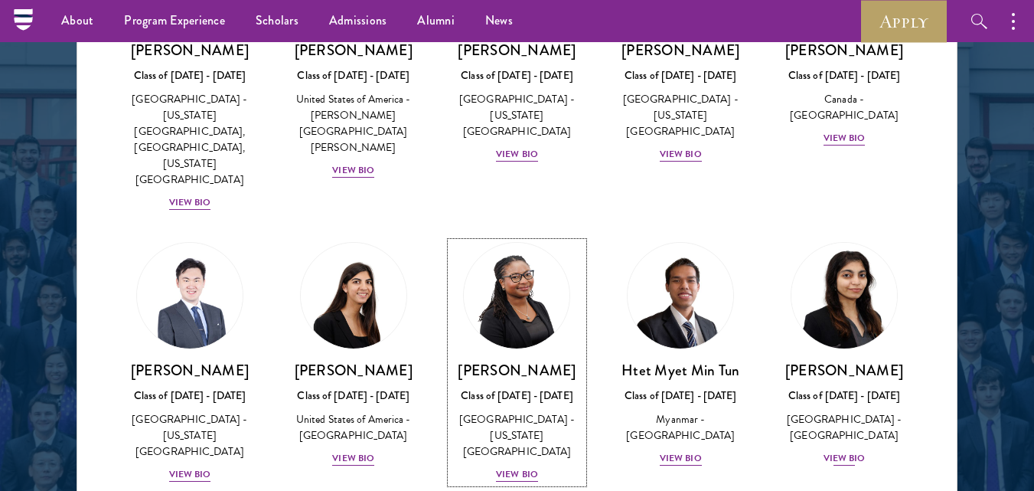
scroll to position [4189, 0]
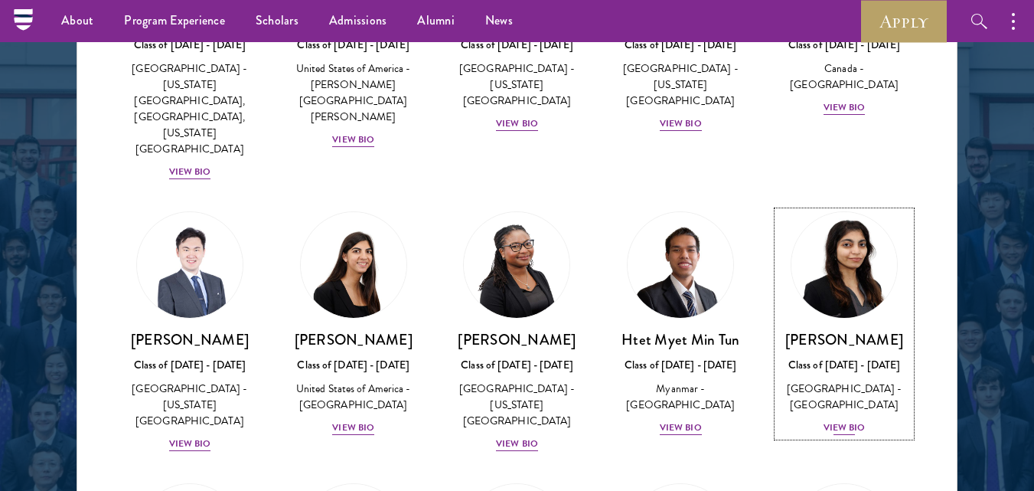
click at [847, 330] on div "[PERSON_NAME] Class of [DATE] - [DATE] [GEOGRAPHIC_DATA] - [GEOGRAPHIC_DATA] [G…" at bounding box center [844, 383] width 133 height 106
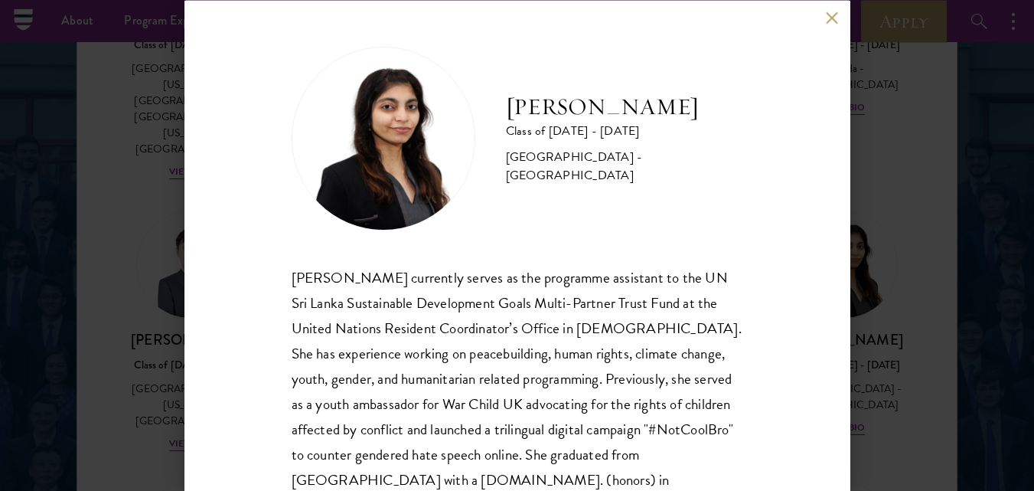
click at [828, 29] on div "[PERSON_NAME] Class of [DATE] - [DATE] [GEOGRAPHIC_DATA] - [GEOGRAPHIC_DATA] [G…" at bounding box center [518, 245] width 666 height 491
click at [829, 20] on button at bounding box center [832, 17] width 13 height 13
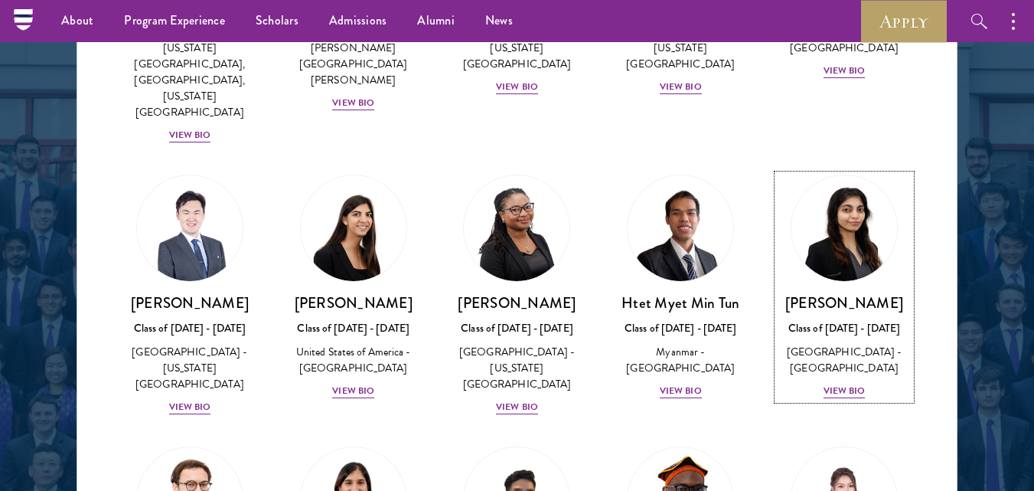
scroll to position [4323, 0]
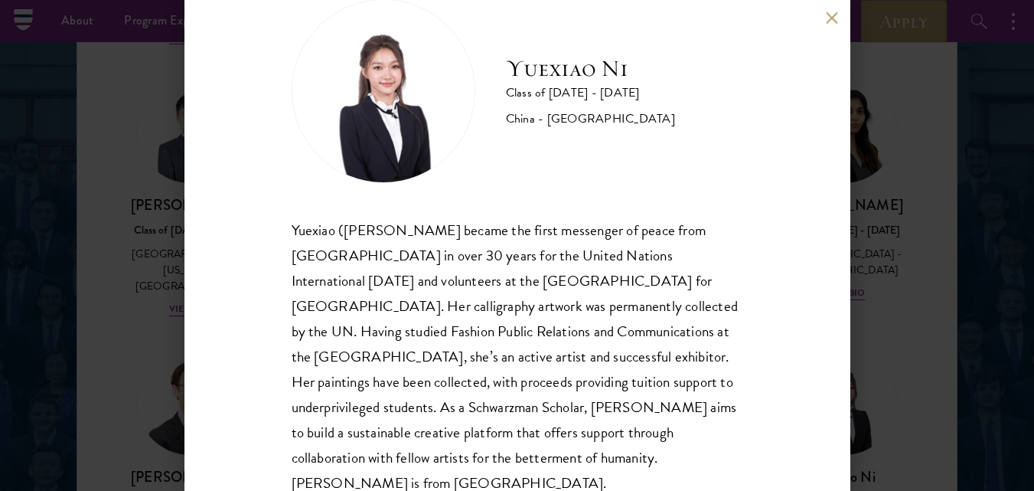
scroll to position [72, 0]
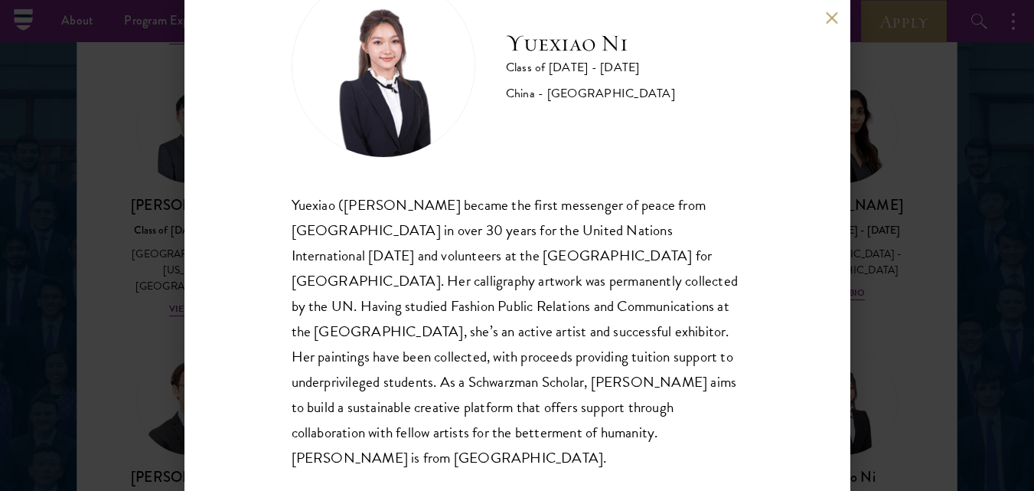
click at [835, 21] on button at bounding box center [832, 17] width 13 height 13
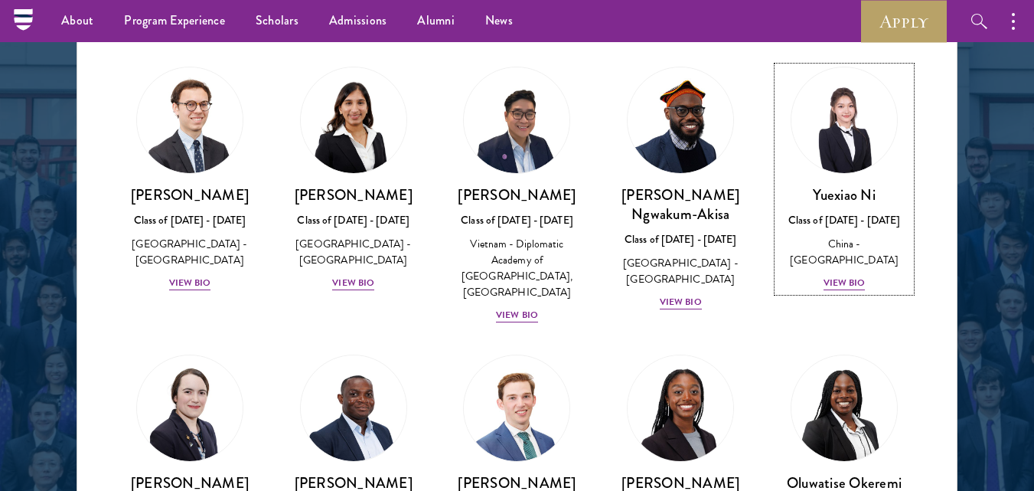
scroll to position [4630, 0]
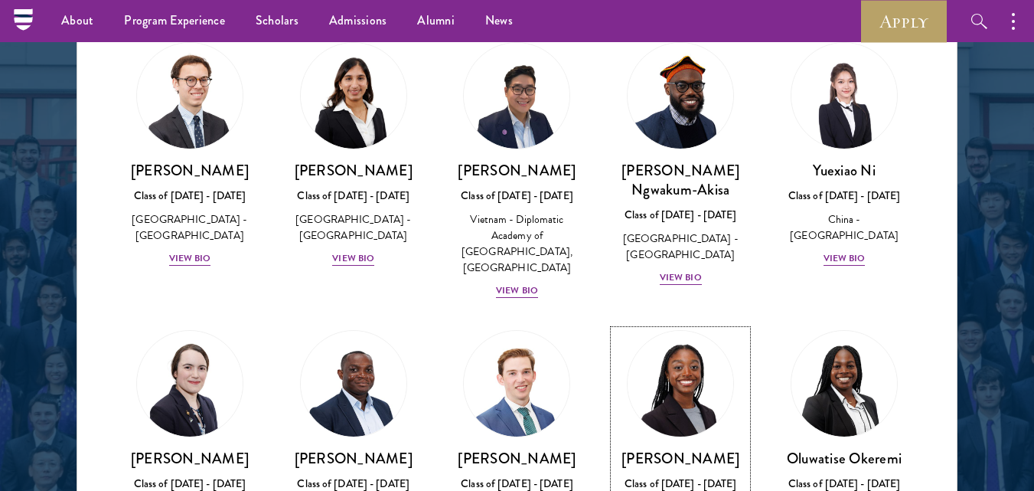
click at [643, 449] on h3 "[PERSON_NAME]" at bounding box center [680, 458] width 133 height 19
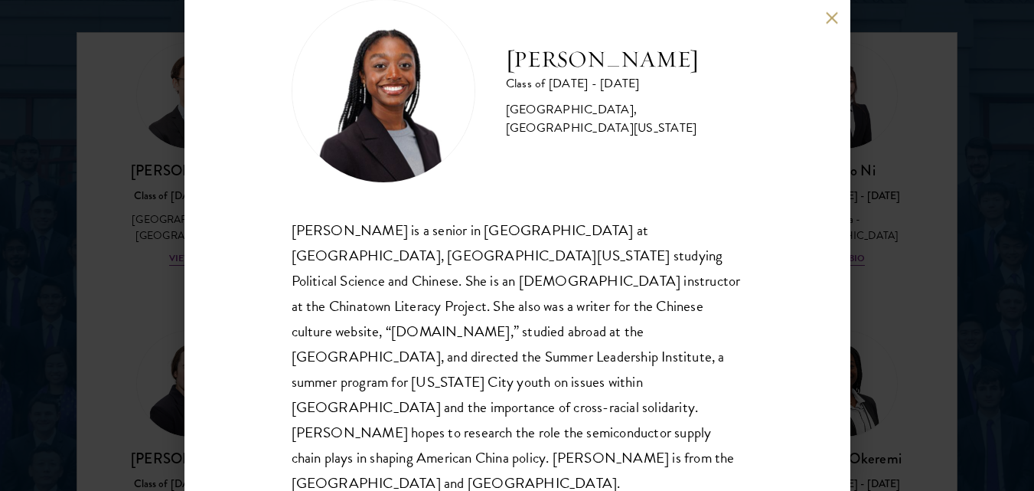
scroll to position [2199, 0]
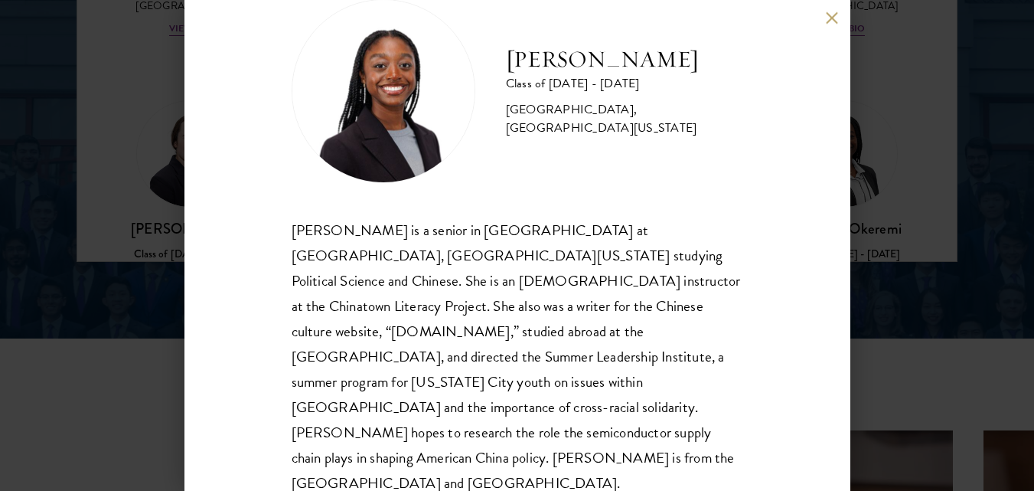
click at [907, 285] on div "[PERSON_NAME] Class of [DATE] - [DATE] [GEOGRAPHIC_DATA] - [GEOGRAPHIC_DATA], […" at bounding box center [517, 245] width 1034 height 491
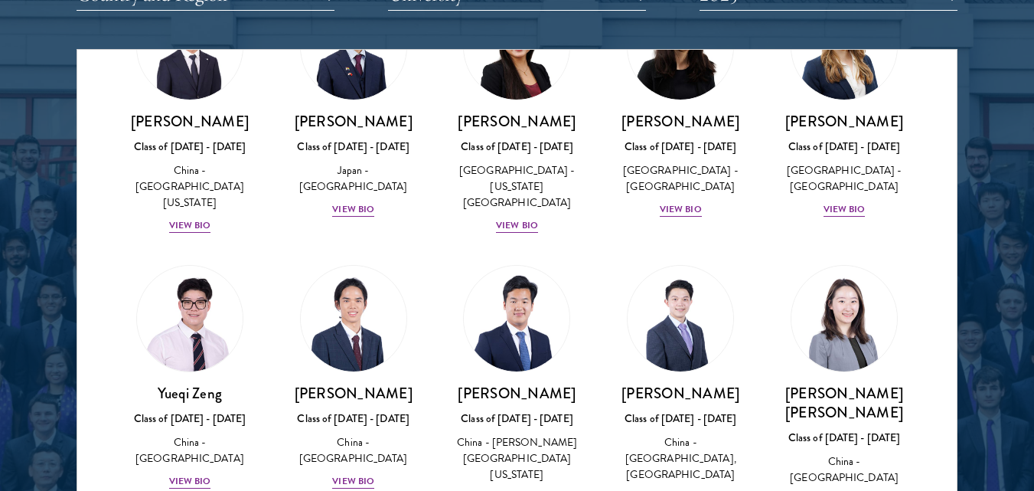
scroll to position [1988, 0]
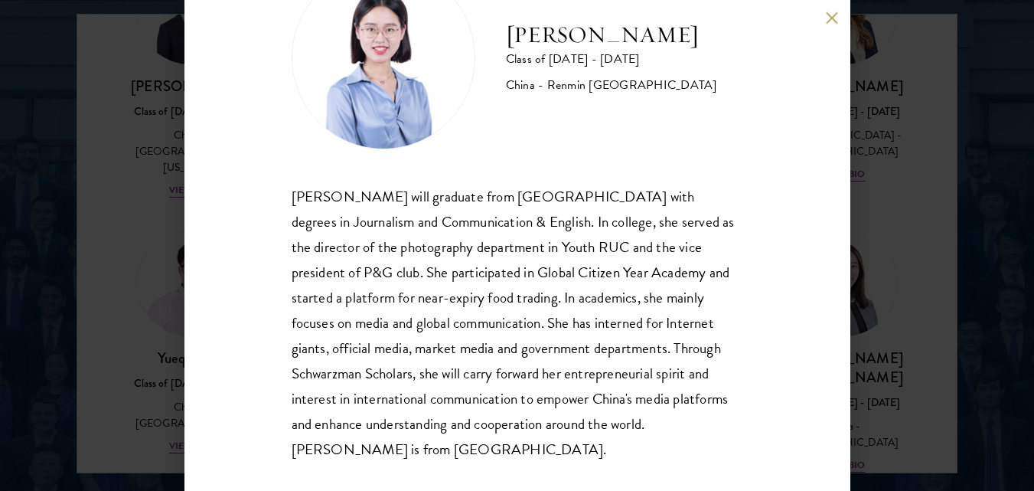
scroll to position [97, 0]
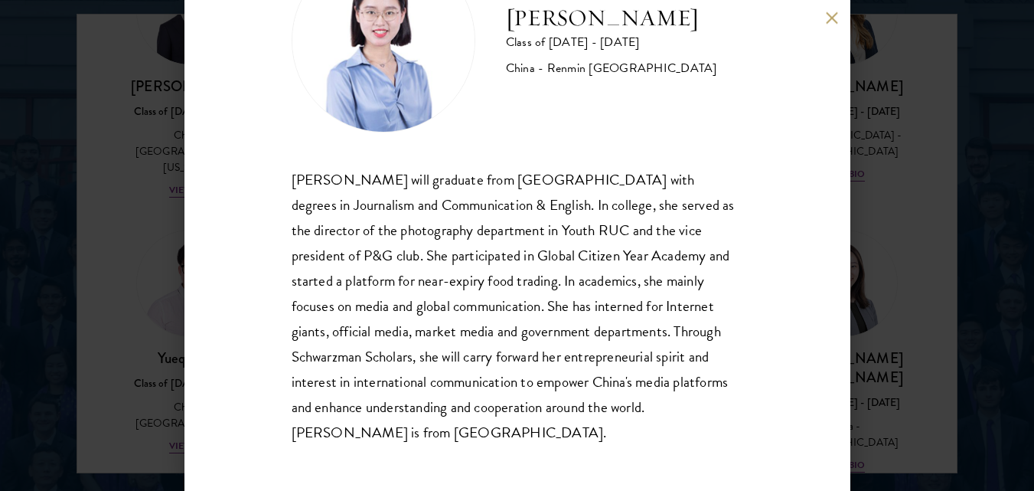
click at [912, 261] on div "[PERSON_NAME] Class of [DATE] - [DATE] [GEOGRAPHIC_DATA] - Renmin [GEOGRAPHIC_D…" at bounding box center [517, 245] width 1034 height 491
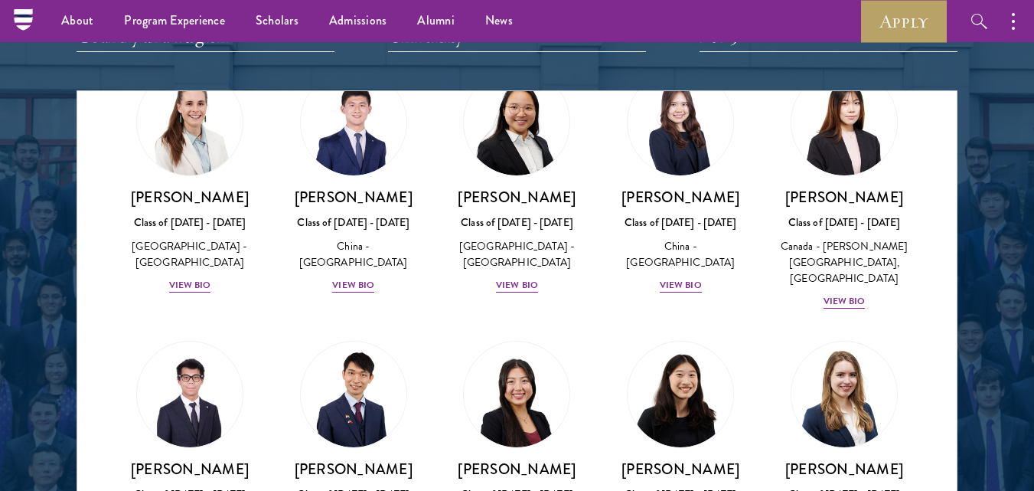
scroll to position [7165, 0]
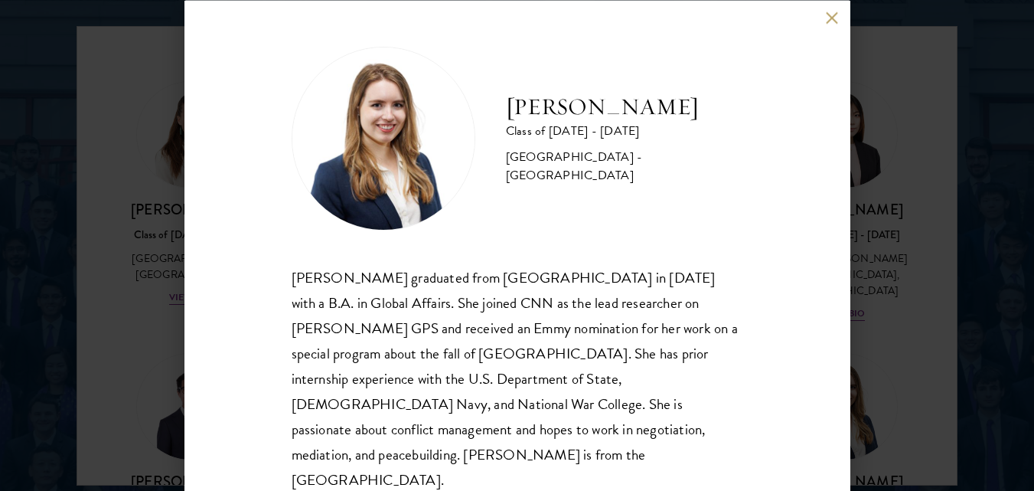
scroll to position [1988, 0]
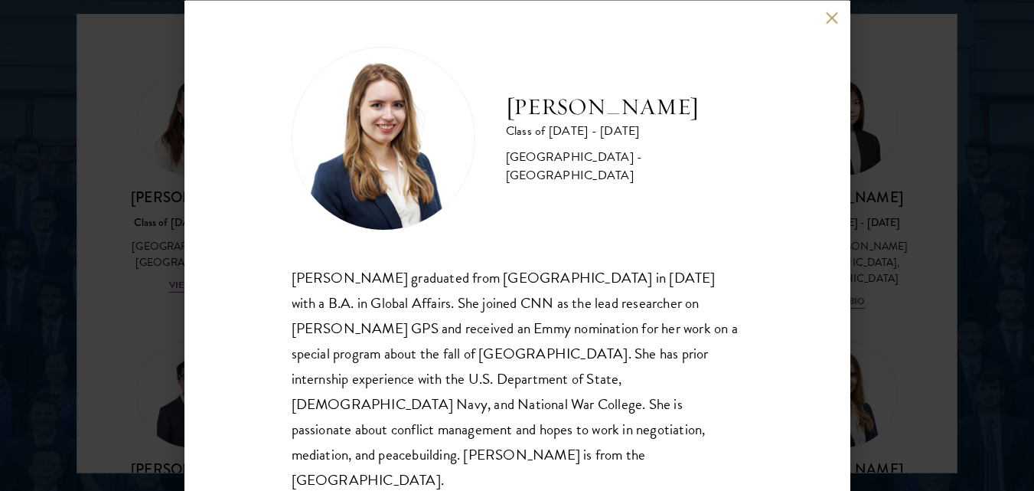
click at [838, 28] on div "[PERSON_NAME] Class of [DATE] - [DATE] [GEOGRAPHIC_DATA] - [GEOGRAPHIC_DATA] [P…" at bounding box center [518, 245] width 666 height 491
click at [826, 18] on button at bounding box center [832, 17] width 13 height 13
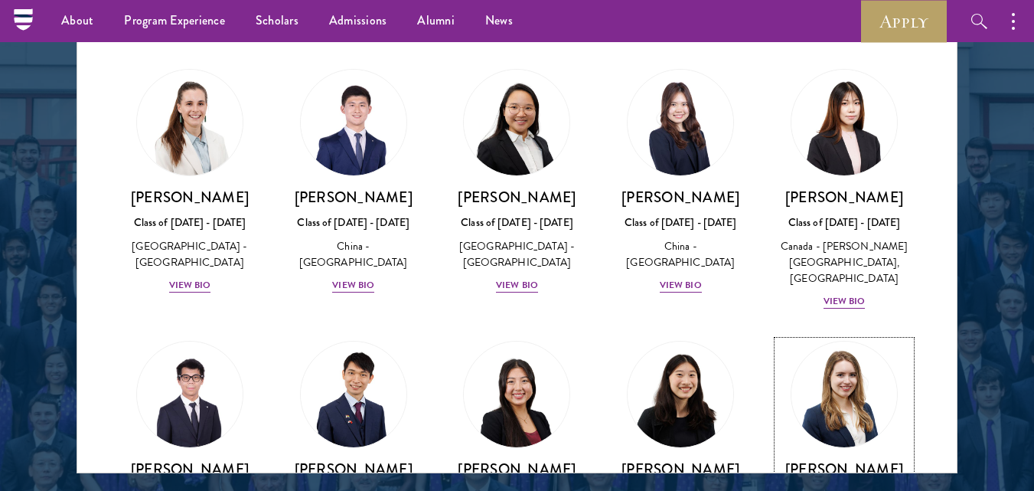
scroll to position [1911, 0]
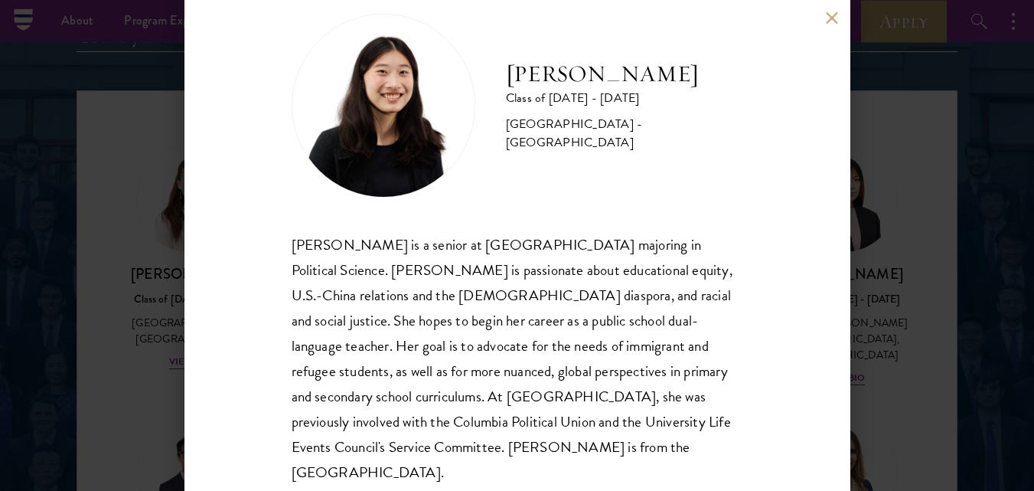
scroll to position [47, 0]
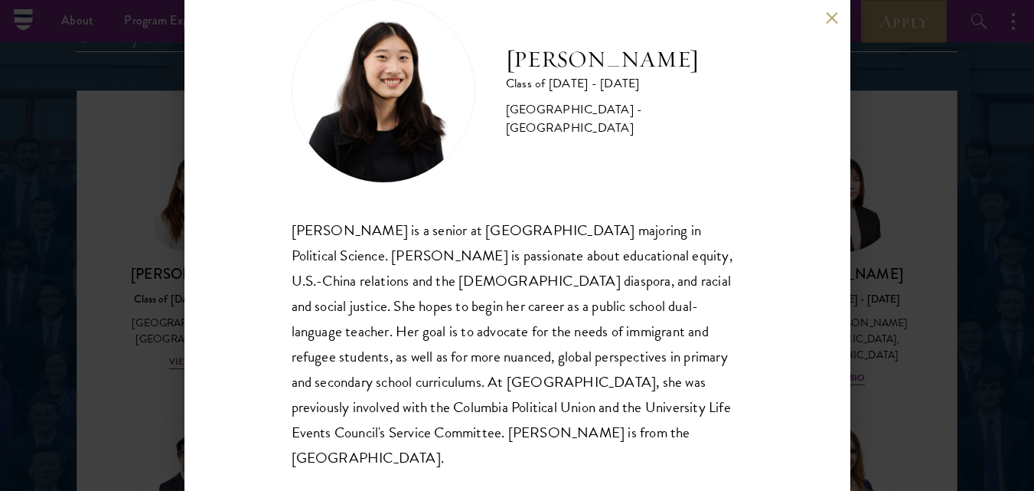
click at [910, 152] on div "[PERSON_NAME] Class of [DATE] - [DATE] [GEOGRAPHIC_DATA] - [GEOGRAPHIC_DATA] [P…" at bounding box center [517, 245] width 1034 height 491
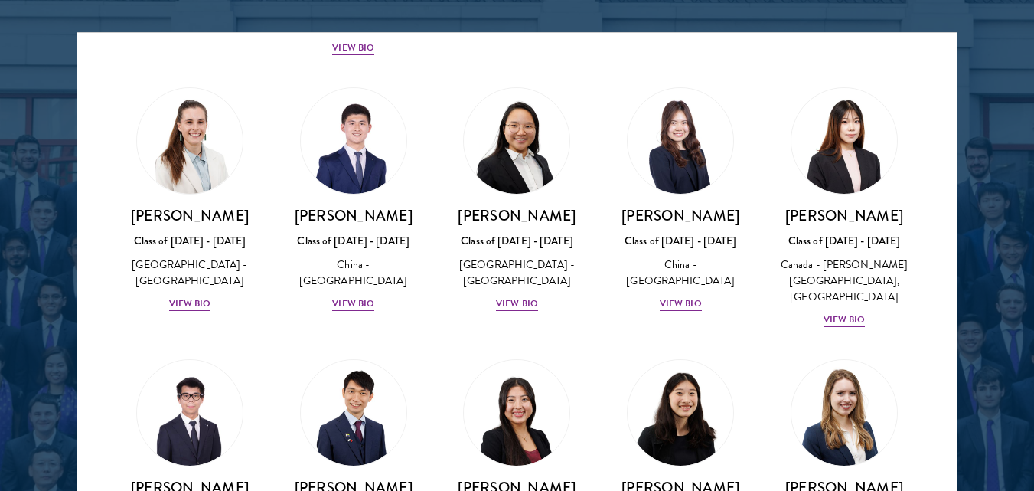
scroll to position [7089, 0]
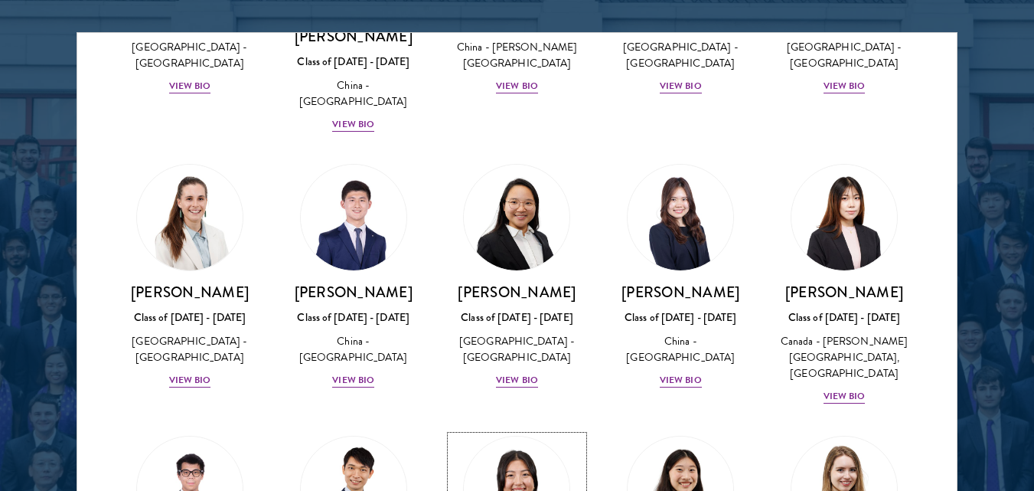
click at [513, 431] on img at bounding box center [517, 489] width 116 height 116
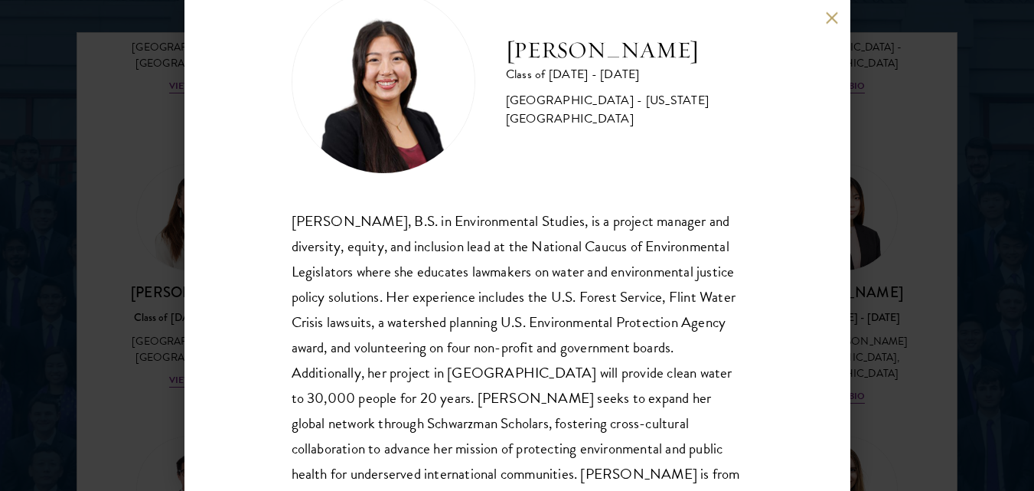
scroll to position [122, 0]
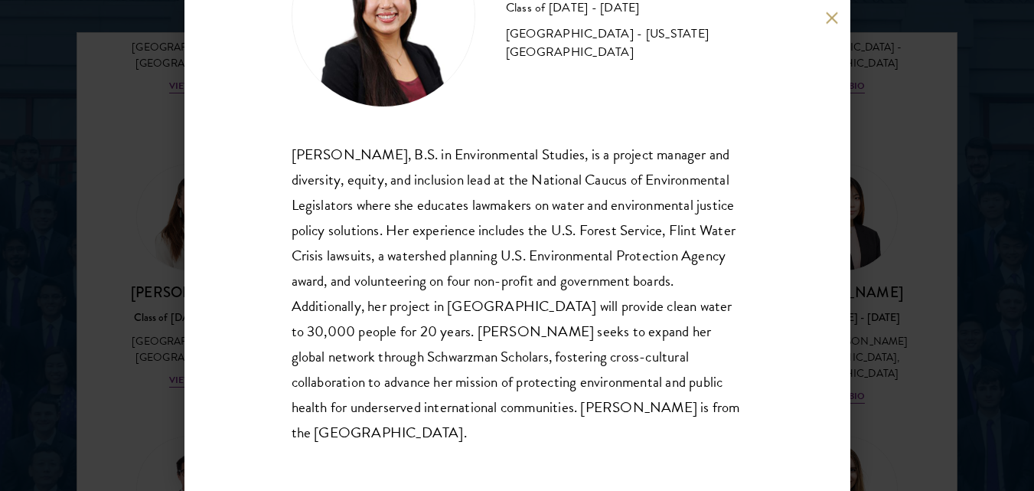
click at [870, 72] on div "[PERSON_NAME] Class of [DATE] - [DATE] [GEOGRAPHIC_DATA] - [US_STATE][GEOGRAPHI…" at bounding box center [517, 245] width 1034 height 491
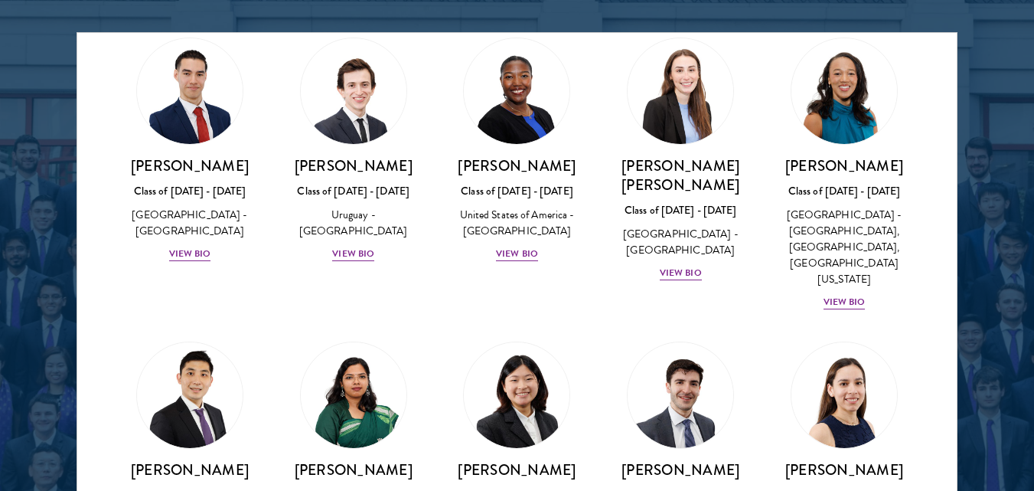
scroll to position [5481, 0]
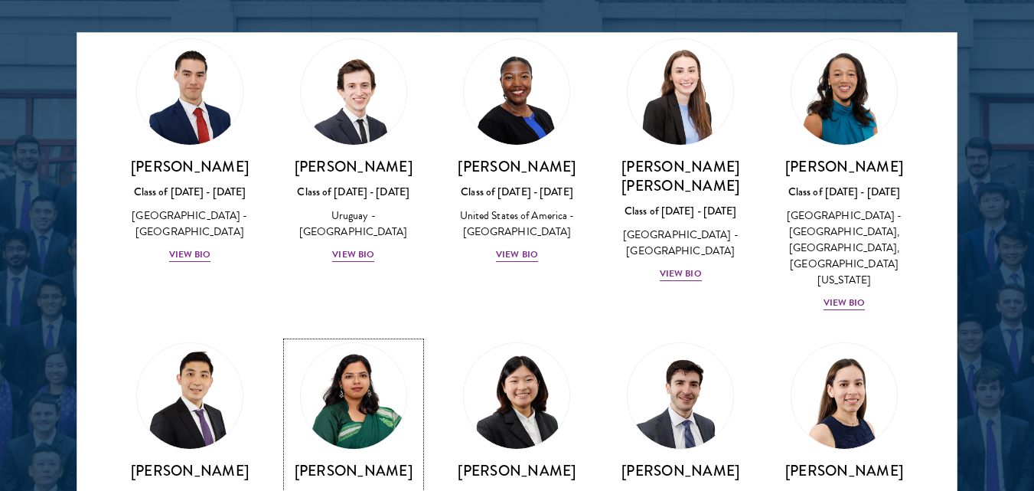
click at [367, 338] on img at bounding box center [354, 396] width 116 height 116
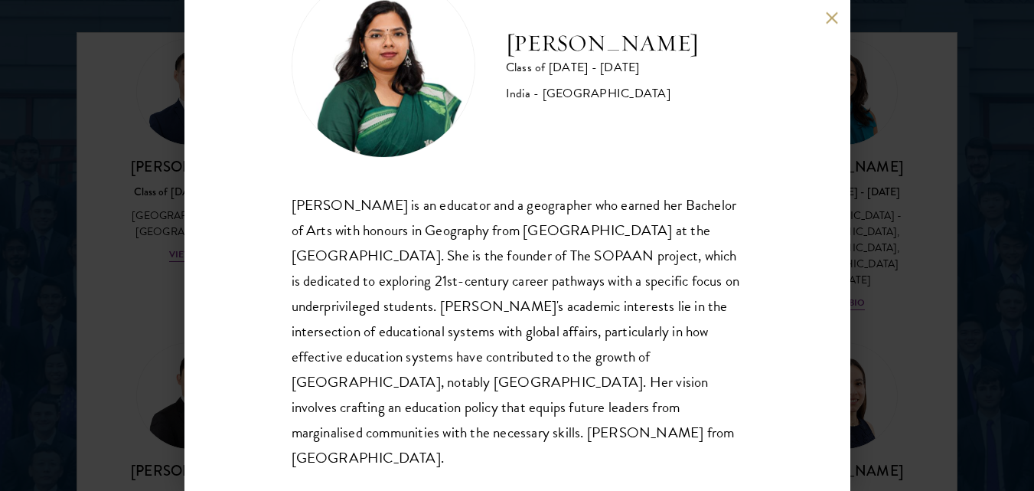
scroll to position [2046, 0]
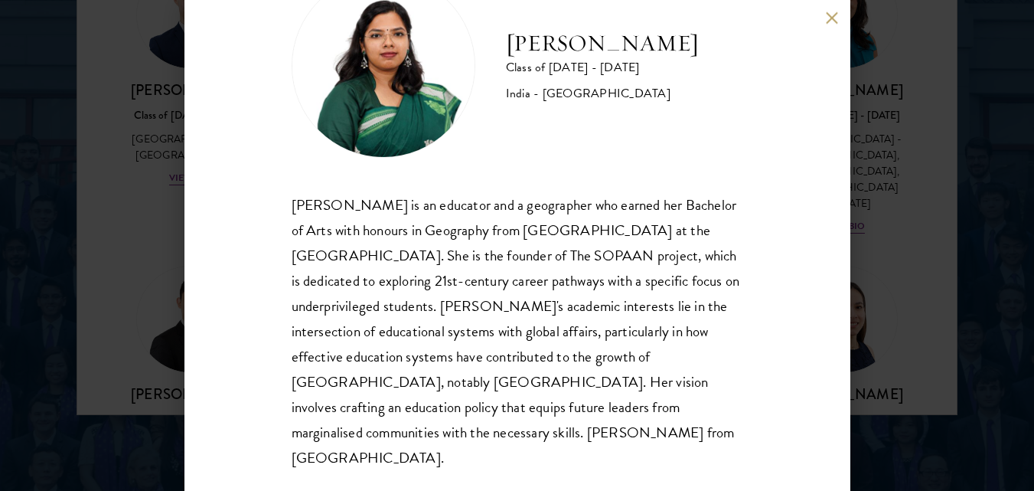
click at [996, 206] on div "[PERSON_NAME] Class of [DATE] - [DATE] [GEOGRAPHIC_DATA] - [GEOGRAPHIC_DATA] [P…" at bounding box center [517, 245] width 1034 height 491
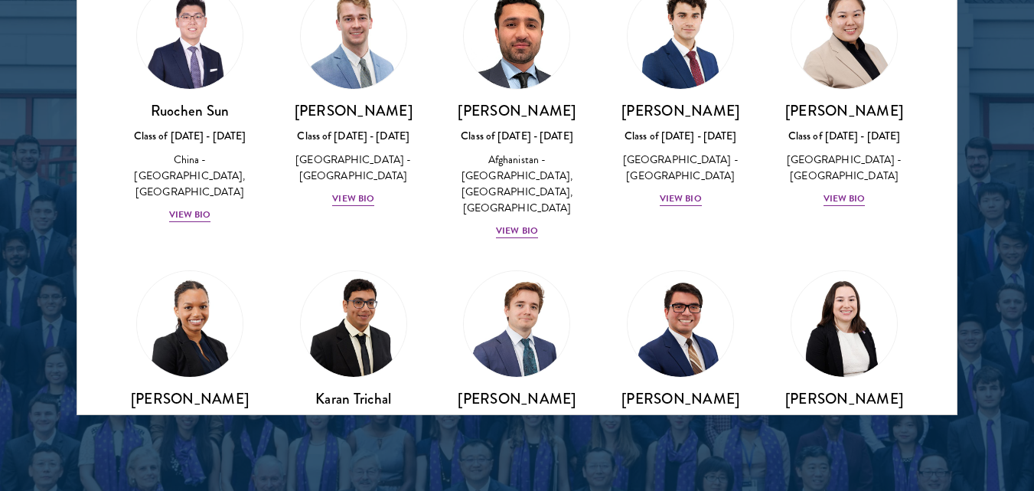
scroll to position [6323, 0]
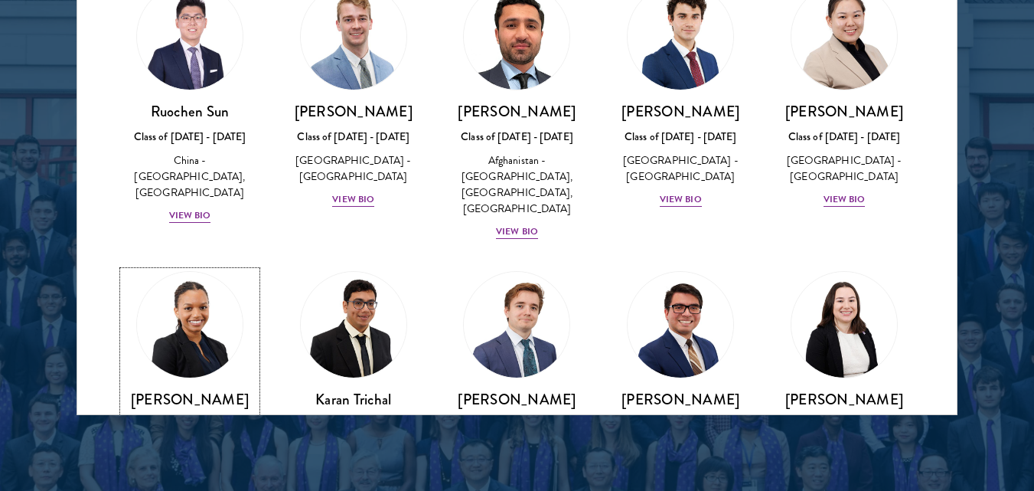
click at [181, 440] on div "[GEOGRAPHIC_DATA] - [GEOGRAPHIC_DATA]" at bounding box center [189, 456] width 133 height 32
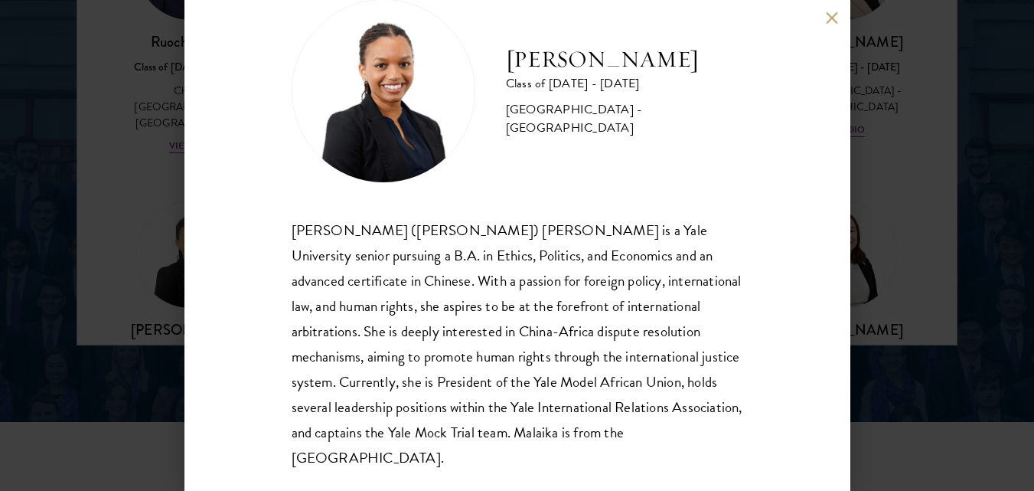
scroll to position [2122, 0]
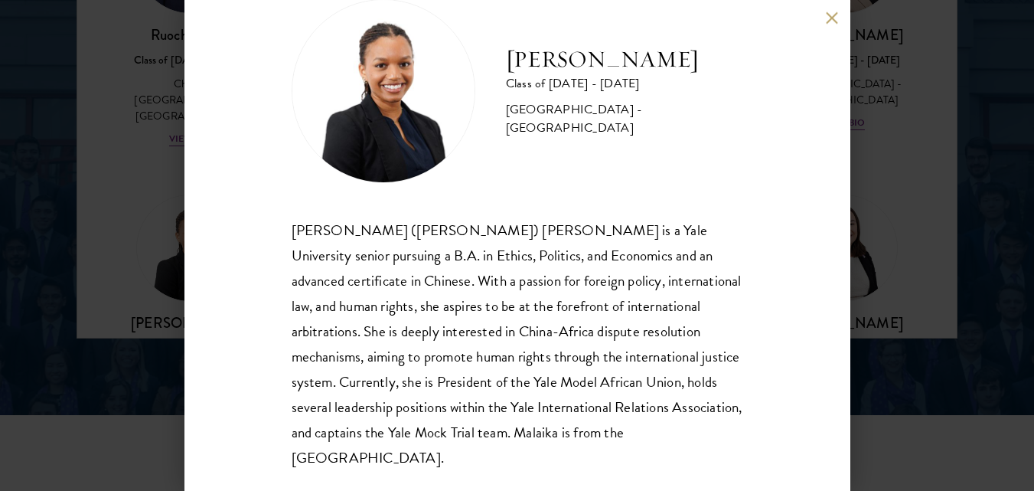
click at [922, 237] on div "[PERSON_NAME] Class of [DATE] - [DATE] [GEOGRAPHIC_DATA] - [GEOGRAPHIC_DATA] [P…" at bounding box center [517, 245] width 1034 height 491
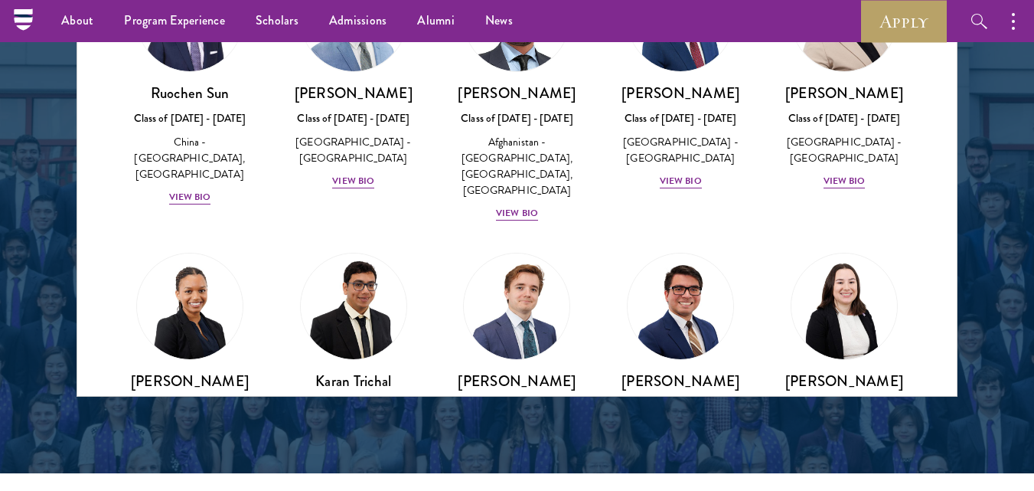
scroll to position [7548, 0]
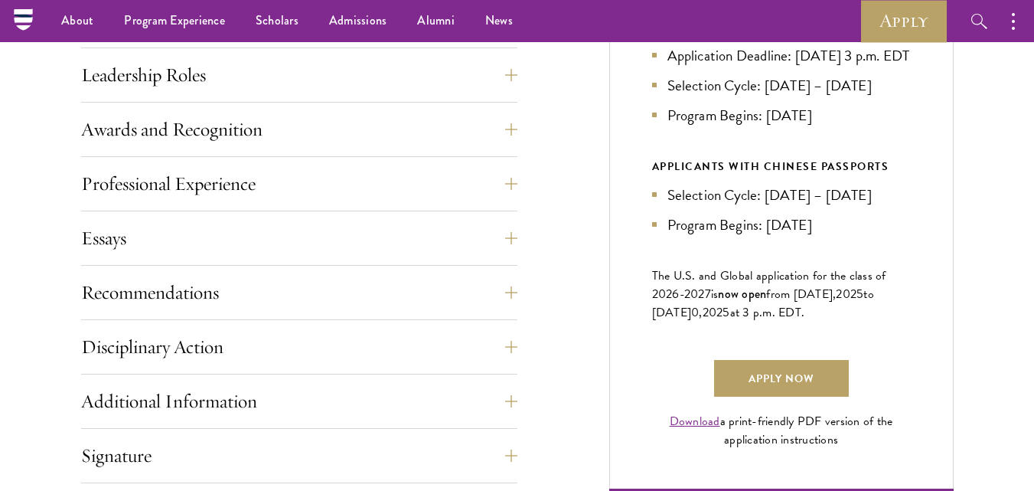
scroll to position [825, 0]
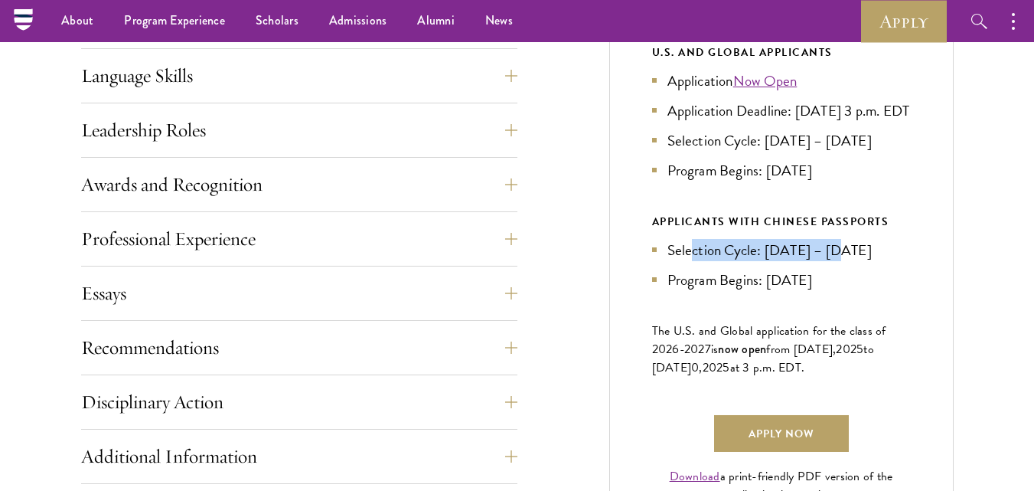
drag, startPoint x: 692, startPoint y: 279, endPoint x: 832, endPoint y: 283, distance: 140.1
click at [832, 261] on li "Selection Cycle: Jun – Jul 2025" at bounding box center [781, 250] width 259 height 22
click at [864, 261] on li "Selection Cycle: Jun – Jul 2025" at bounding box center [781, 250] width 259 height 22
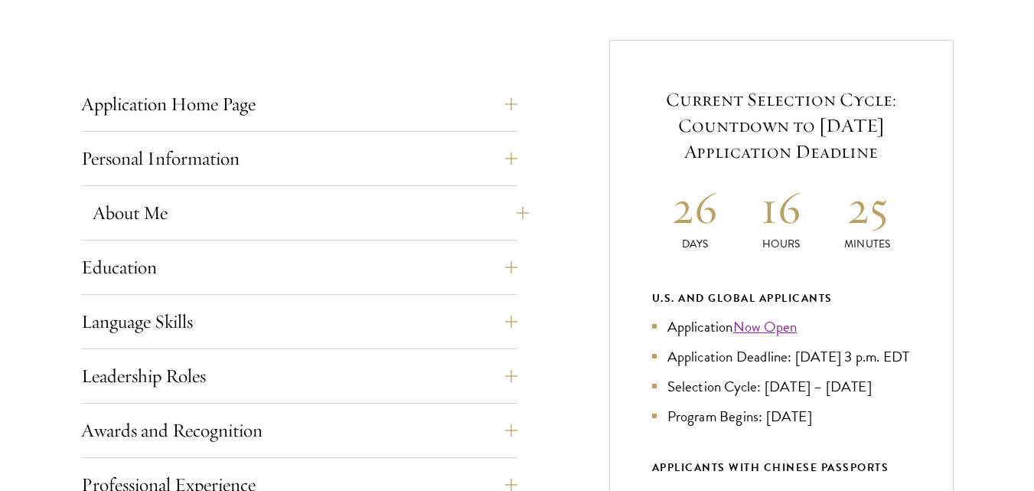
scroll to position [596, 0]
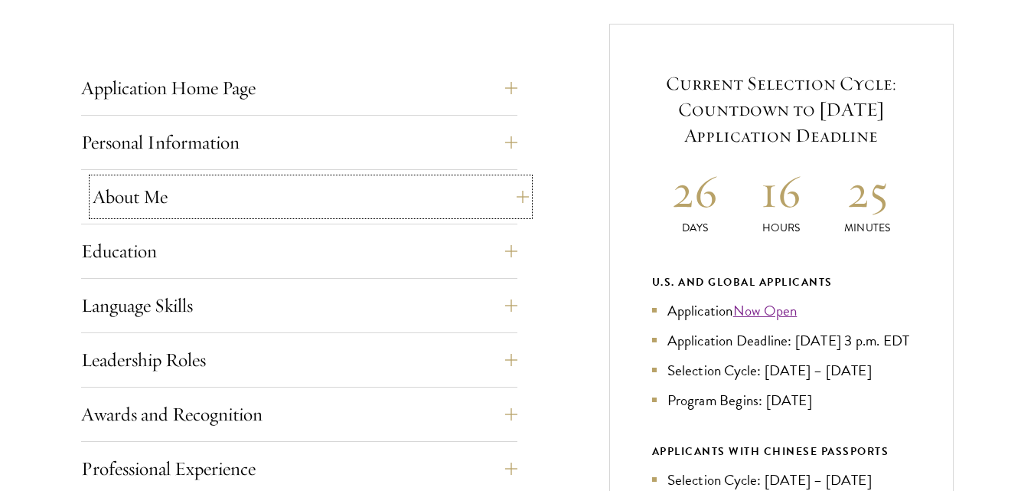
click at [248, 201] on button "About Me" at bounding box center [311, 196] width 436 height 37
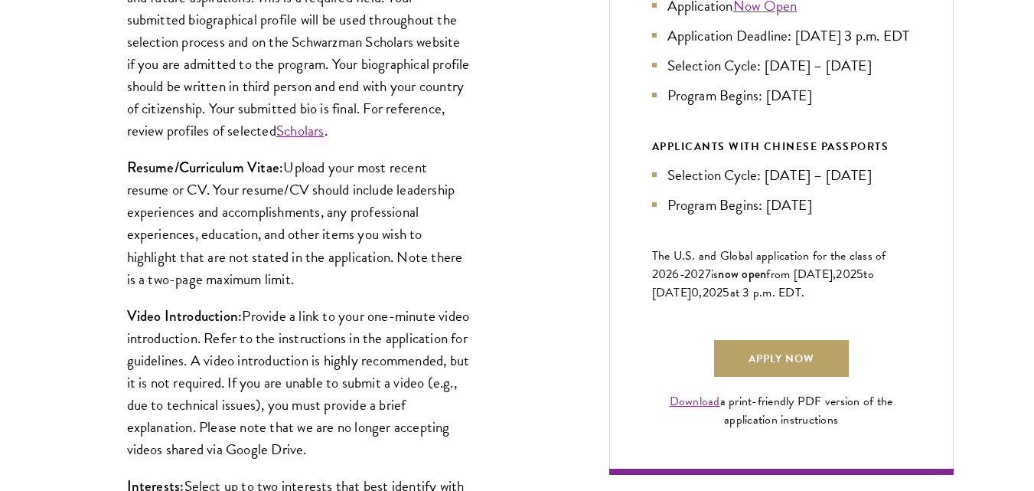
scroll to position [902, 0]
